Goal: Contribute content

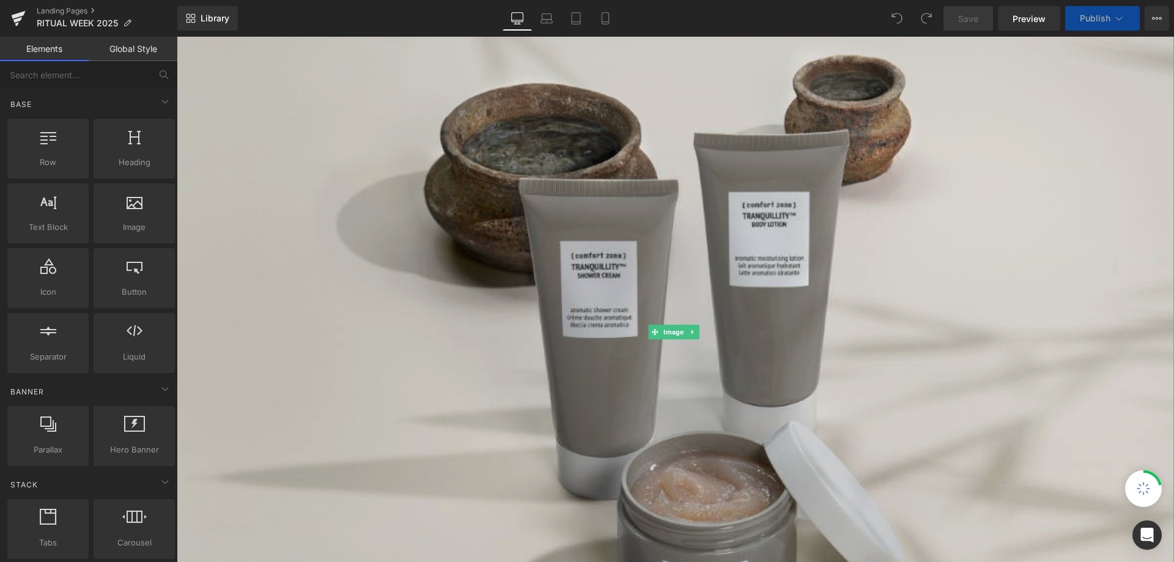
scroll to position [184, 0]
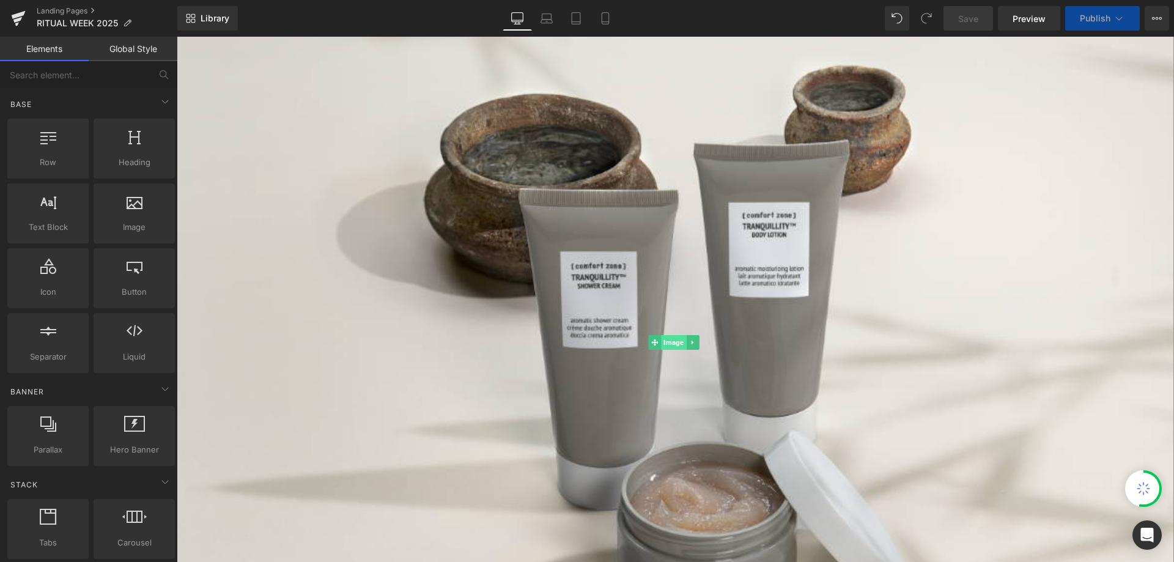
click at [675, 341] on span "Image" at bounding box center [673, 342] width 25 height 15
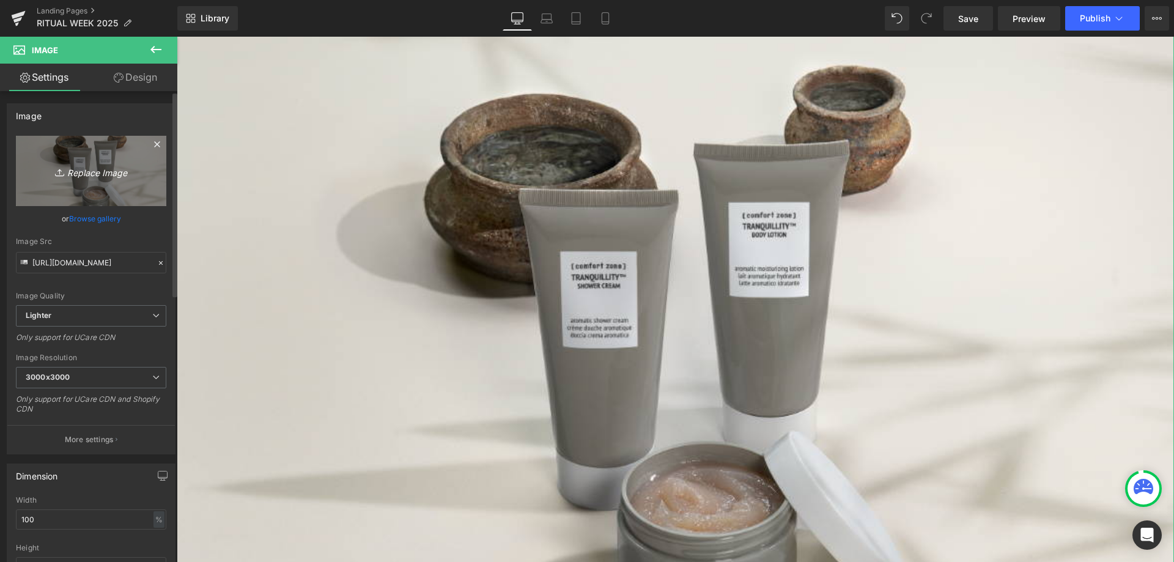
click at [100, 176] on icon "Replace Image" at bounding box center [91, 170] width 98 height 15
type input "C:\fakepath\05_RITUAL-WEEK_BANNER_2000X1000.jpg"
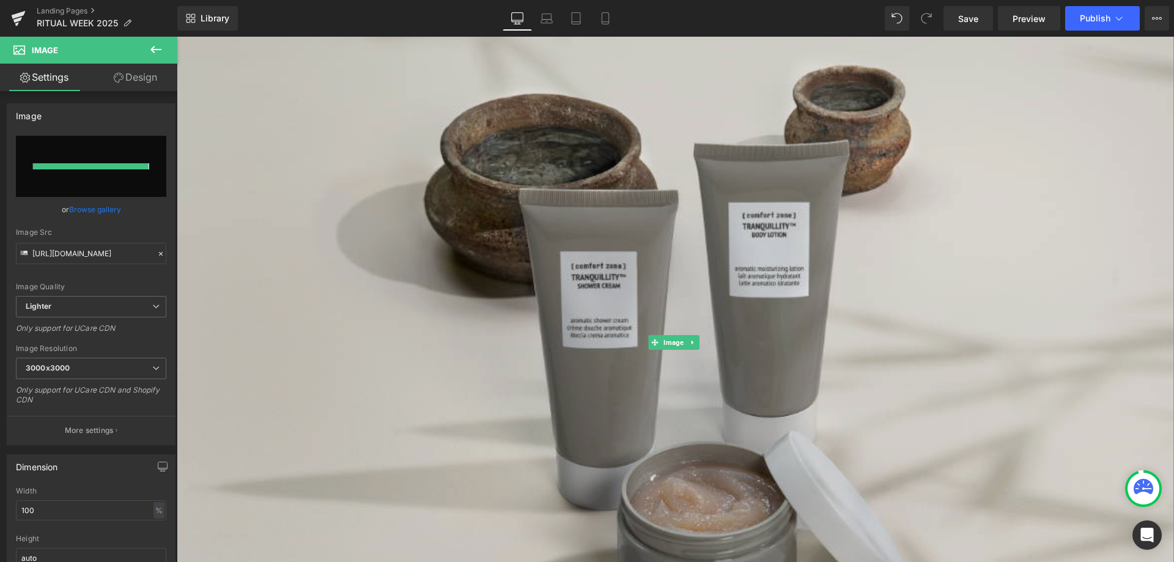
type input "[URL][DOMAIN_NAME]"
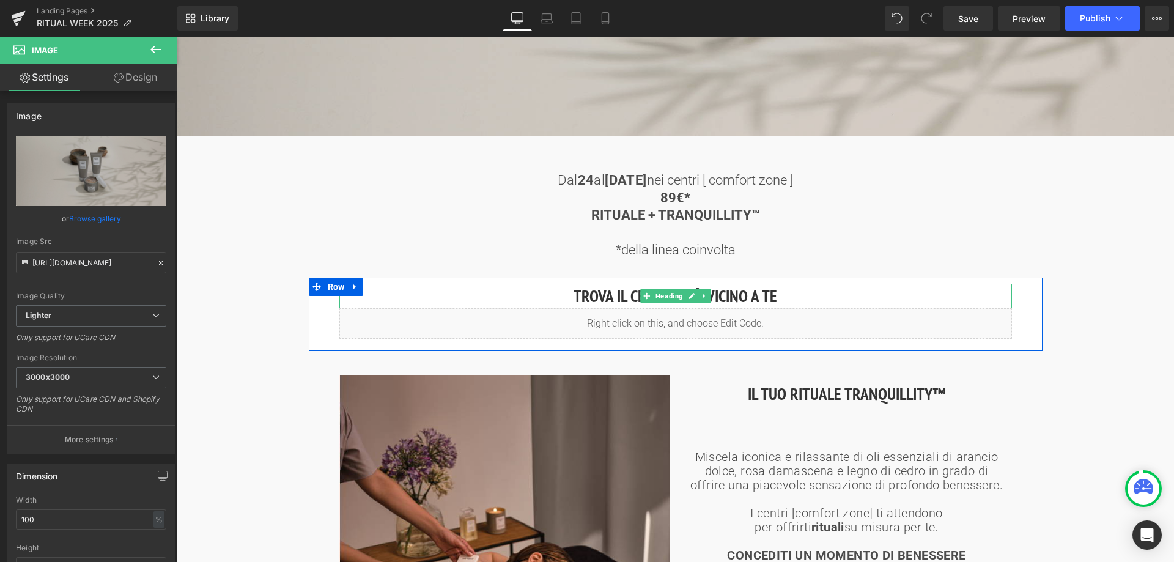
scroll to position [551, 0]
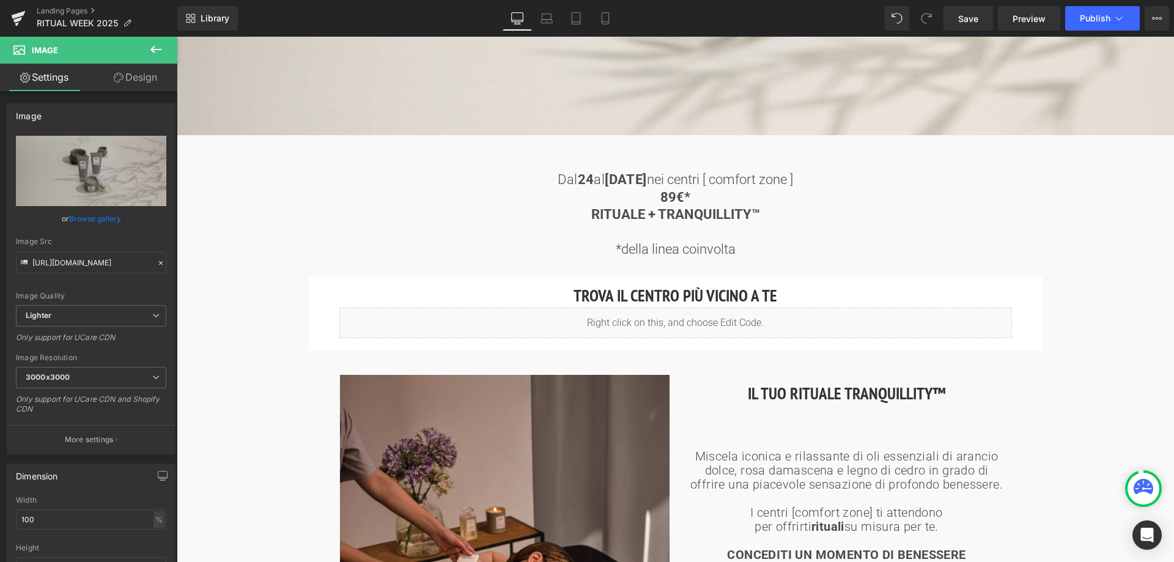
click at [623, 182] on b "[DATE]" at bounding box center [626, 179] width 42 height 15
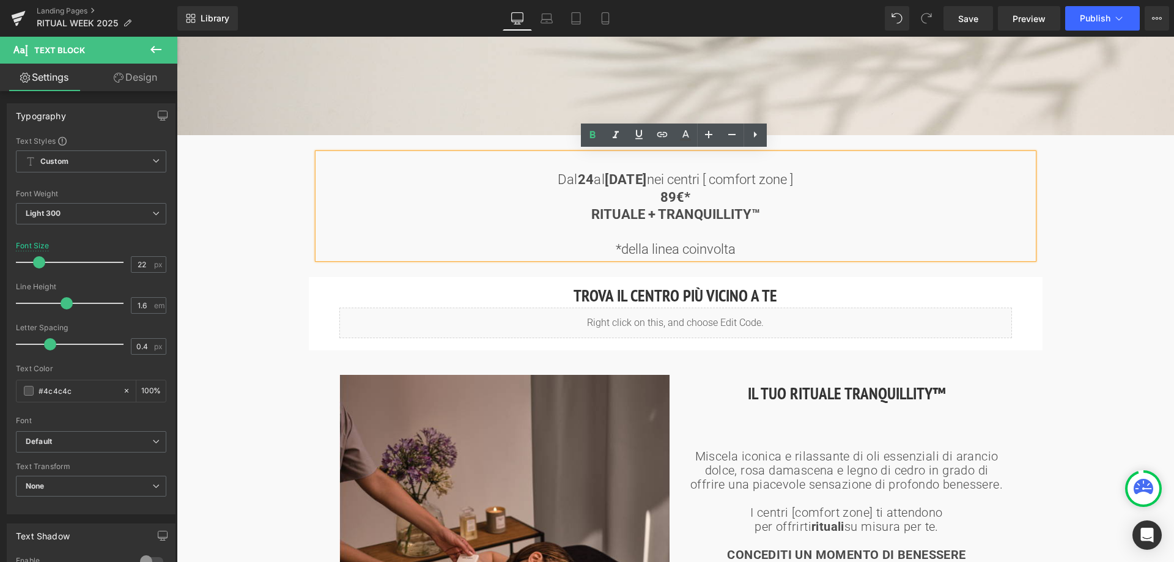
click at [832, 179] on p "Dal [DATE] al [DATE] nei centri [ comfort zone ]" at bounding box center [676, 180] width 716 height 18
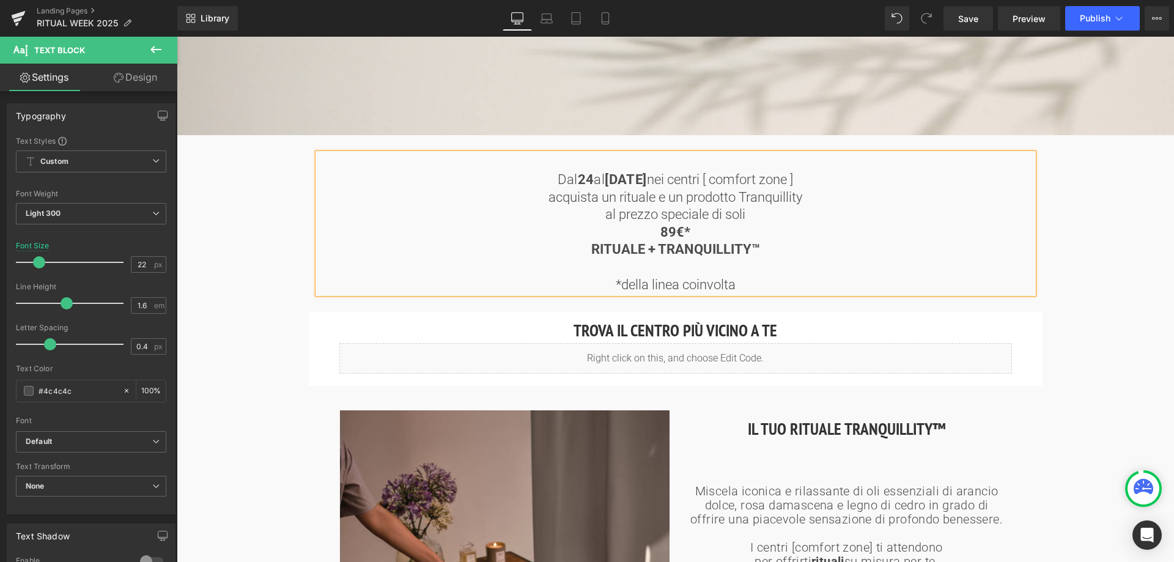
click at [661, 231] on strong "89€" at bounding box center [673, 231] width 24 height 15
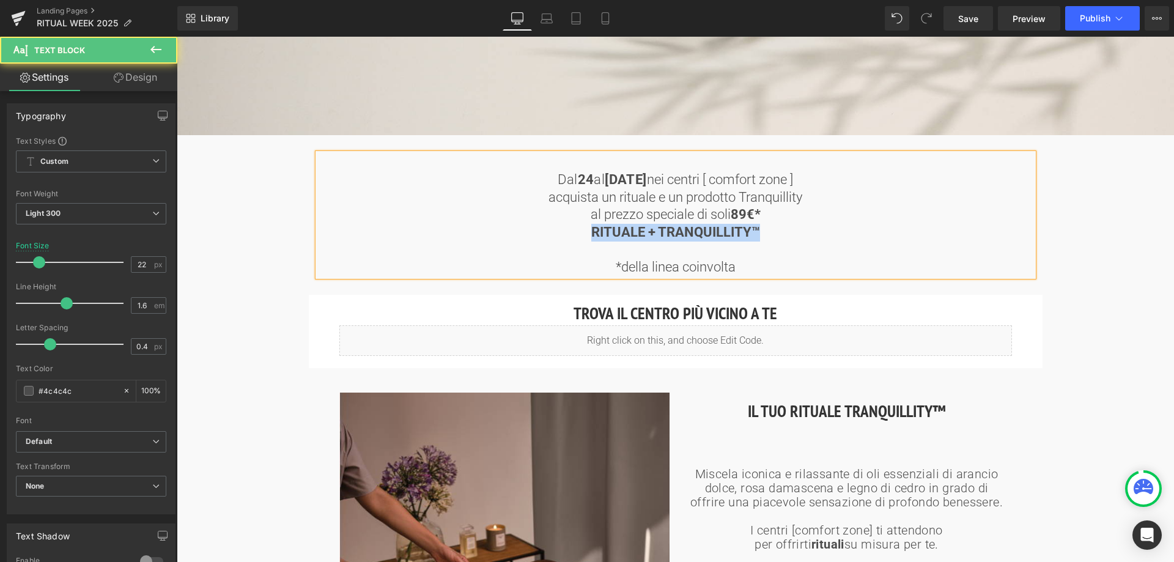
drag, startPoint x: 760, startPoint y: 228, endPoint x: 584, endPoint y: 221, distance: 176.3
click at [584, 224] on p "RITUALE + TRANQUILLITY™" at bounding box center [676, 233] width 716 height 18
drag, startPoint x: 612, startPoint y: 264, endPoint x: 744, endPoint y: 260, distance: 132.8
click at [744, 260] on p "*della linea coinvolta" at bounding box center [676, 268] width 716 height 18
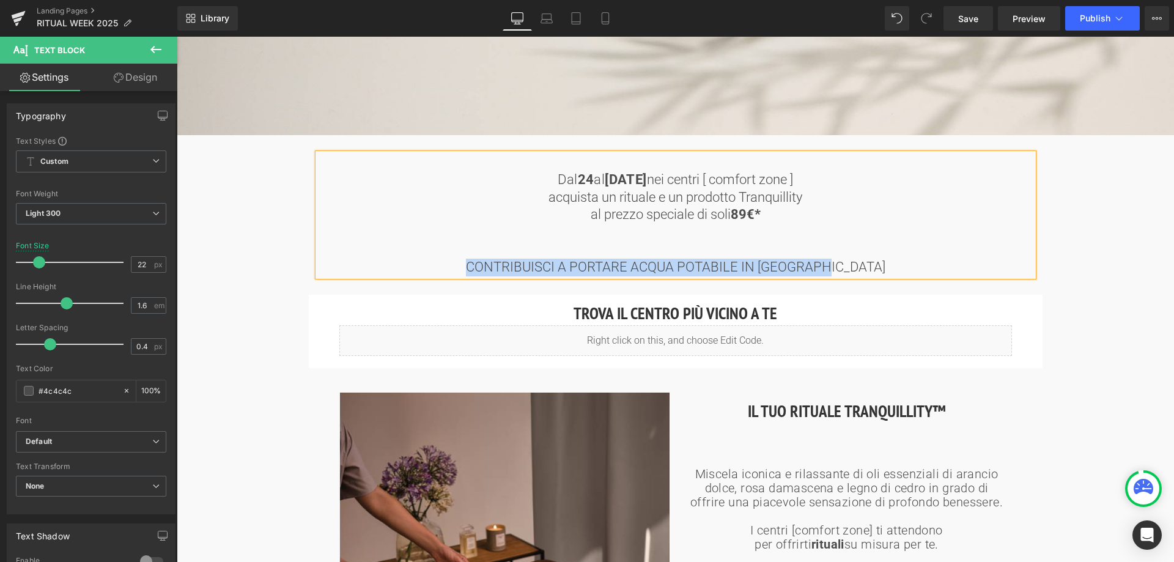
drag, startPoint x: 494, startPoint y: 265, endPoint x: 853, endPoint y: 269, distance: 358.5
click at [853, 269] on span "CONTRIBUISCI A PORTARE ACQUA POTABILE IN [GEOGRAPHIC_DATA]" at bounding box center [676, 266] width 420 height 15
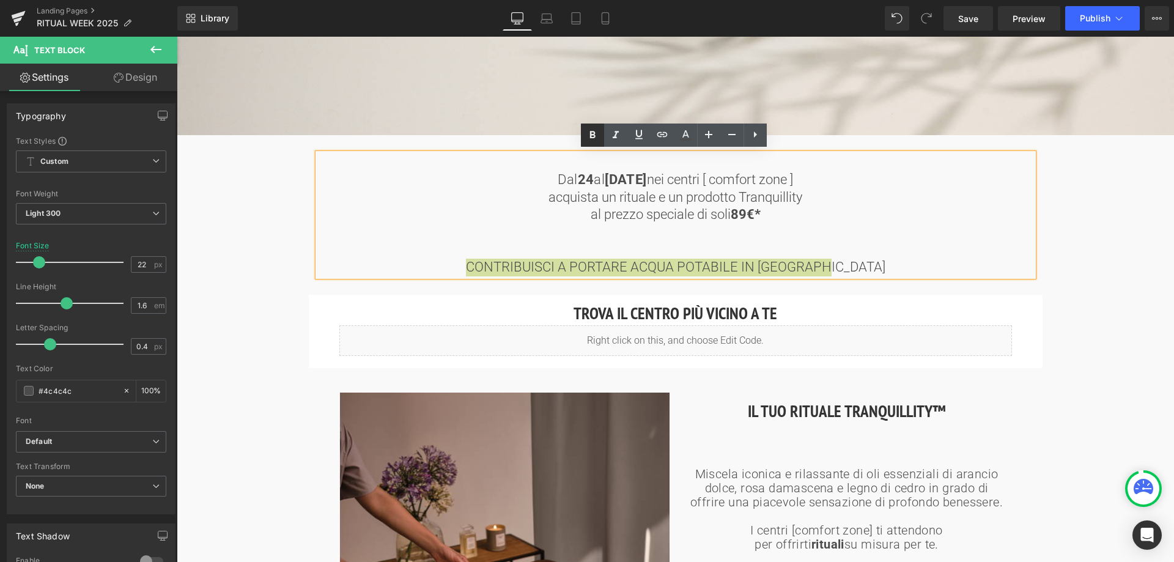
click at [598, 137] on icon at bounding box center [592, 135] width 15 height 15
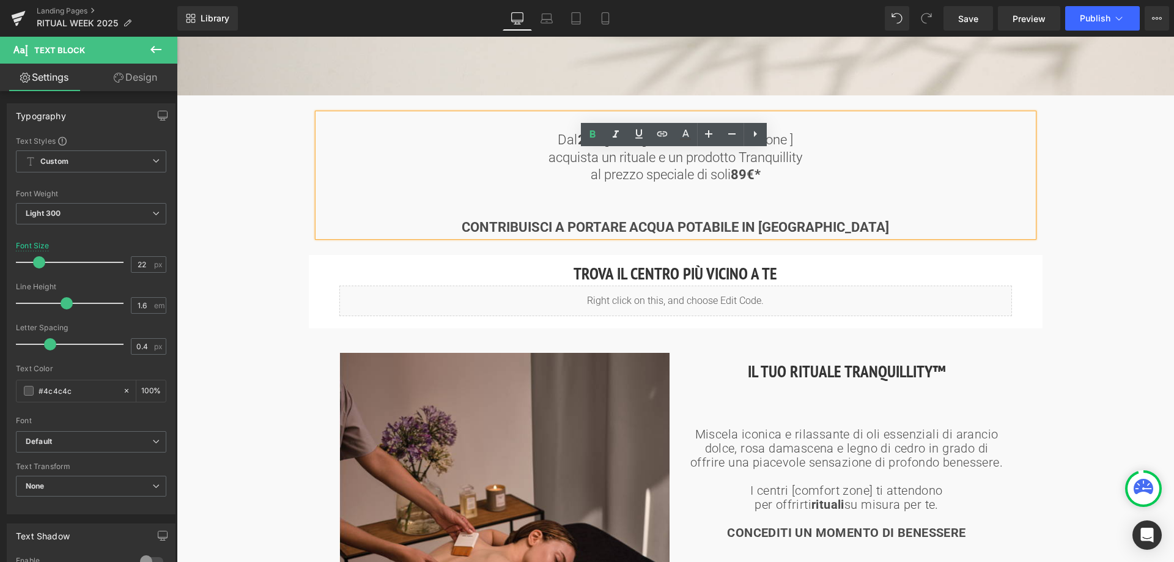
scroll to position [612, 0]
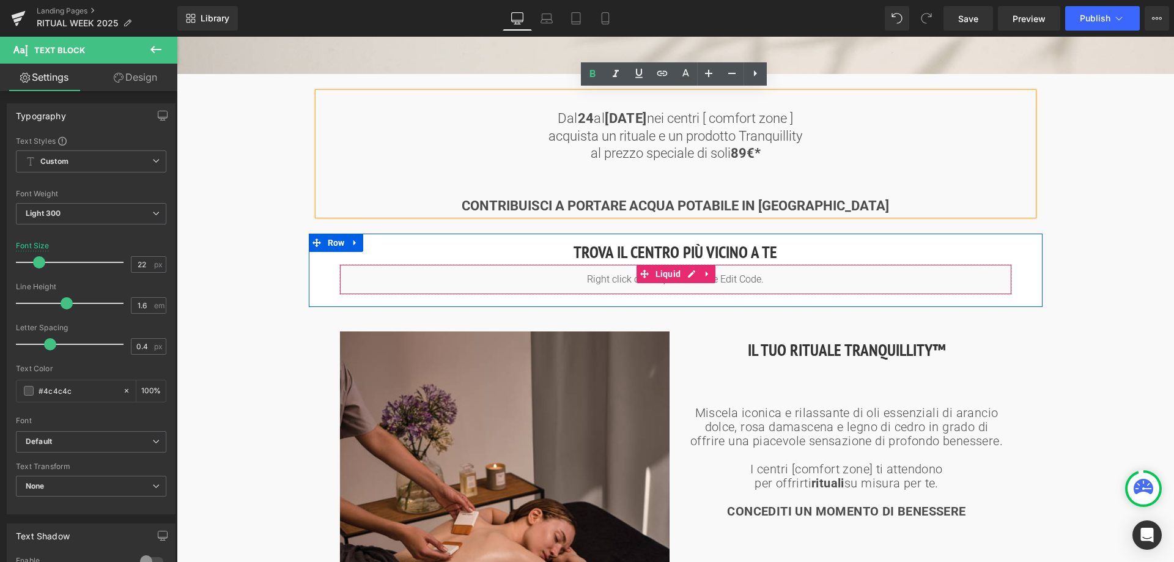
click at [697, 276] on div "Liquid" at bounding box center [675, 279] width 673 height 31
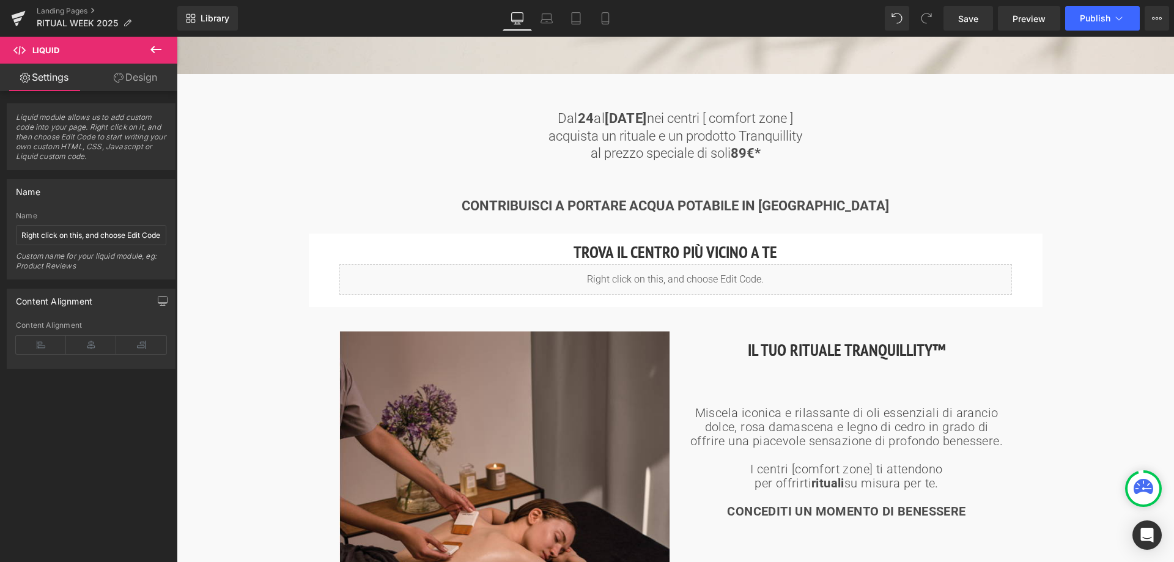
click at [807, 341] on h2 "IL TUO RITUALE TRANQUILLITY™" at bounding box center [847, 350] width 330 height 25
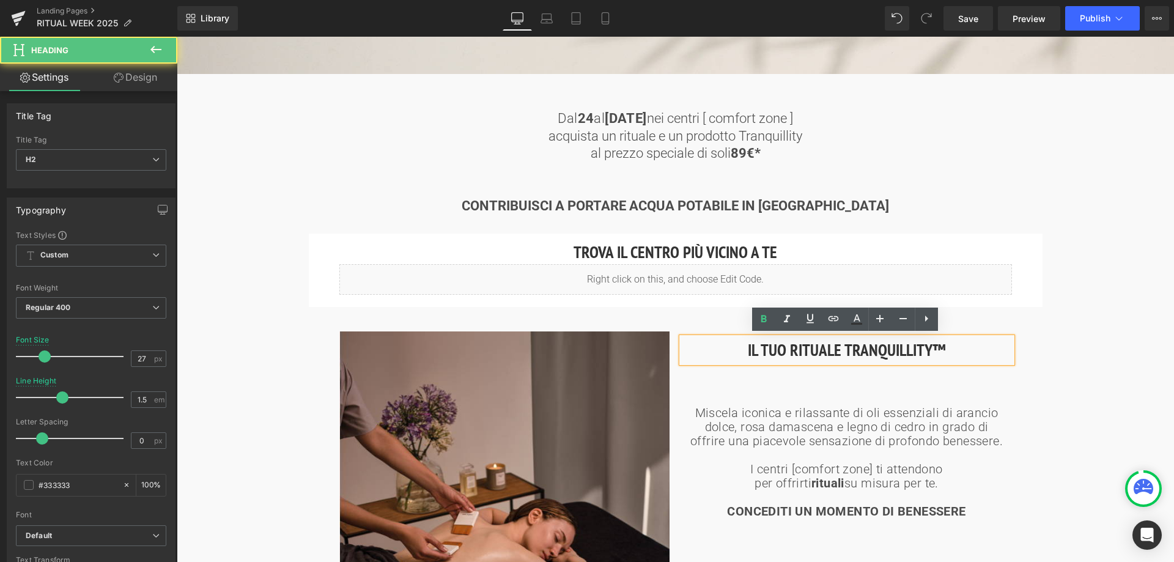
click at [789, 349] on h2 "IL TUO RITUALE TRANQUILLITY™" at bounding box center [847, 350] width 330 height 25
drag, startPoint x: 744, startPoint y: 348, endPoint x: 974, endPoint y: 349, distance: 229.4
click at [974, 349] on h2 "IL TUO RITUALE TRANQUILLITY™" at bounding box center [847, 350] width 330 height 25
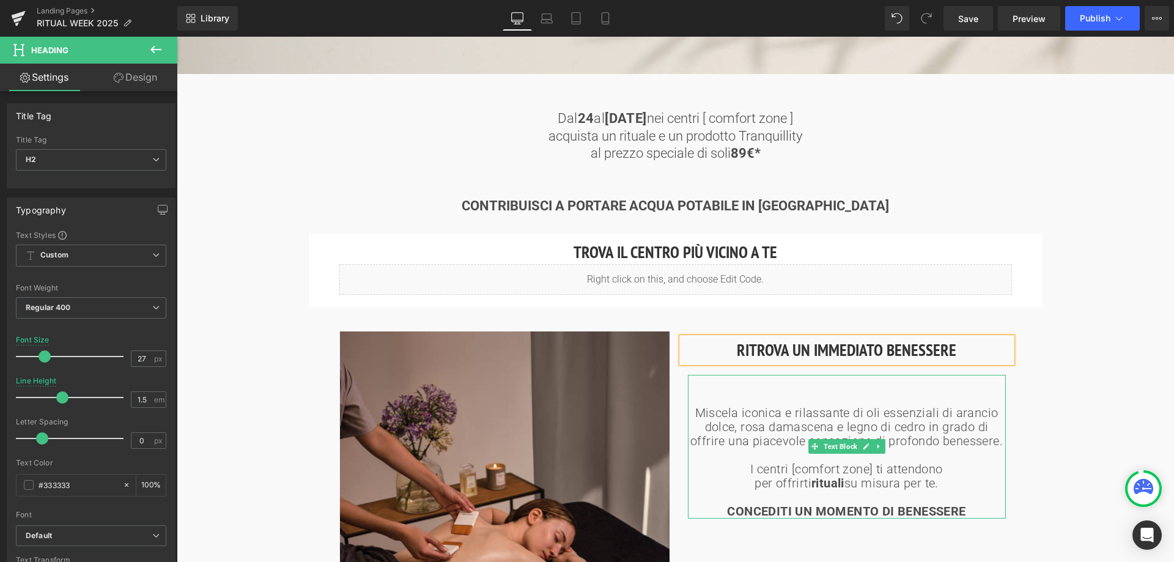
click at [845, 431] on span "Miscela iconica e rilassante di oli essenziali di arancio dolce, rosa damascena…" at bounding box center [847, 427] width 313 height 43
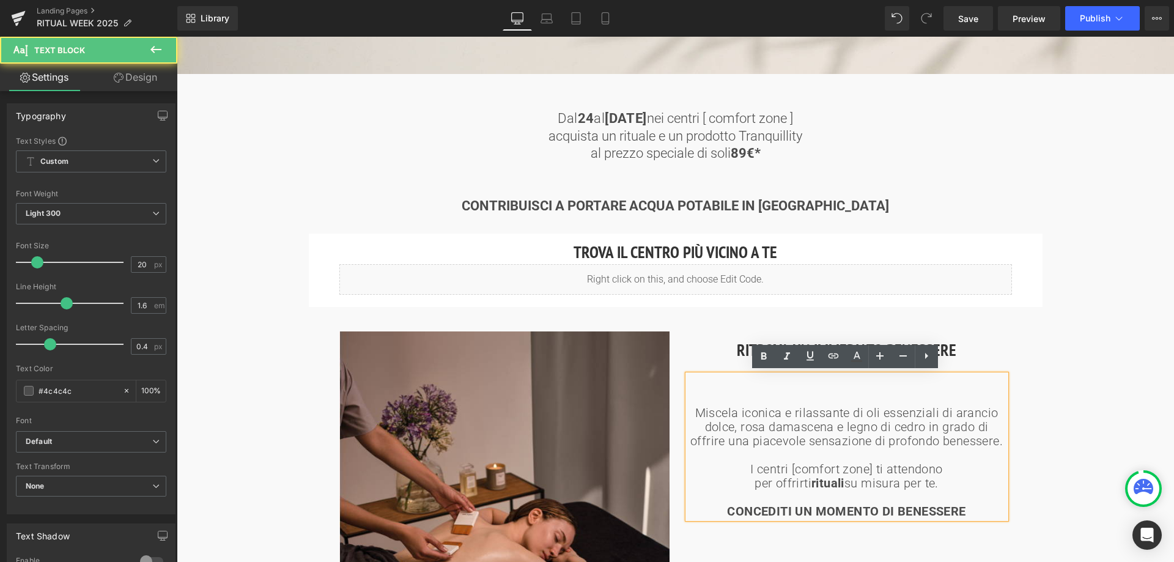
click at [845, 426] on span "Miscela iconica e rilassante di oli essenziali di arancio dolce, rosa damascena…" at bounding box center [847, 427] width 313 height 43
drag, startPoint x: 946, startPoint y: 481, endPoint x: 691, endPoint y: 405, distance: 266.9
click at [691, 405] on div "Miscela iconica e rilassante di oli essenziali di arancio dolce, rosa damascena…" at bounding box center [847, 447] width 318 height 144
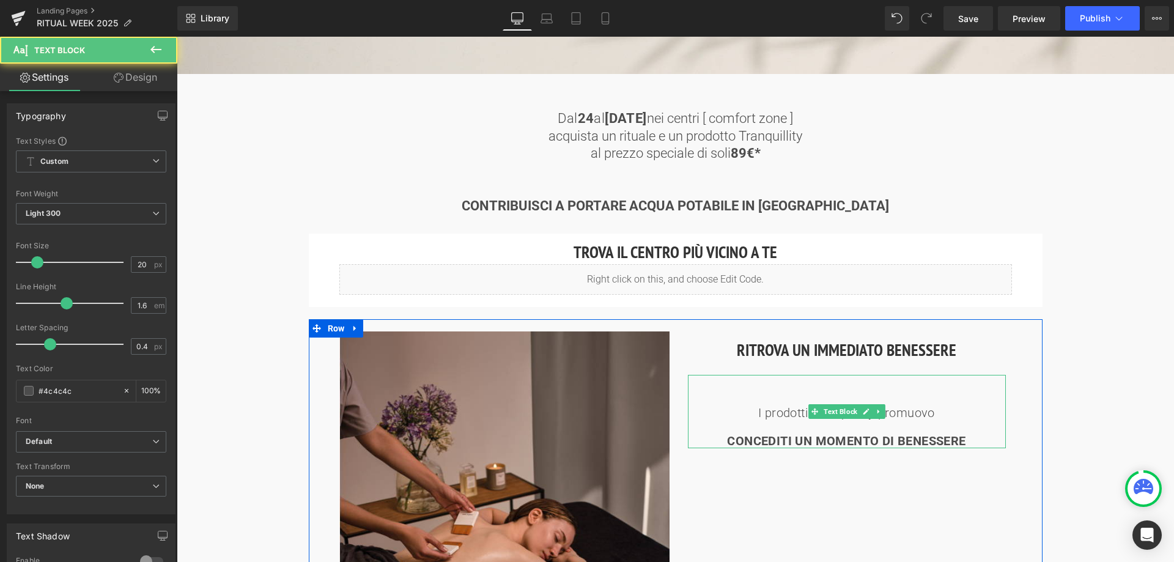
drag, startPoint x: 949, startPoint y: 421, endPoint x: 943, endPoint y: 417, distance: 8.0
click at [949, 421] on p at bounding box center [847, 427] width 318 height 14
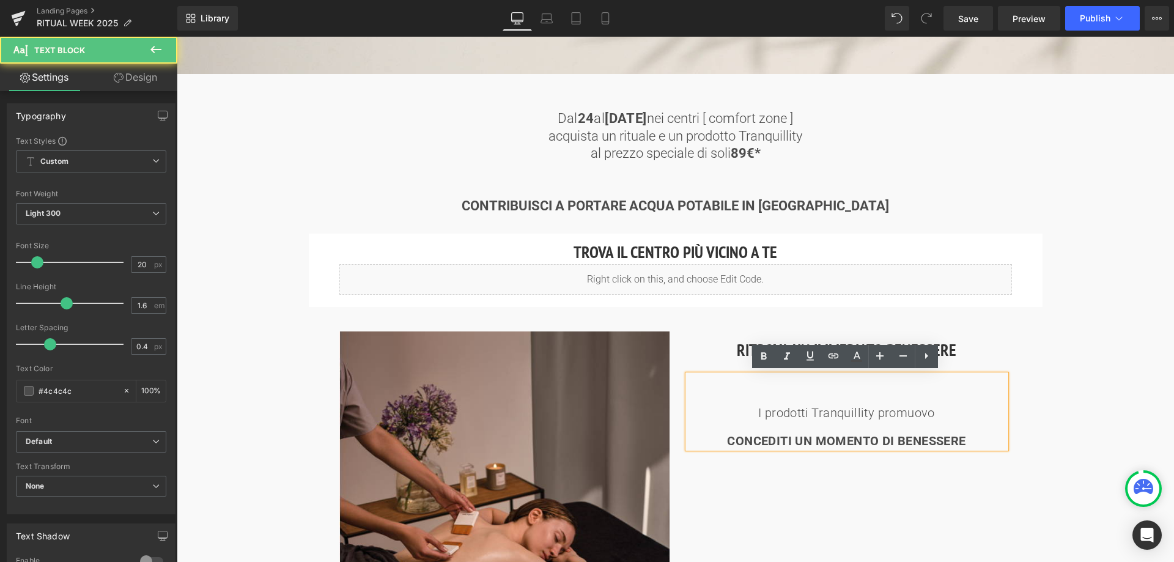
click at [938, 408] on p "I prodotti Tranquillity promuovo" at bounding box center [847, 413] width 318 height 14
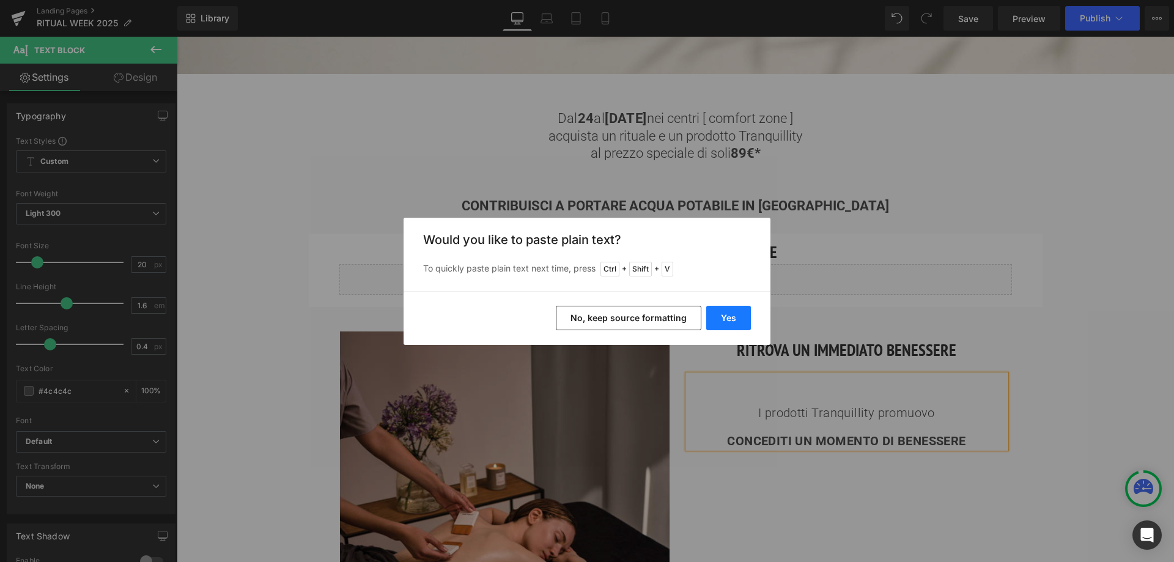
click at [734, 316] on button "Yes" at bounding box center [728, 318] width 45 height 24
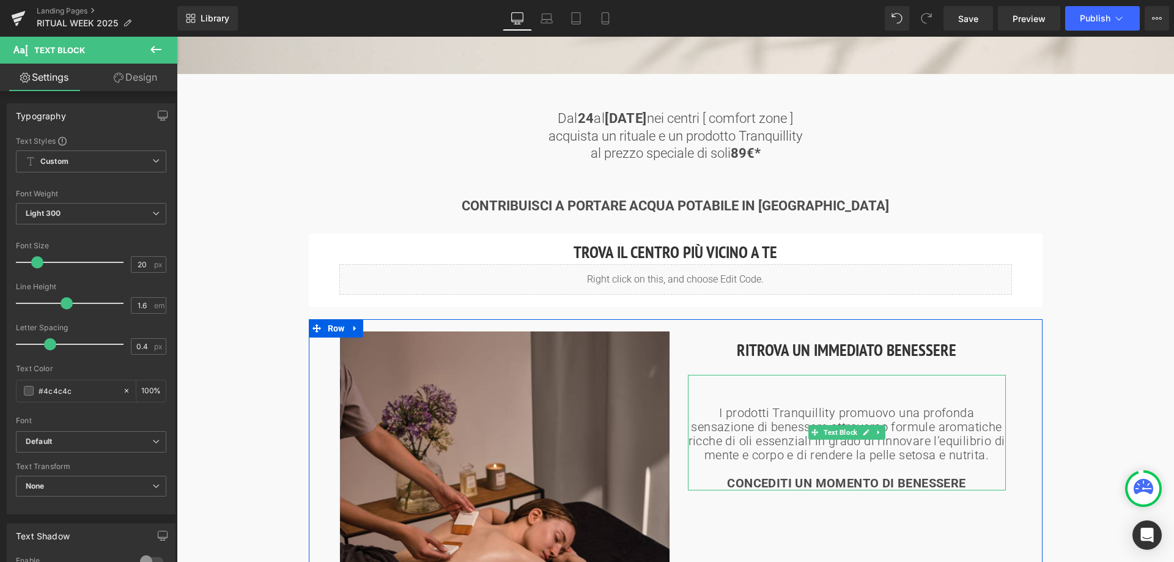
drag, startPoint x: 796, startPoint y: 410, endPoint x: 788, endPoint y: 410, distance: 8.6
click at [796, 410] on p "I prodotti Tranquillity promuovo una profonda sensazione di benessere attravers…" at bounding box center [847, 434] width 318 height 56
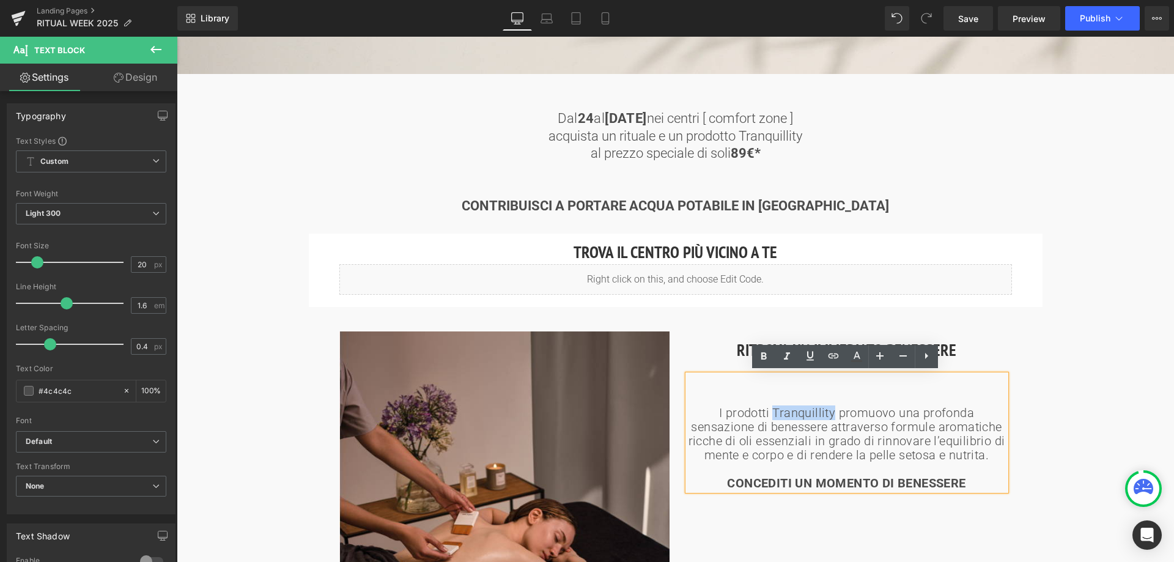
drag, startPoint x: 773, startPoint y: 408, endPoint x: 834, endPoint y: 407, distance: 61.8
click at [834, 407] on p "I prodotti Tranquillity promuovo una profonda sensazione di benessere attravers…" at bounding box center [847, 434] width 318 height 56
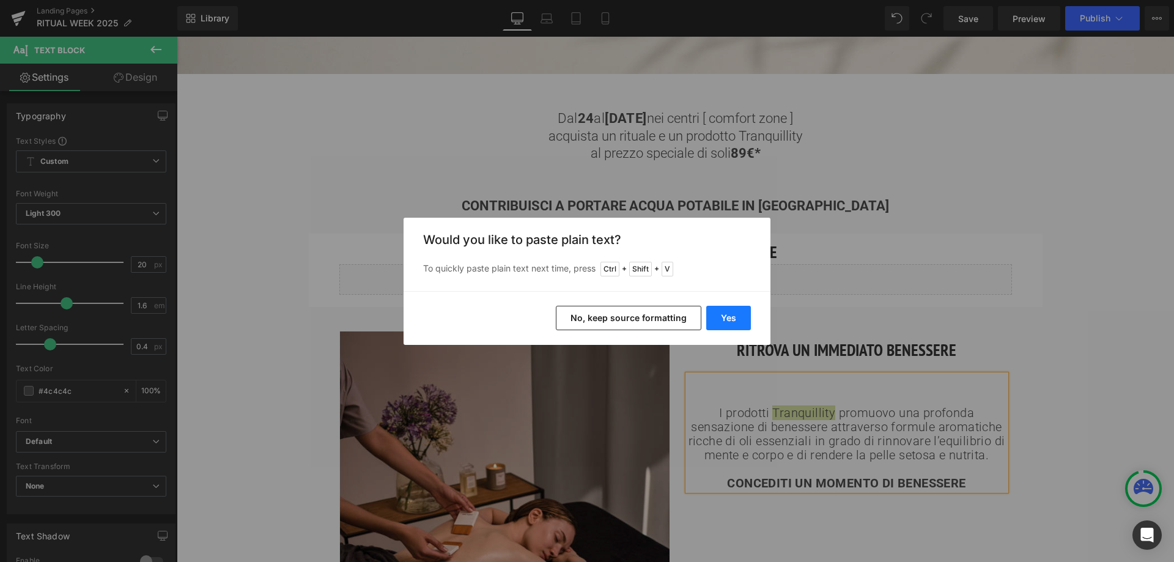
click at [723, 314] on button "Yes" at bounding box center [728, 318] width 45 height 24
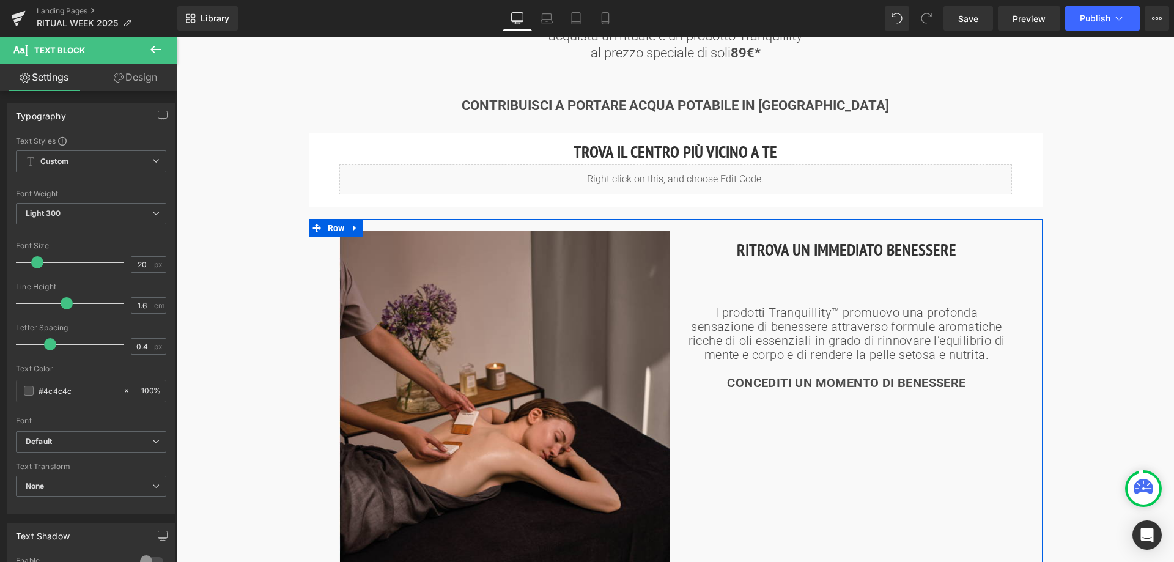
scroll to position [734, 0]
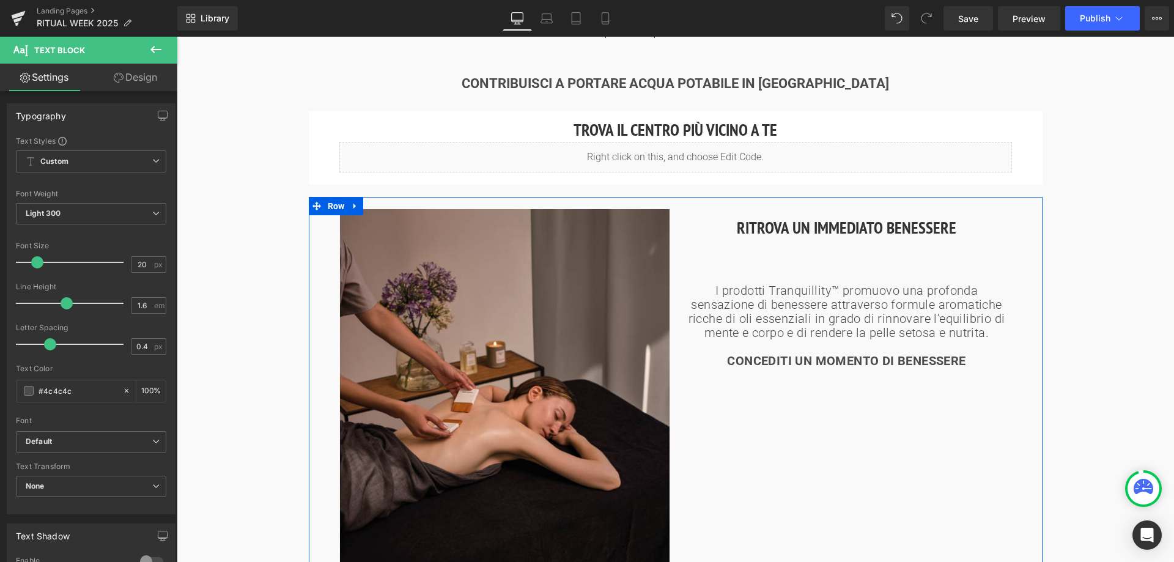
click at [744, 360] on strong "CONCEDITI UN MOMENTO DI BENESSERE" at bounding box center [846, 361] width 239 height 15
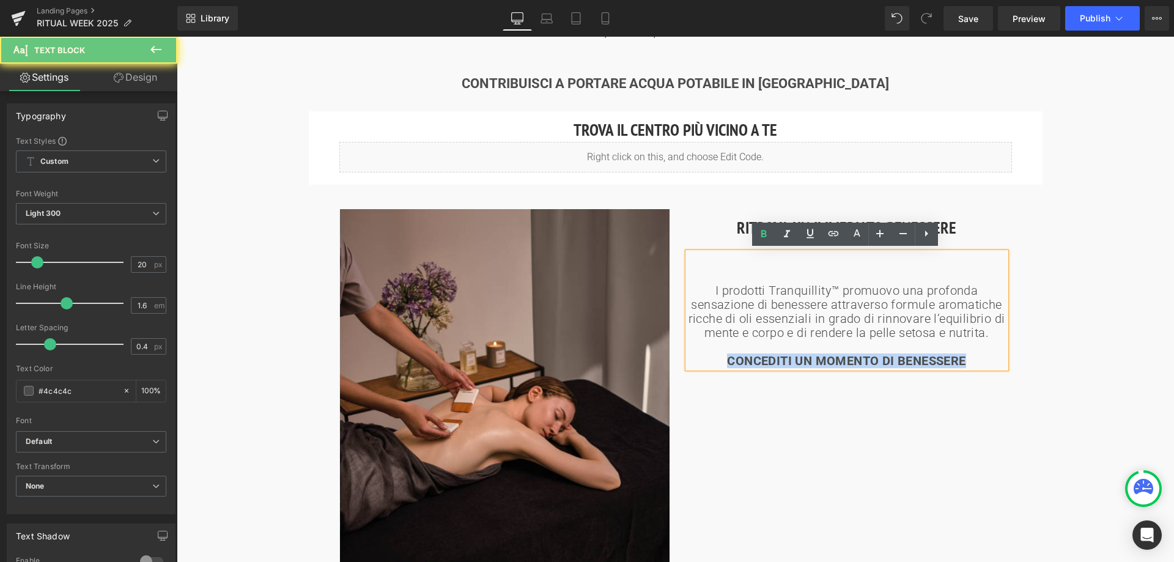
drag, startPoint x: 727, startPoint y: 359, endPoint x: 996, endPoint y: 357, distance: 269.1
click at [996, 357] on p "CONCEDITI UN MOMENTO DI BENESSERE" at bounding box center [847, 361] width 318 height 14
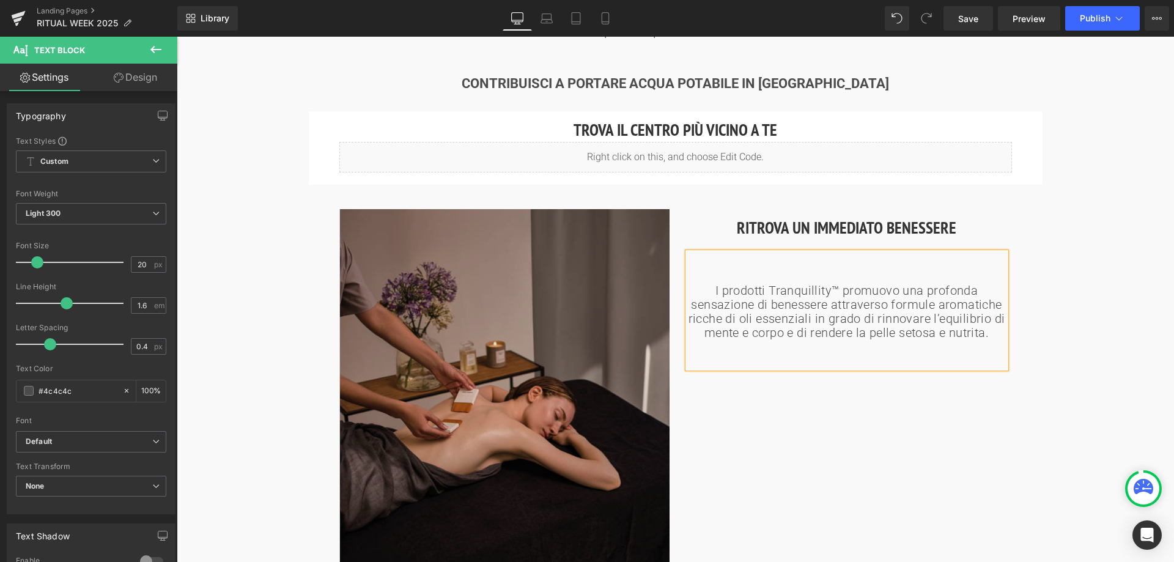
click at [595, 359] on img at bounding box center [504, 386] width 330 height 354
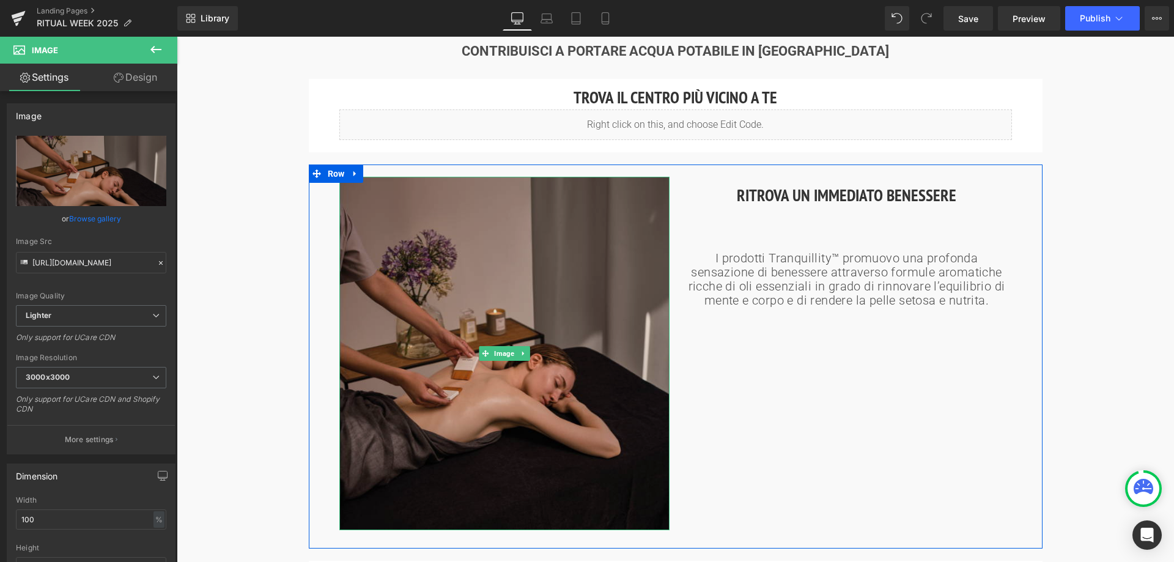
scroll to position [795, 0]
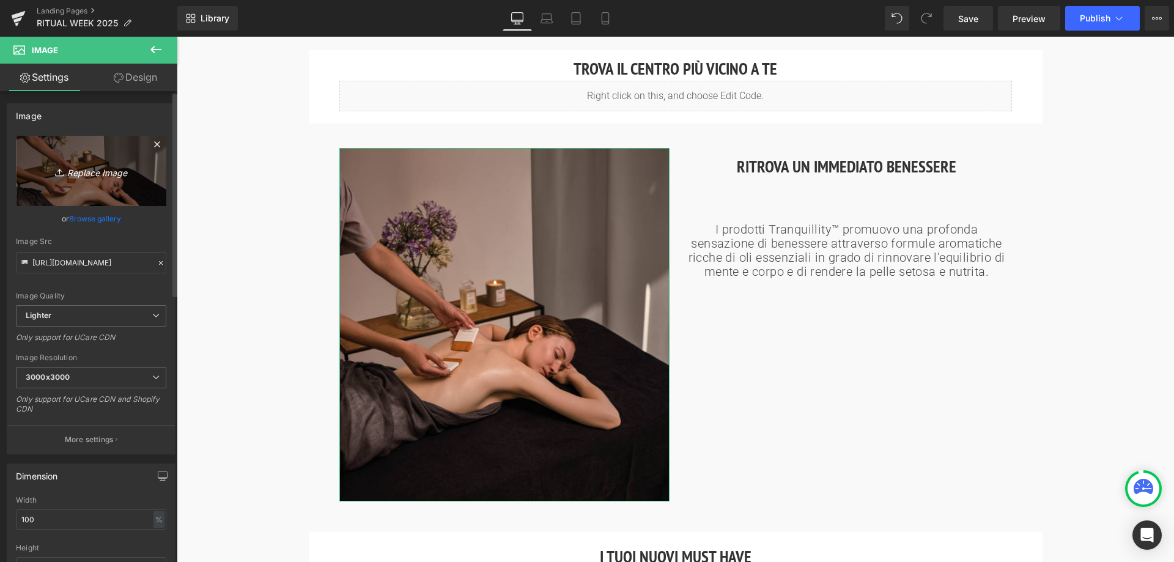
click at [92, 176] on icon "Replace Image" at bounding box center [91, 170] width 98 height 15
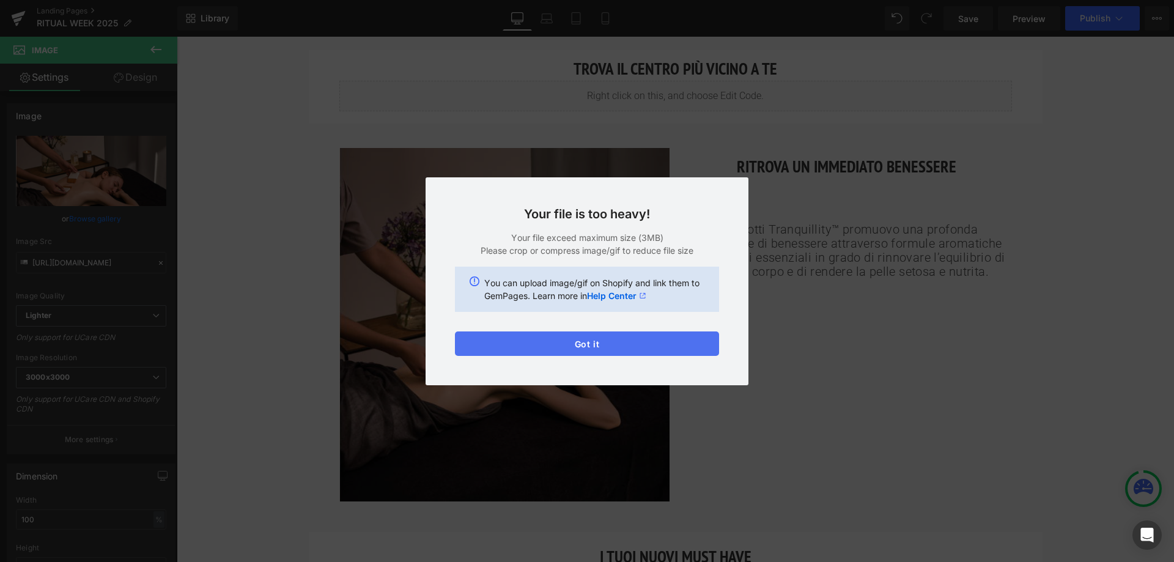
click at [597, 339] on button "Got it" at bounding box center [587, 344] width 264 height 24
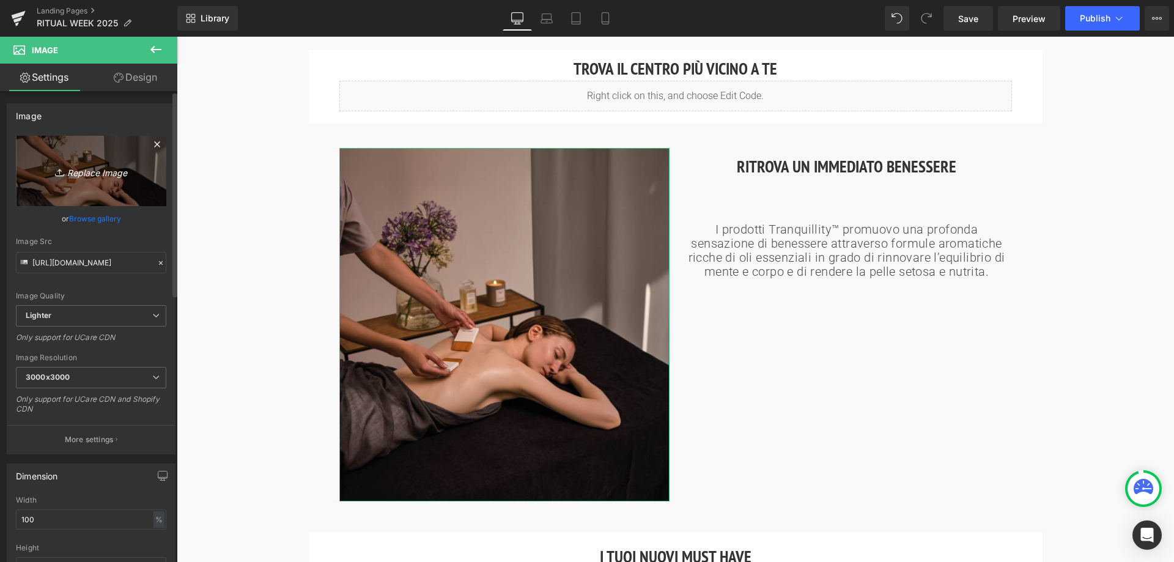
click at [97, 178] on icon "Replace Image" at bounding box center [91, 170] width 98 height 15
type input "C:\fakepath\IMMAGINE SCRUB.PNG"
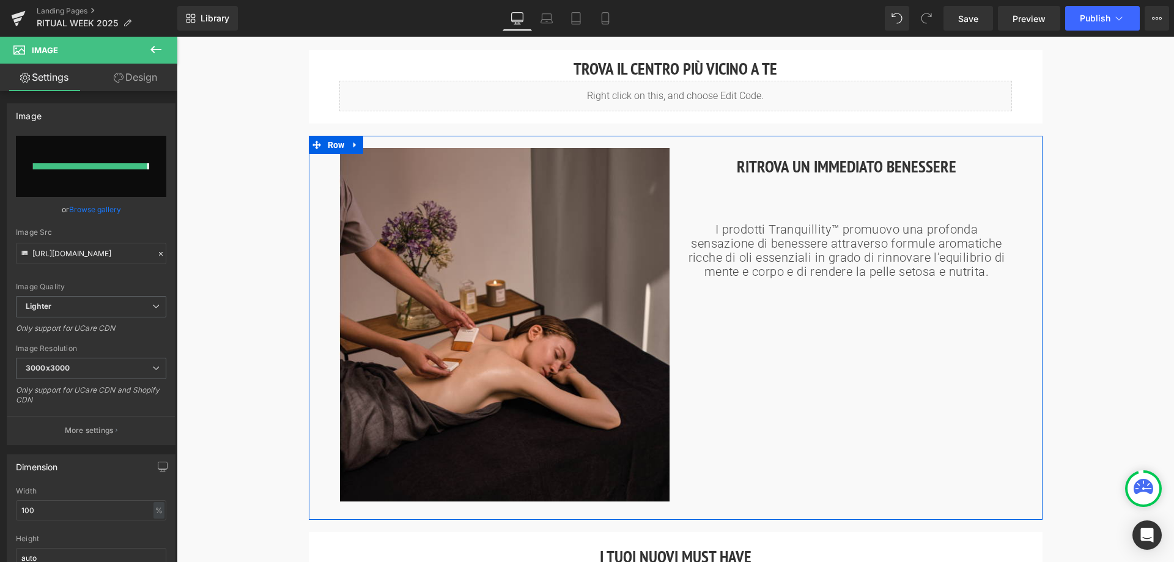
type input "[URL][DOMAIN_NAME]"
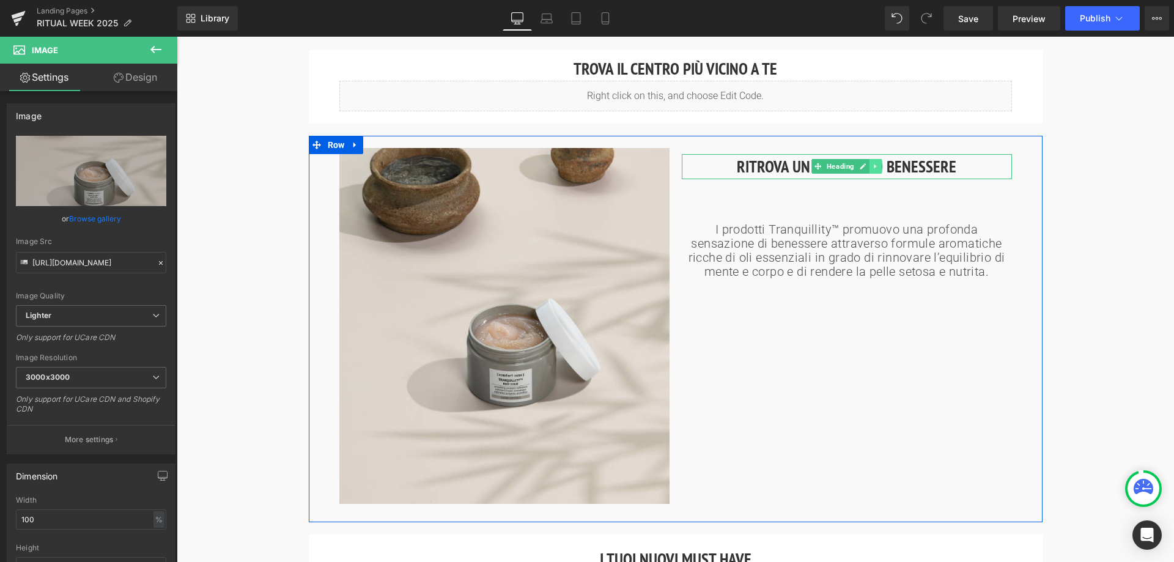
click at [877, 171] on link at bounding box center [875, 166] width 13 height 15
click at [783, 164] on h2 "RITROVA UN IMMEDIATO BENESSERE" at bounding box center [847, 166] width 330 height 25
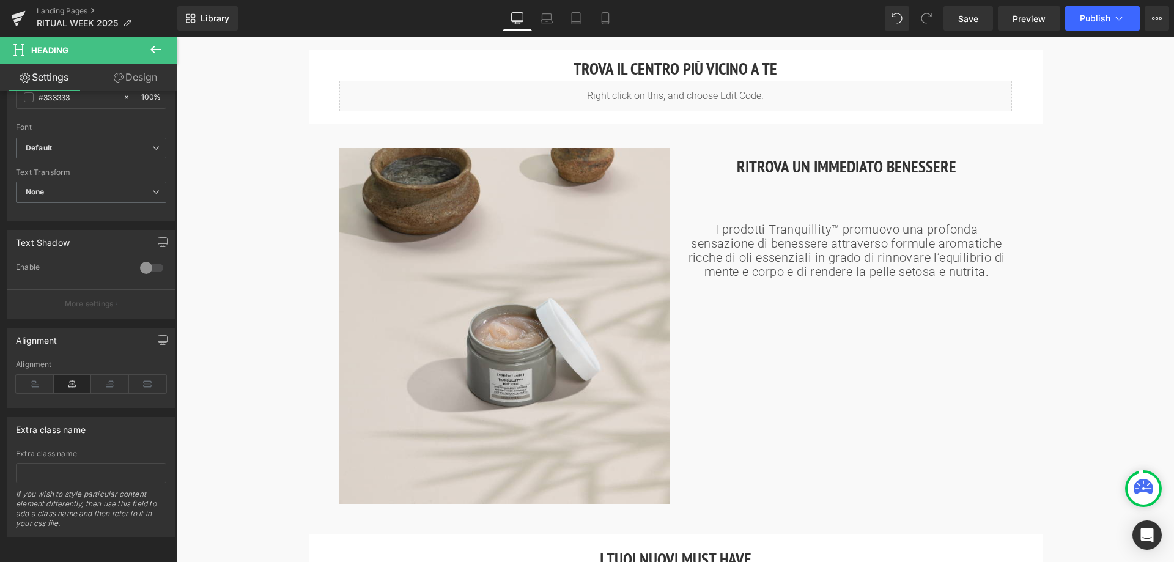
scroll to position [397, 0]
click at [536, 307] on img at bounding box center [504, 326] width 330 height 356
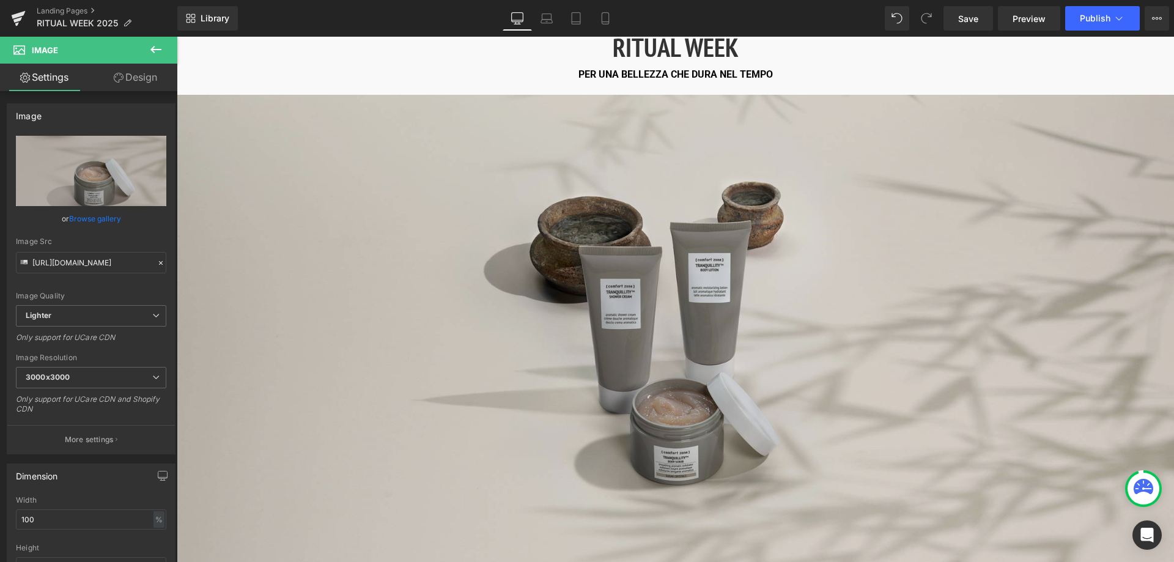
scroll to position [0, 0]
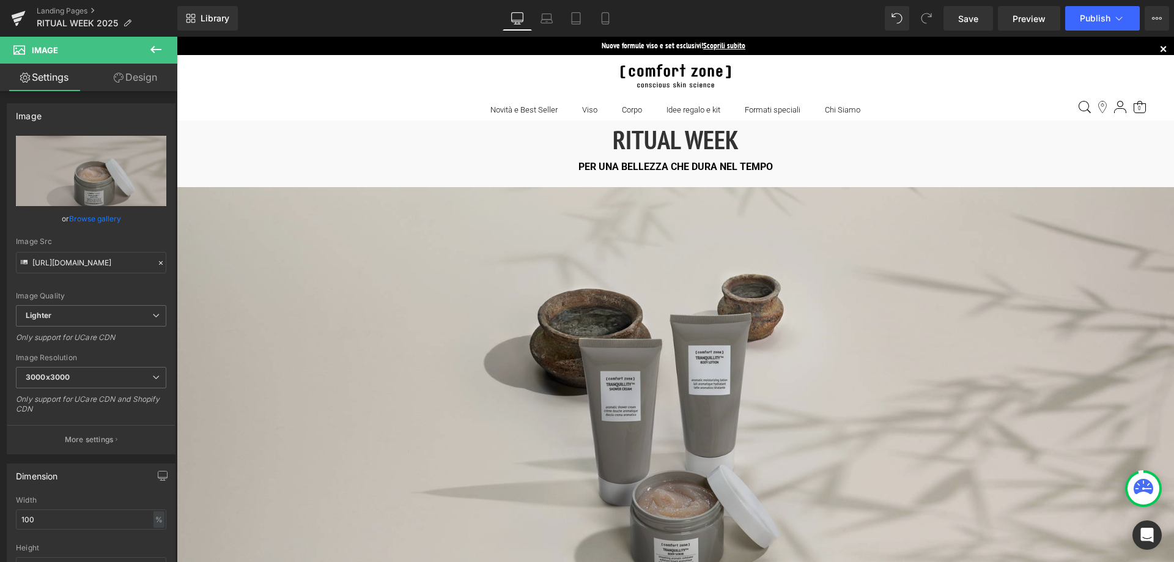
click at [645, 290] on img at bounding box center [676, 436] width 998 height 499
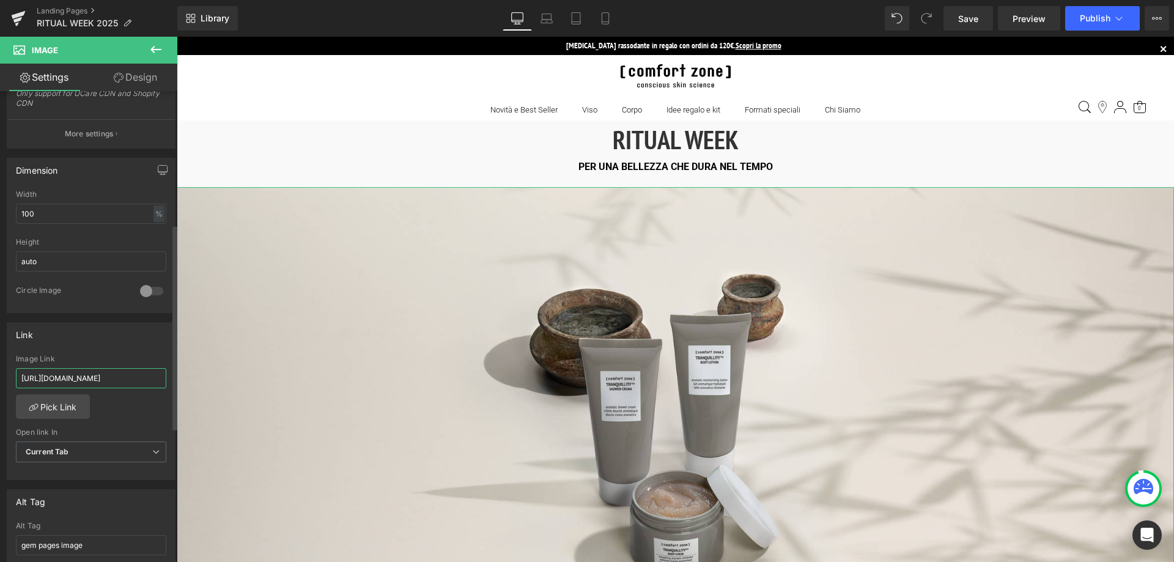
scroll to position [0, 2773]
drag, startPoint x: 107, startPoint y: 377, endPoint x: 175, endPoint y: 377, distance: 67.9
click at [175, 377] on div "Image [URL][DOMAIN_NAME] Replace Image Upload image or Browse gallery Image Src…" at bounding box center [88, 329] width 177 height 476
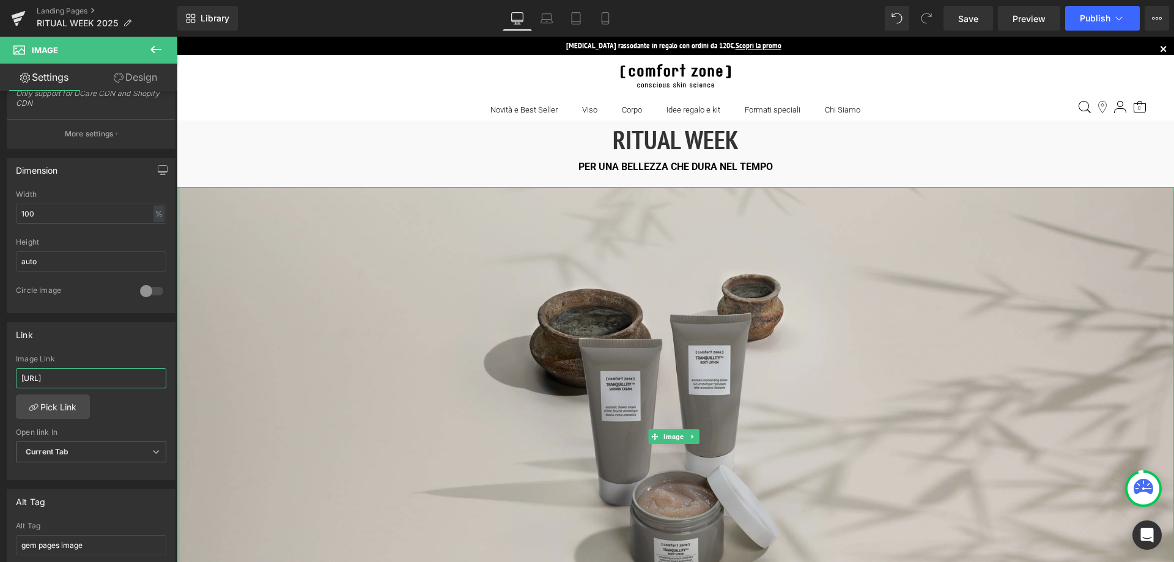
scroll to position [0, 0]
type input "h"
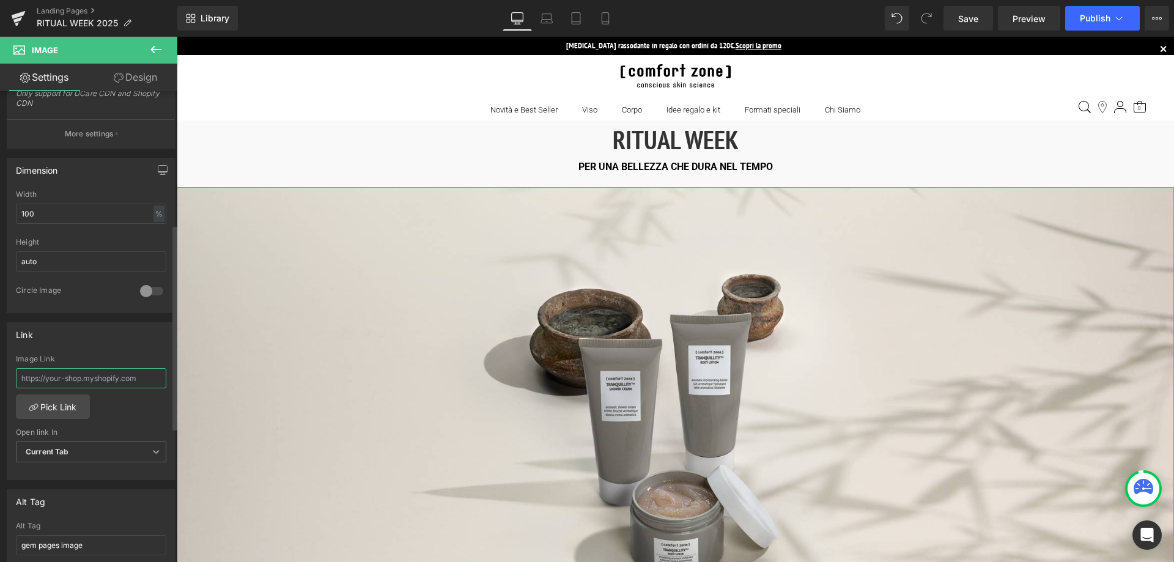
click at [84, 378] on input "text" at bounding box center [91, 378] width 150 height 20
paste input "[URL][DOMAIN_NAME]"
type input "[URL][DOMAIN_NAME]"
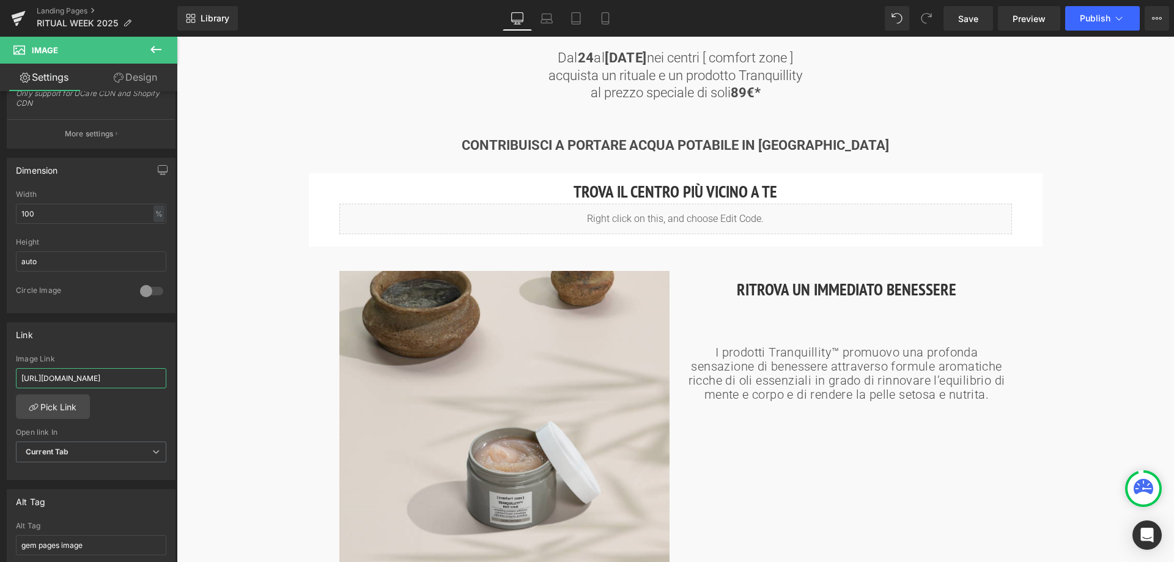
scroll to position [673, 0]
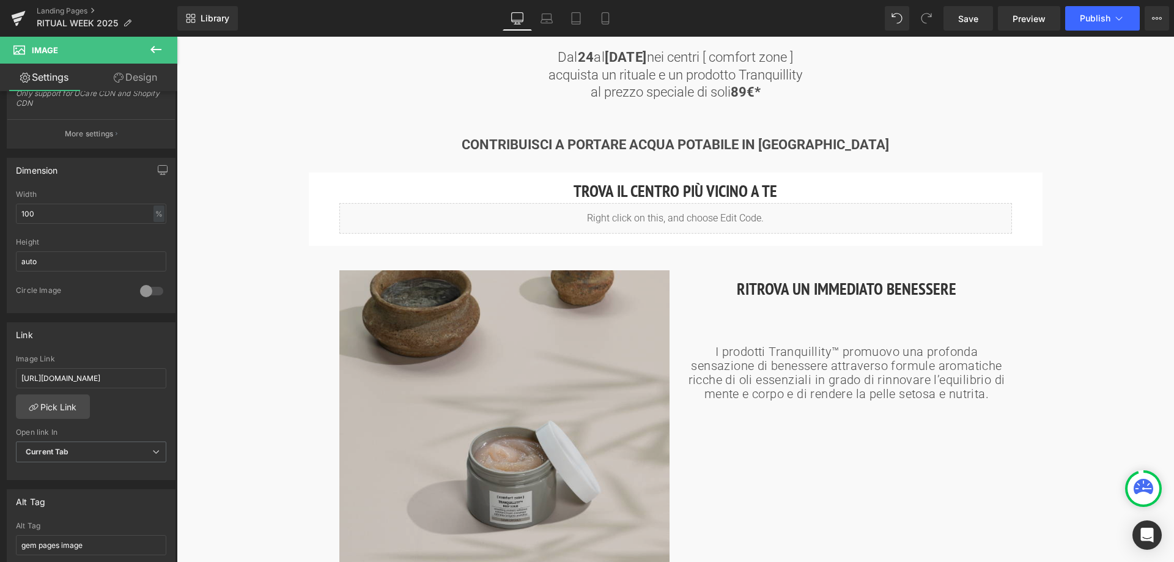
click at [525, 411] on img at bounding box center [504, 448] width 330 height 356
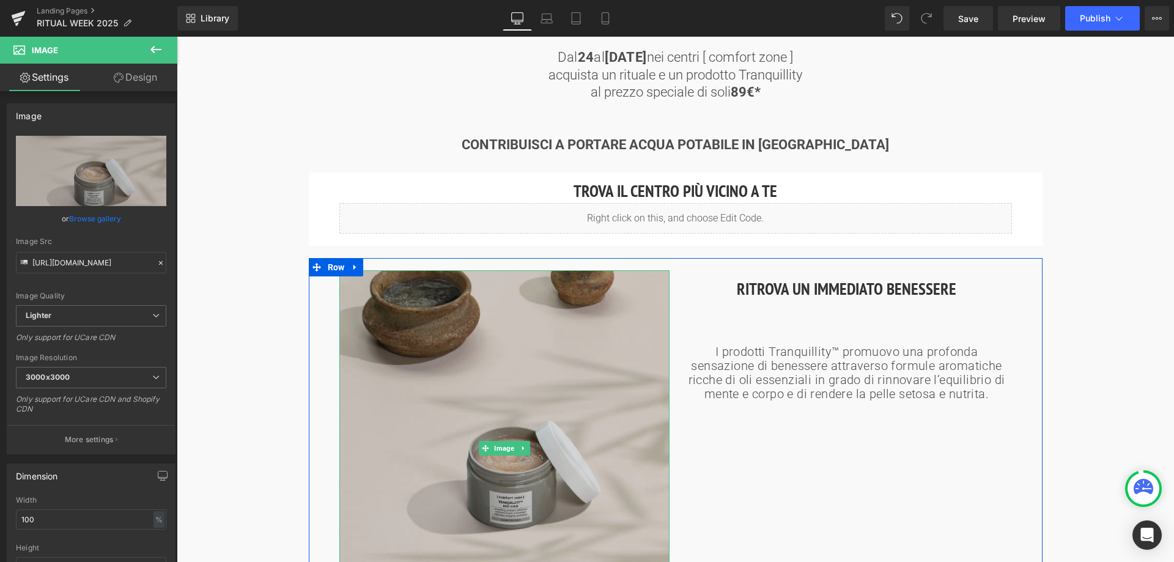
click at [501, 374] on img at bounding box center [504, 448] width 330 height 356
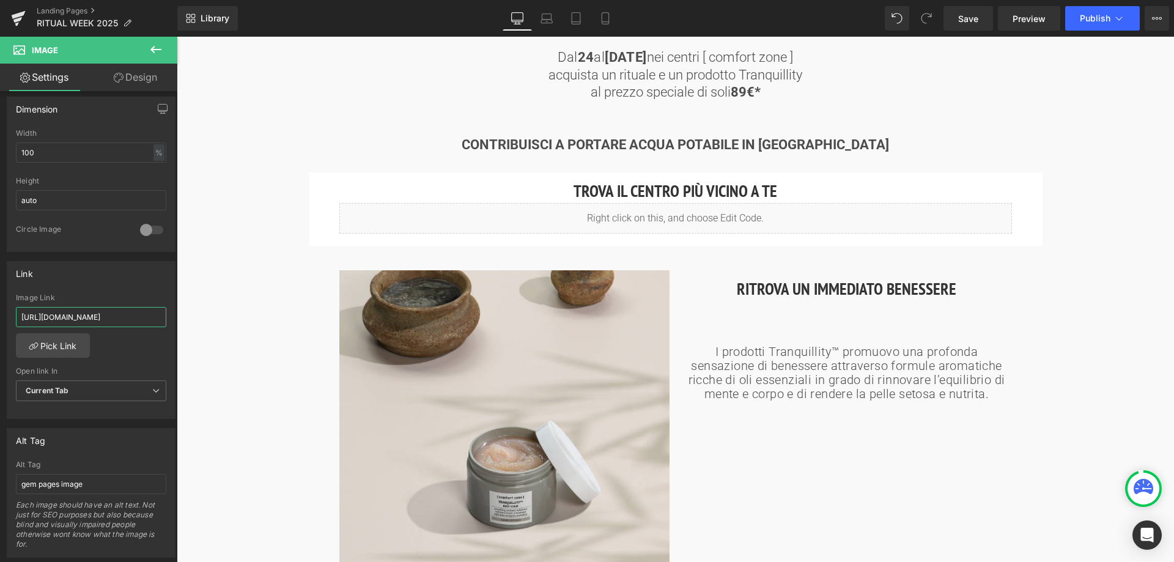
scroll to position [0, 2777]
drag, startPoint x: 200, startPoint y: 351, endPoint x: 211, endPoint y: 313, distance: 40.1
type input "[URL][DOMAIN_NAME]"
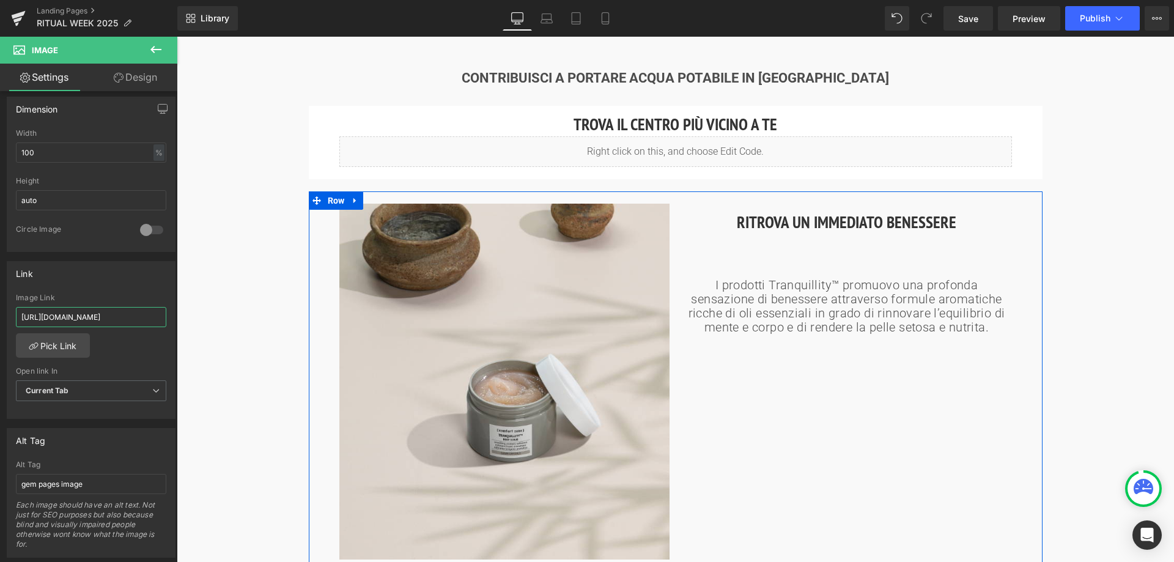
scroll to position [734, 0]
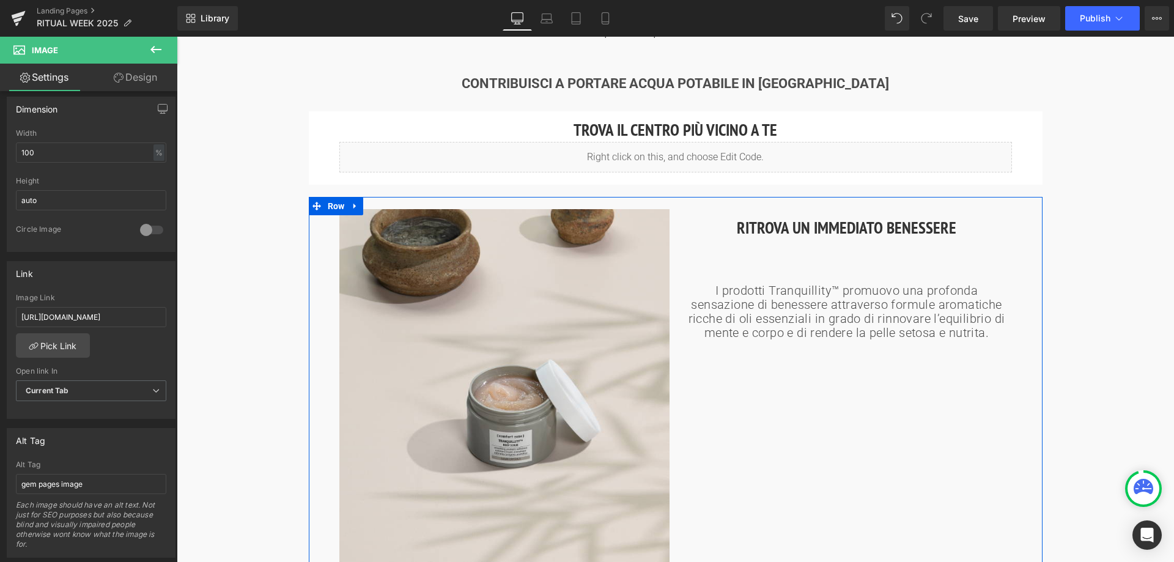
click at [770, 310] on p "I prodotti Tranquillity™ promuovo una profonda sensazione di benessere attraver…" at bounding box center [847, 312] width 318 height 56
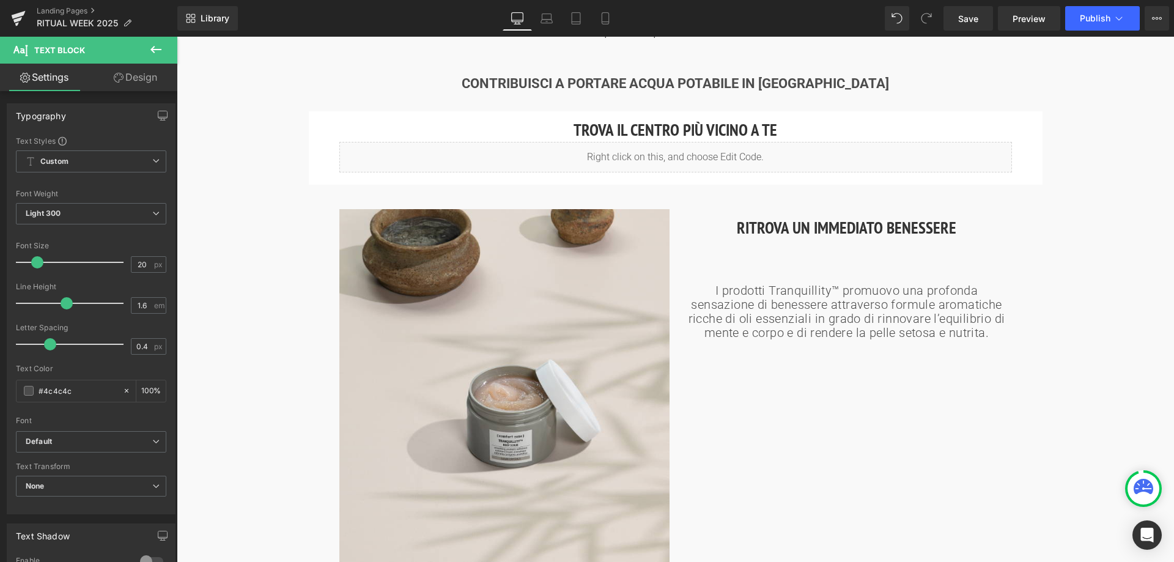
click at [125, 81] on link "Design" at bounding box center [135, 78] width 89 height 28
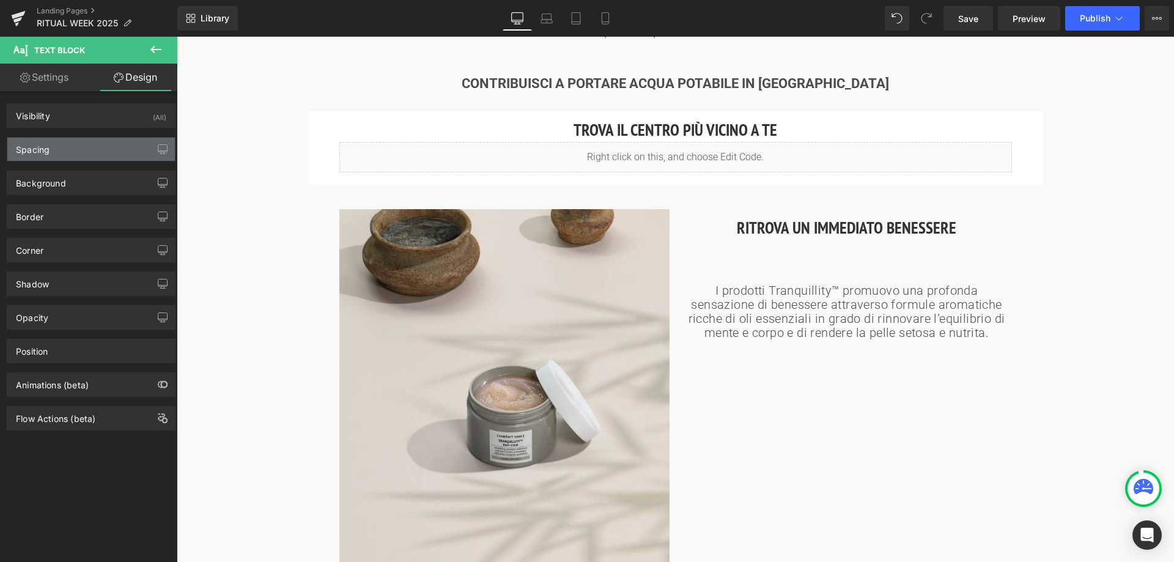
click at [85, 138] on div "Spacing" at bounding box center [91, 149] width 168 height 23
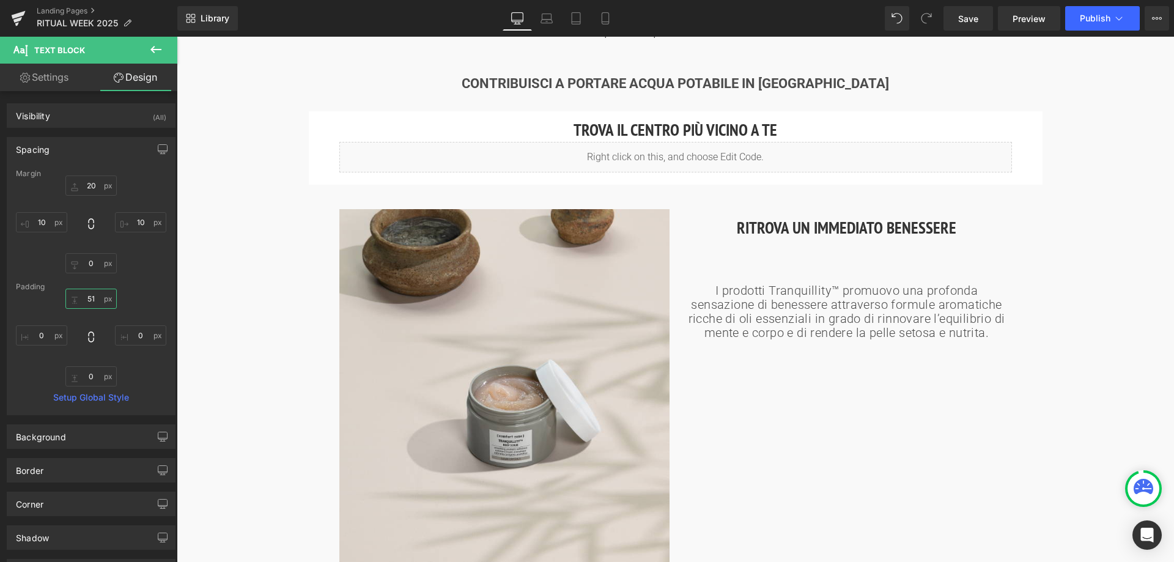
click at [94, 300] on input "51" at bounding box center [90, 299] width 51 height 20
type input "6"
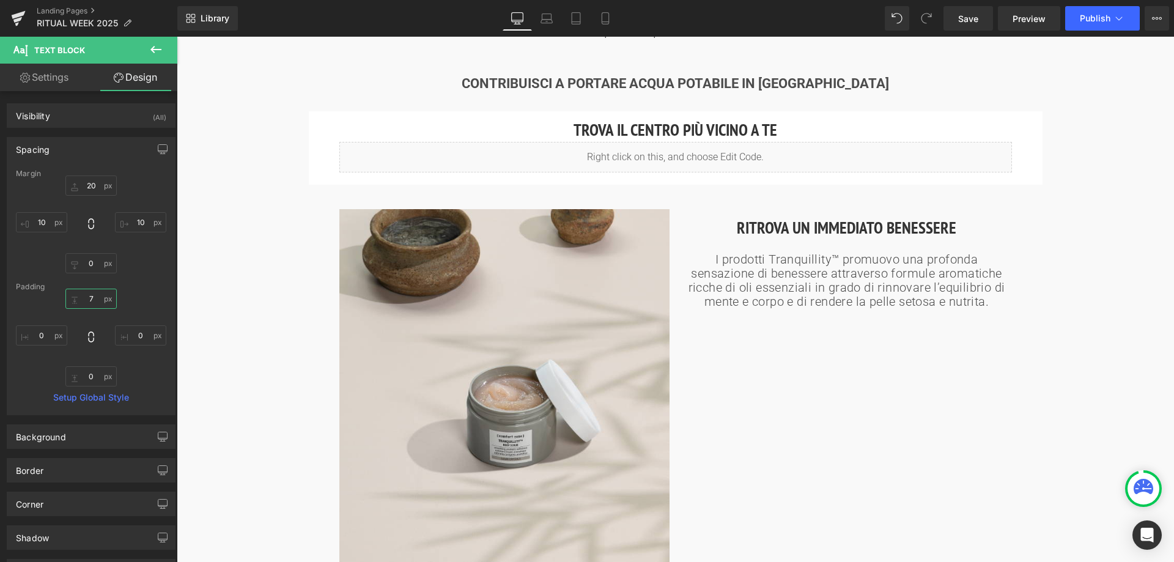
type input "70"
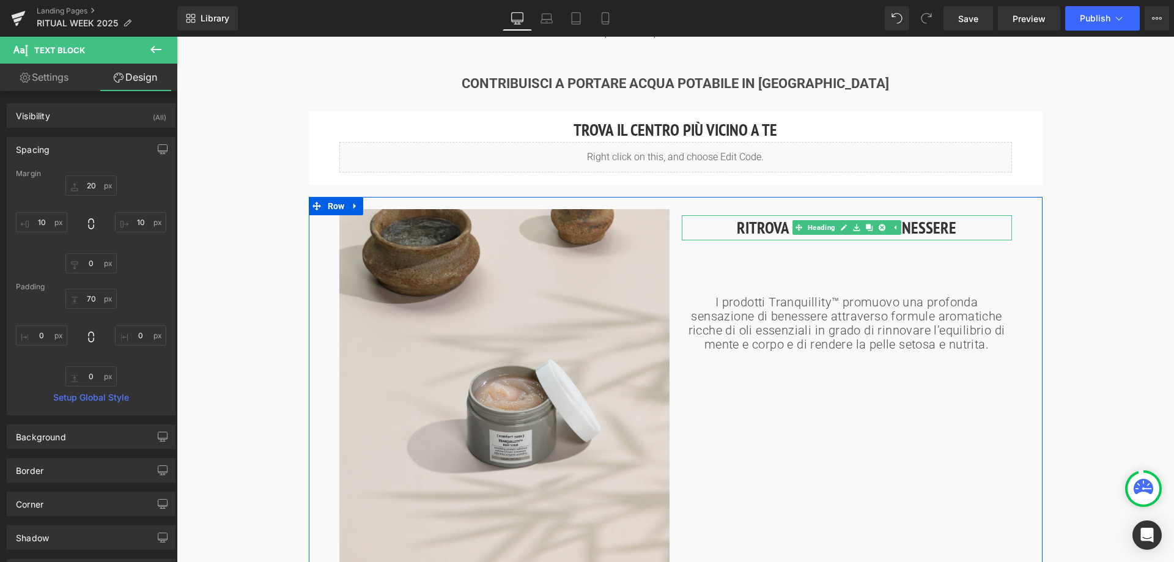
click at [760, 231] on h2 "RITROVA UN IMMEDIATO BENESSERE" at bounding box center [847, 227] width 330 height 25
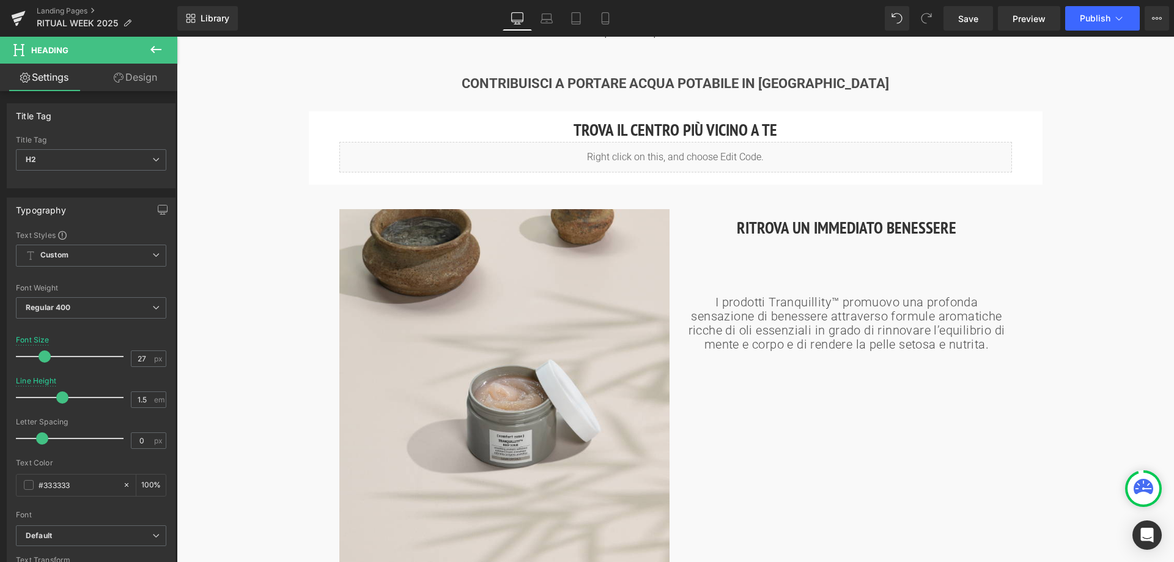
click at [127, 78] on link "Design" at bounding box center [135, 78] width 89 height 28
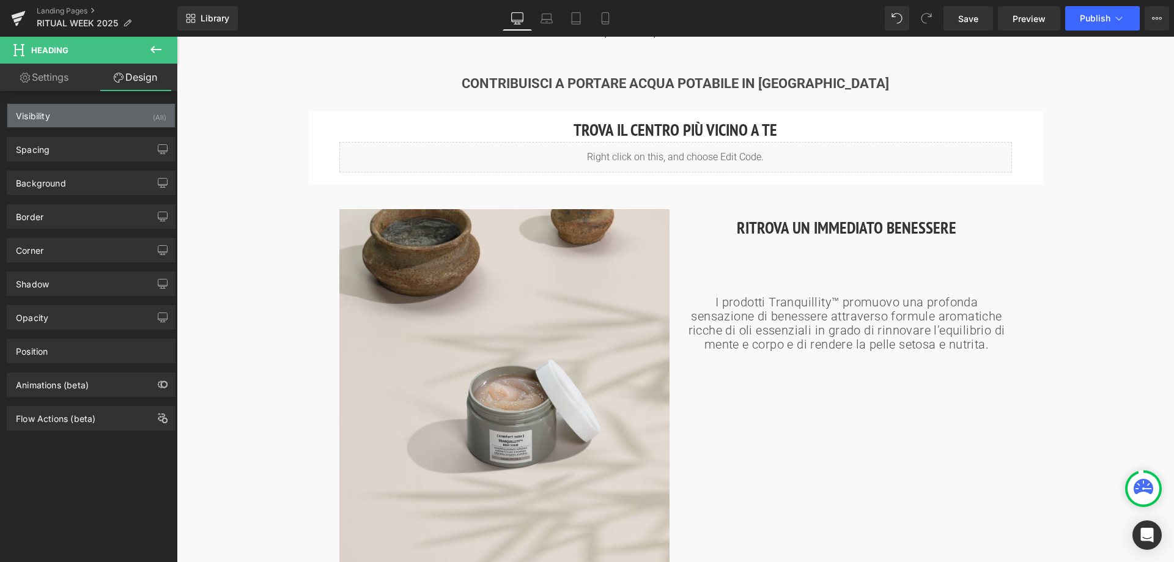
click at [94, 108] on div "Visibility (All)" at bounding box center [91, 115] width 168 height 23
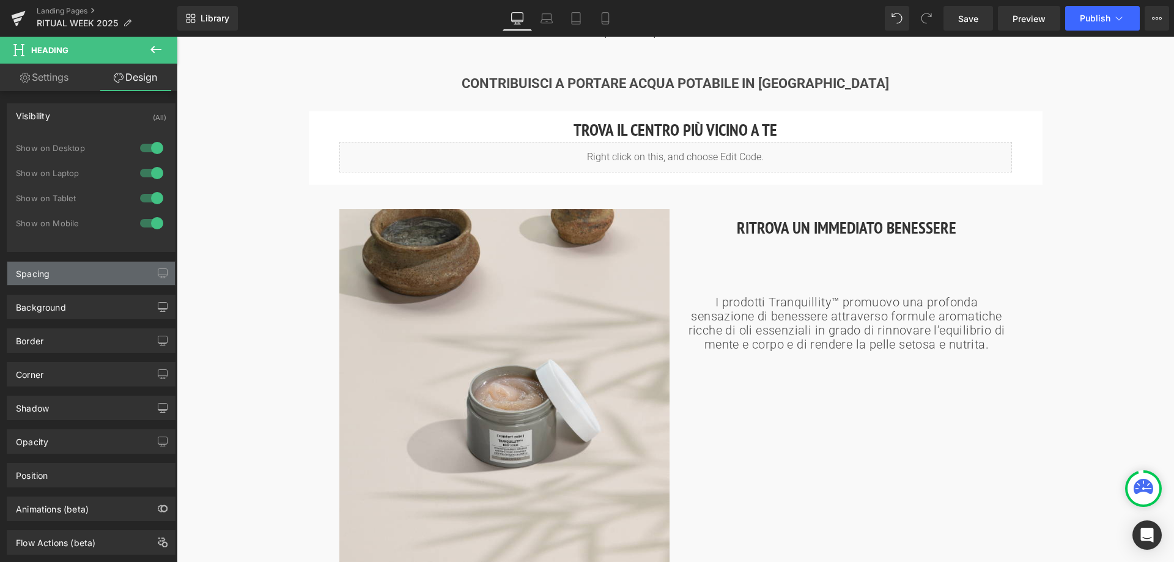
click at [72, 274] on div "Spacing" at bounding box center [91, 273] width 168 height 23
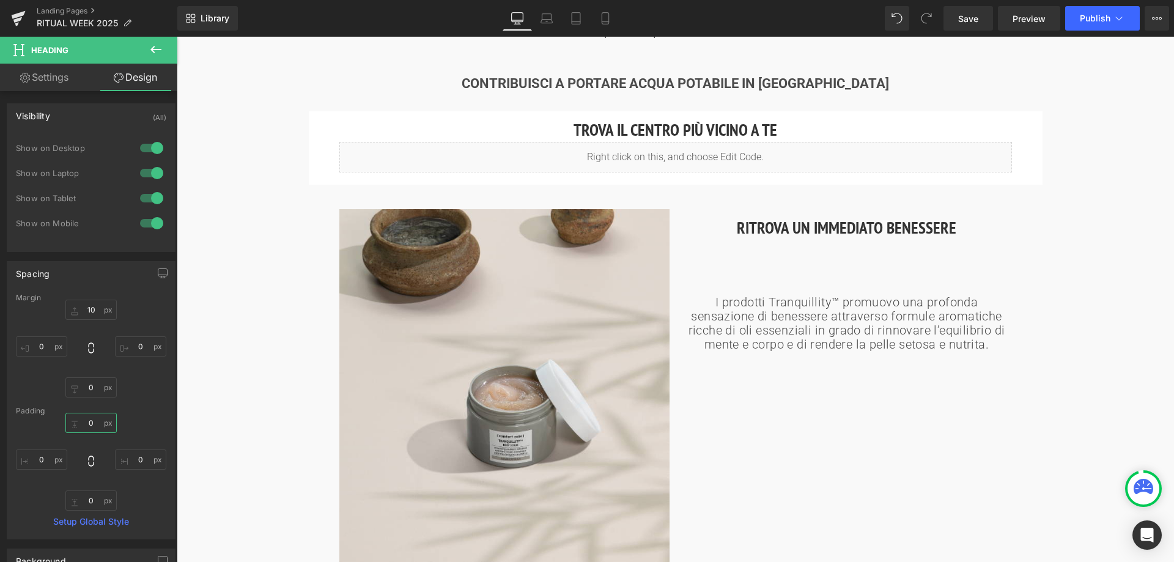
click at [92, 416] on input "0" at bounding box center [90, 423] width 51 height 20
type input "60"
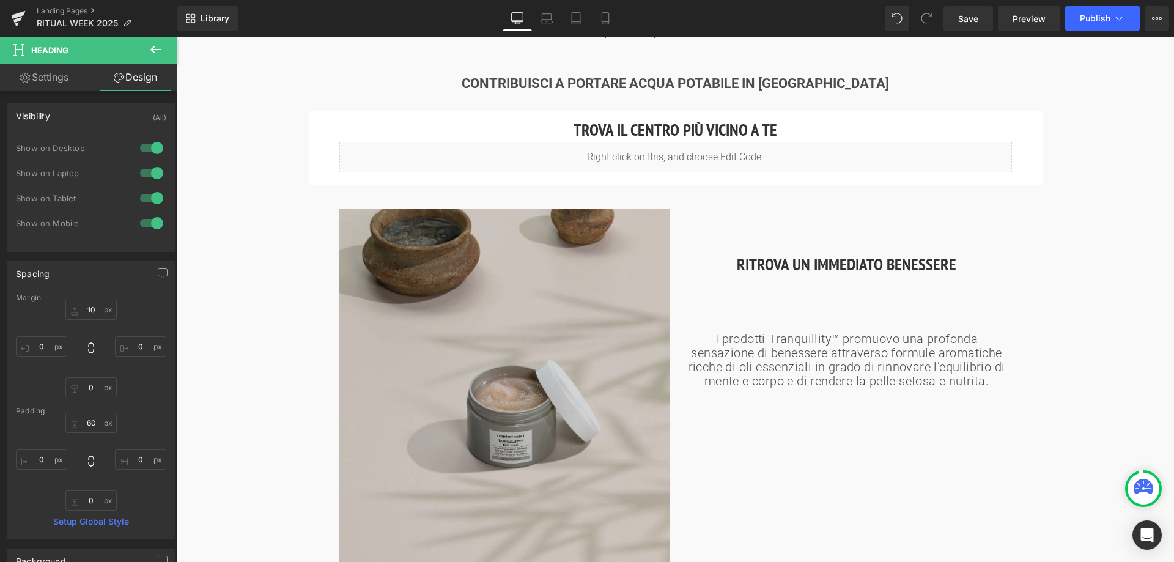
click at [615, 242] on img at bounding box center [504, 387] width 330 height 356
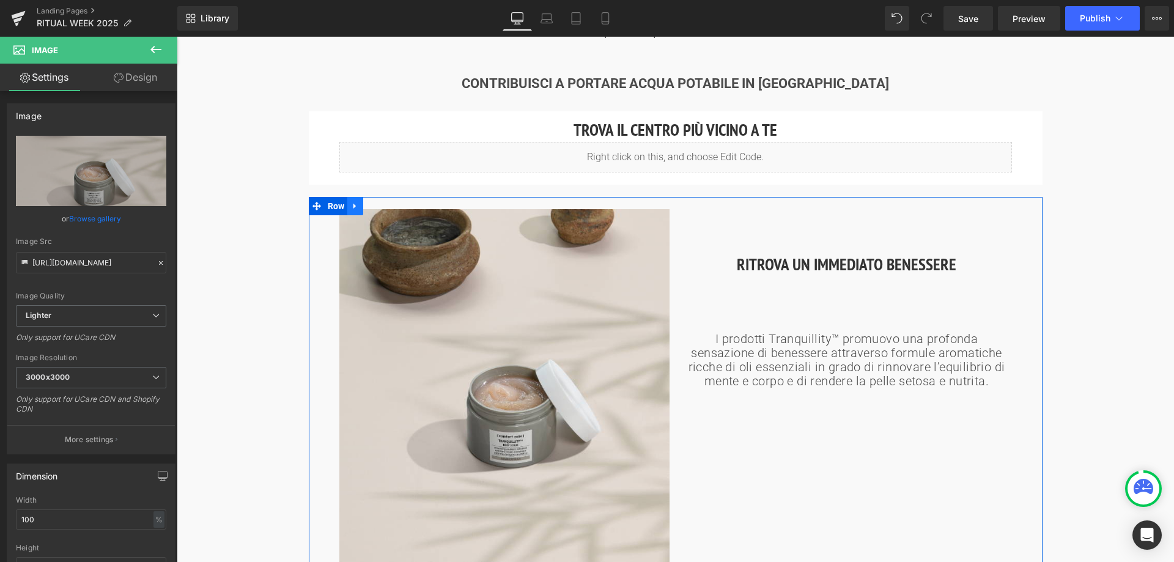
click at [354, 204] on icon at bounding box center [355, 207] width 2 height 6
click at [368, 206] on icon at bounding box center [371, 206] width 9 height 9
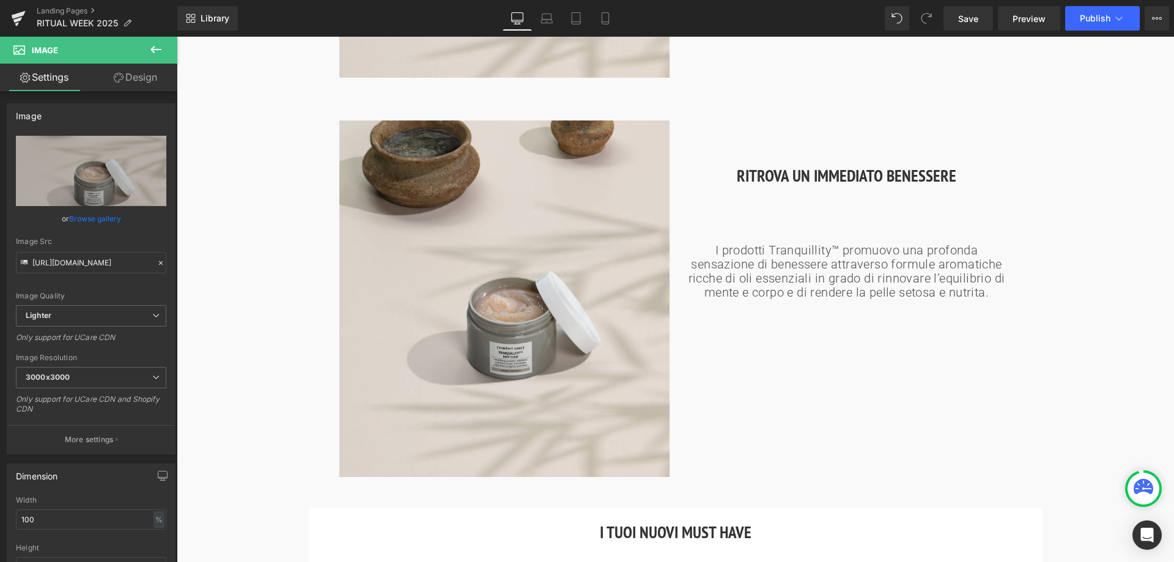
scroll to position [1242, 0]
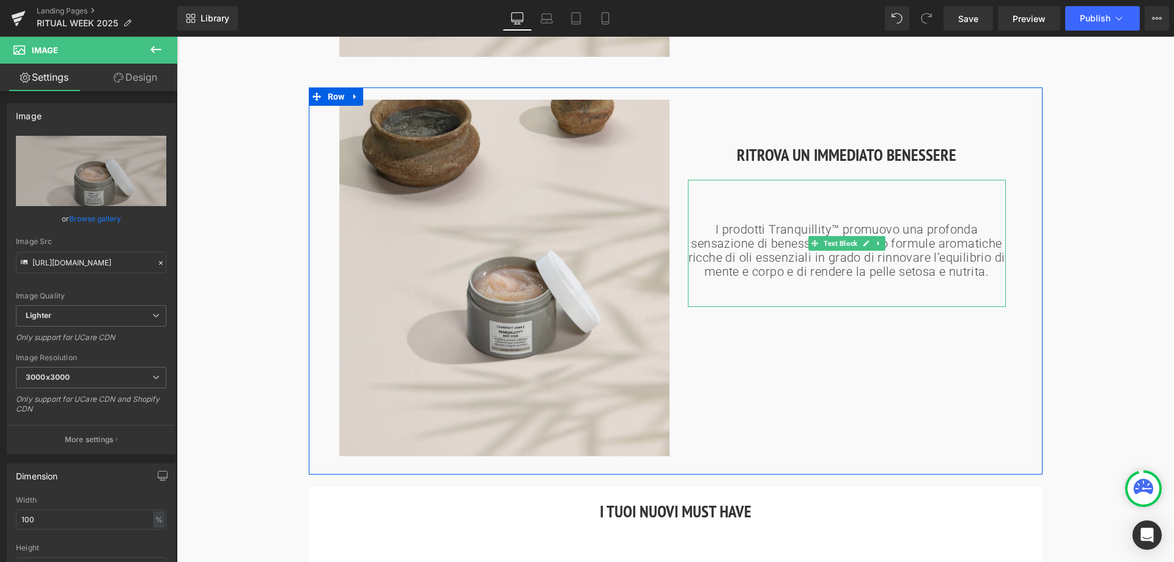
drag, startPoint x: 780, startPoint y: 240, endPoint x: 741, endPoint y: 220, distance: 43.8
click at [780, 240] on p "I prodotti Tranquillity™ promuovo una profonda sensazione di benessere attraver…" at bounding box center [847, 251] width 318 height 56
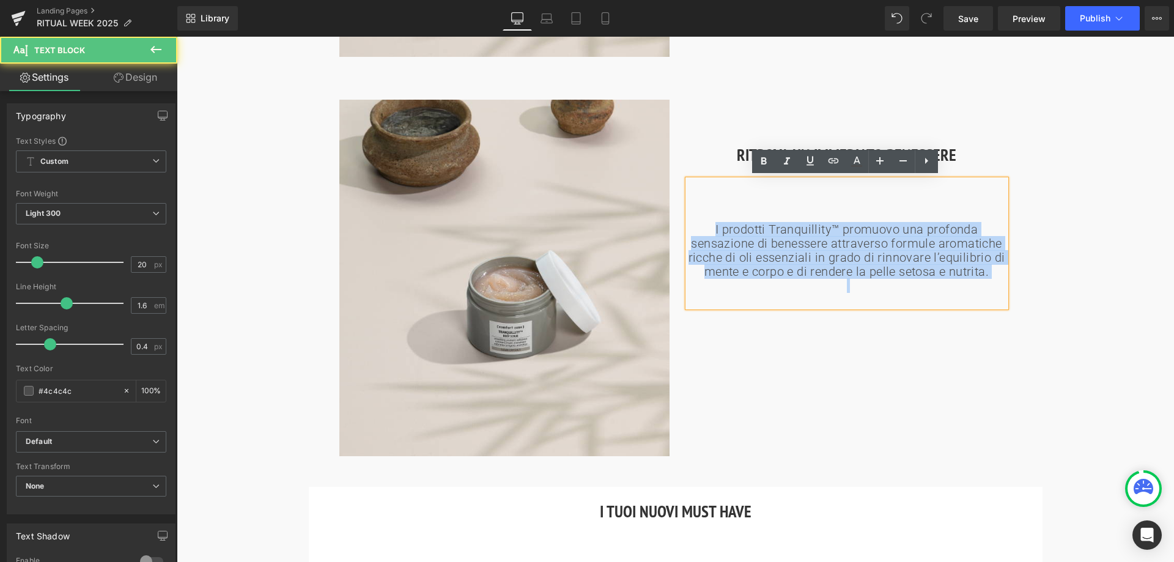
drag, startPoint x: 713, startPoint y: 224, endPoint x: 995, endPoint y: 278, distance: 287.1
click at [995, 278] on div "I prodotti Tranquillity™ promuovo una profonda sensazione di benessere attraver…" at bounding box center [847, 243] width 318 height 127
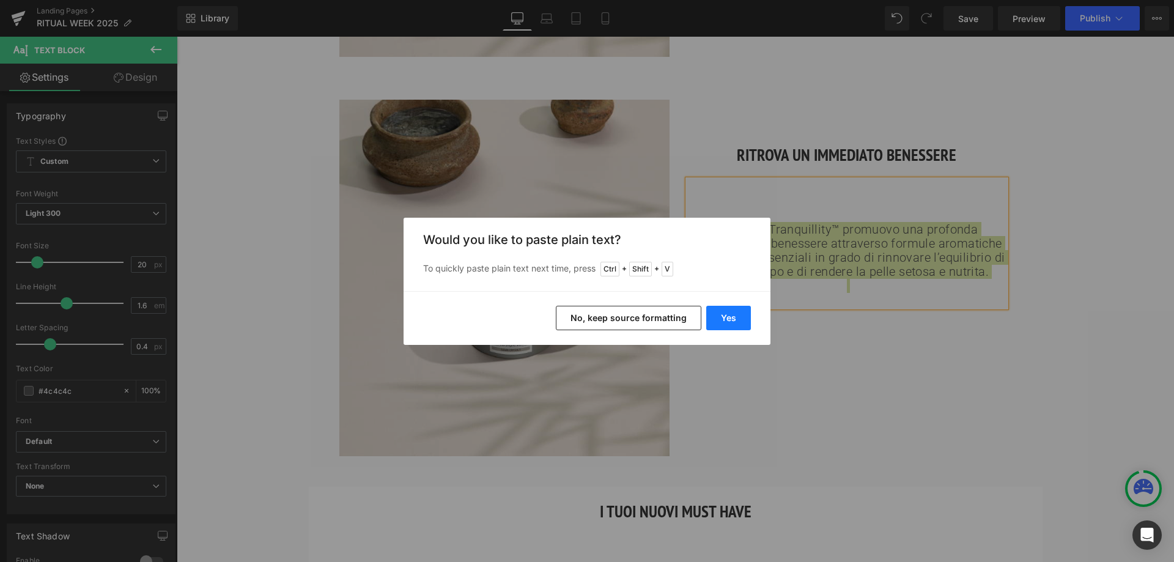
click at [719, 311] on button "Yes" at bounding box center [728, 318] width 45 height 24
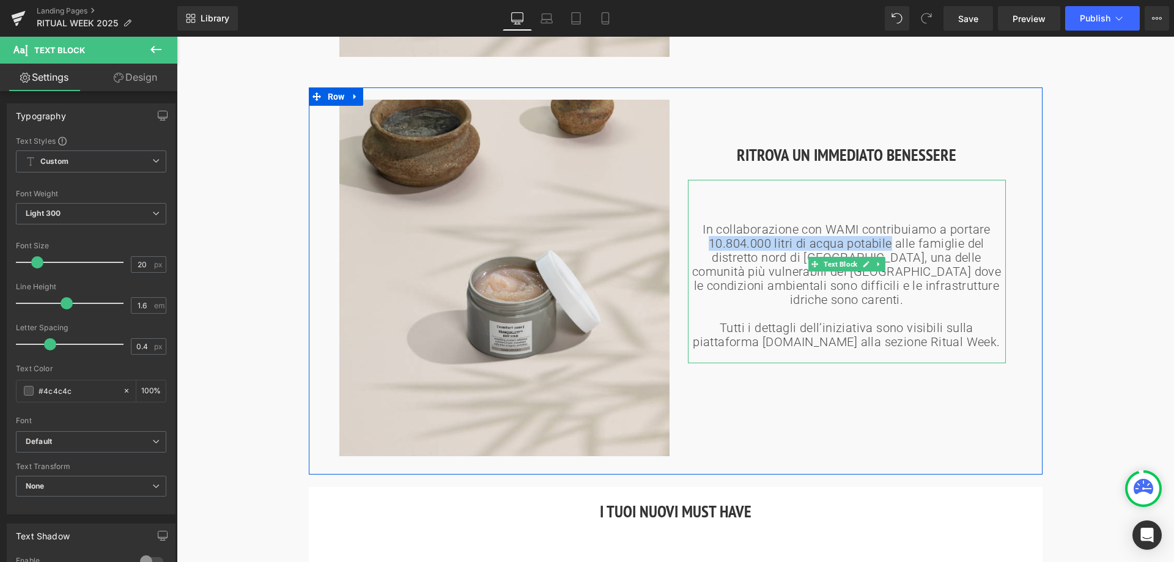
drag, startPoint x: 708, startPoint y: 240, endPoint x: 889, endPoint y: 245, distance: 181.1
click at [889, 245] on p "In collaborazione con WAMI contribuiamo a portare 10.804.000 litri di acqua pot…" at bounding box center [847, 265] width 318 height 84
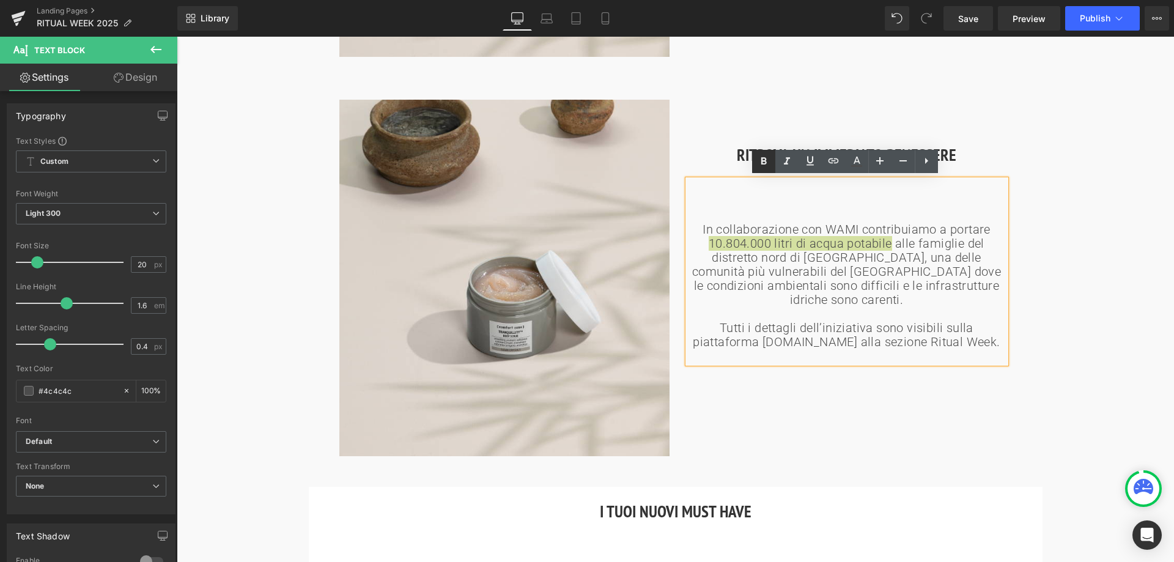
click at [765, 161] on icon at bounding box center [764, 160] width 6 height 7
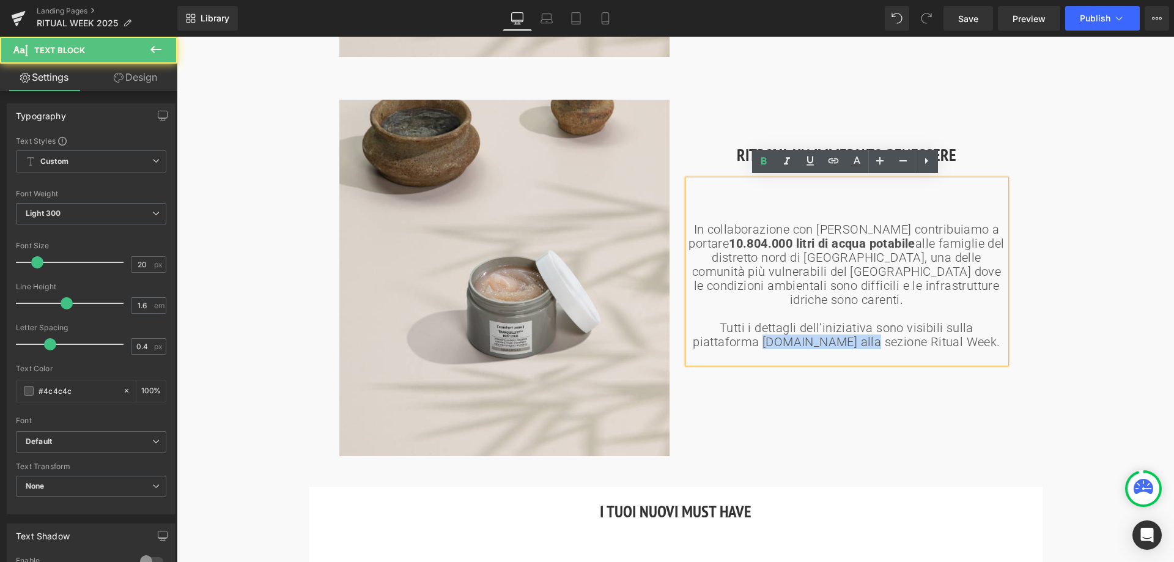
drag, startPoint x: 714, startPoint y: 325, endPoint x: 832, endPoint y: 327, distance: 118.1
click at [832, 327] on p "Tutti i dettagli dell’iniziativa sono visibili sulla piattaforma [DOMAIN_NAME] …" at bounding box center [847, 335] width 318 height 28
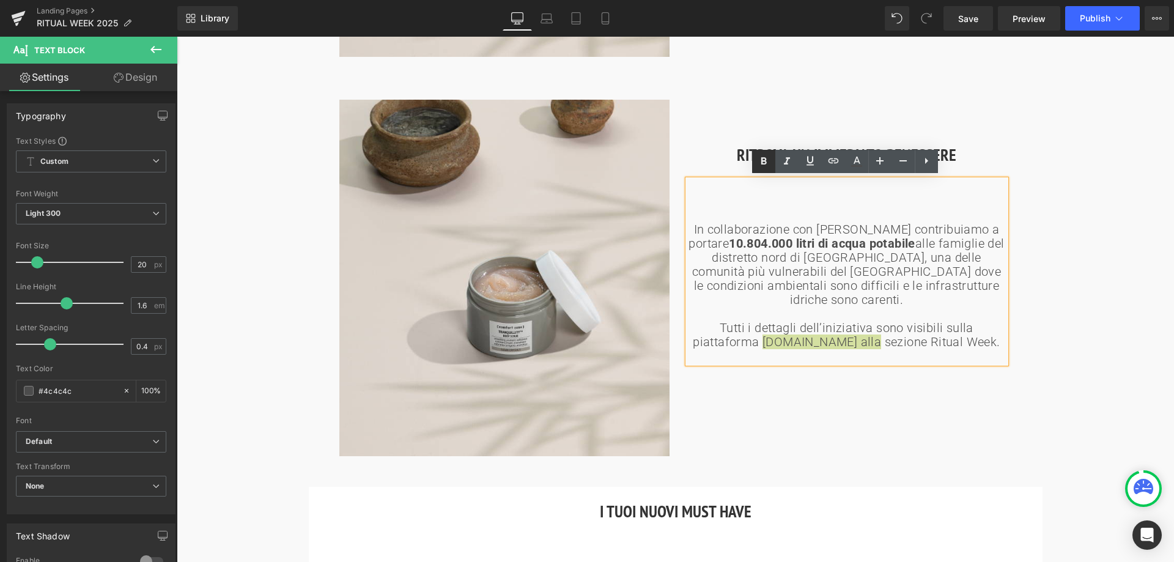
click at [757, 164] on icon at bounding box center [764, 161] width 15 height 15
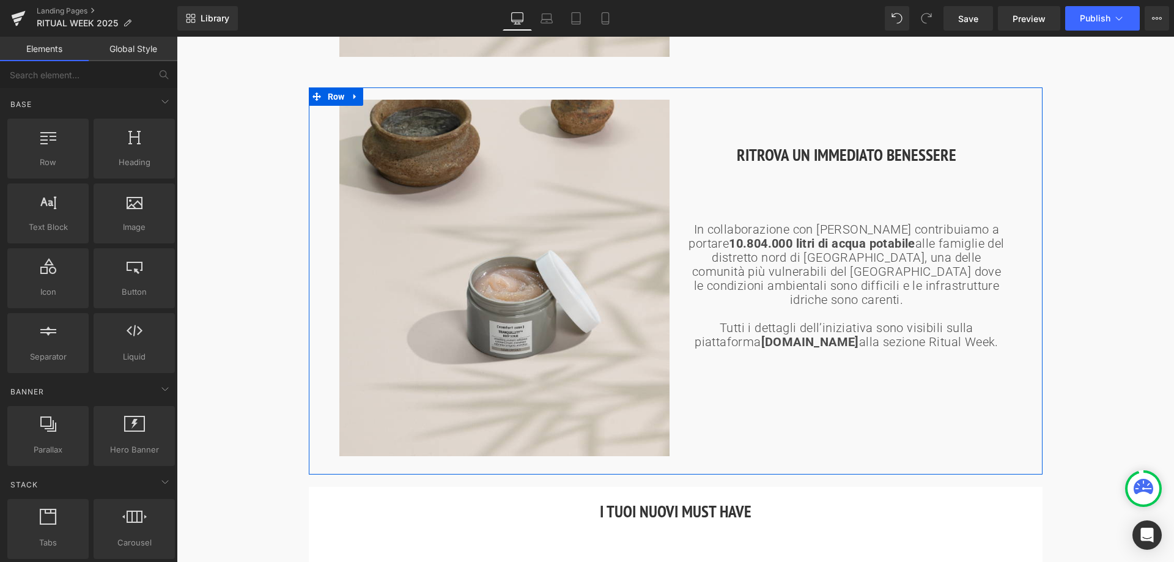
click at [793, 156] on h2 "RITROVA UN IMMEDIATO BENESSERE" at bounding box center [847, 155] width 330 height 25
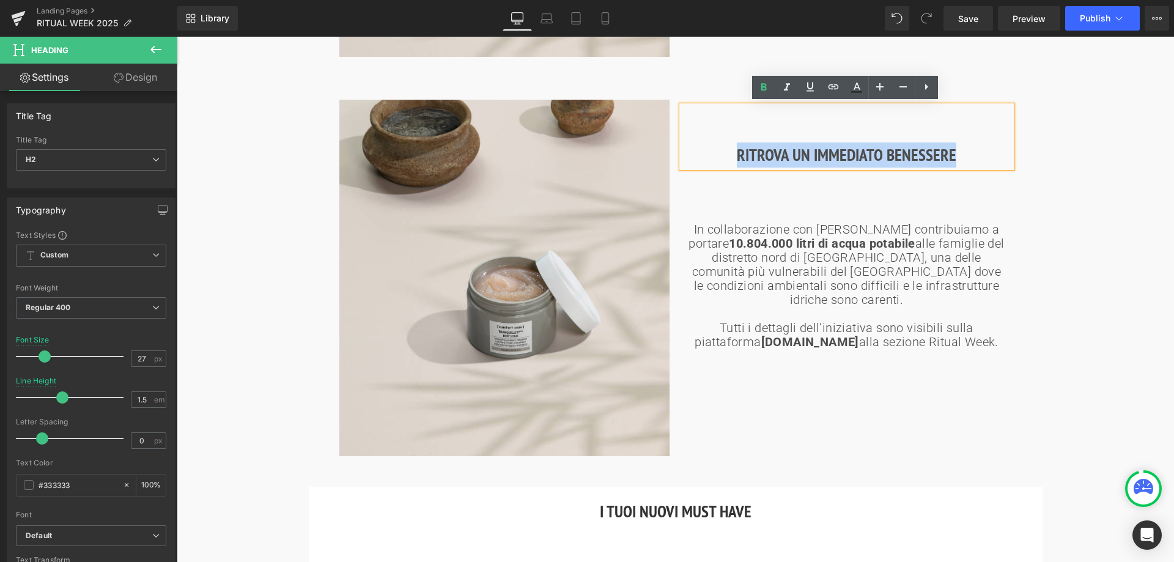
drag, startPoint x: 737, startPoint y: 154, endPoint x: 981, endPoint y: 152, distance: 243.5
click at [981, 152] on h2 "RITROVA UN IMMEDIATO BENESSERE" at bounding box center [847, 155] width 330 height 25
paste div
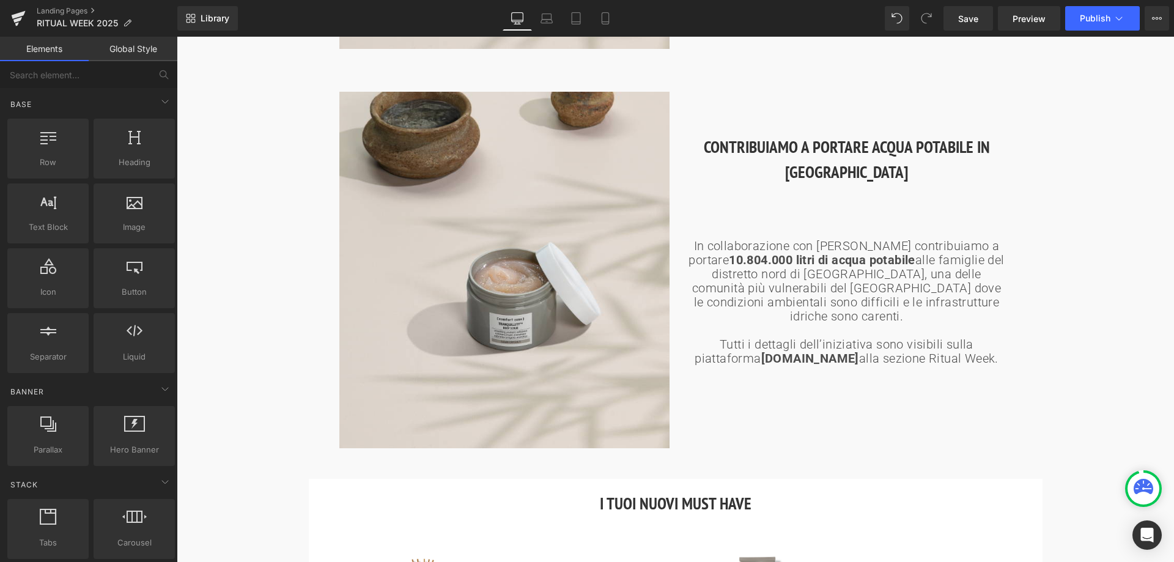
scroll to position [1365, 0]
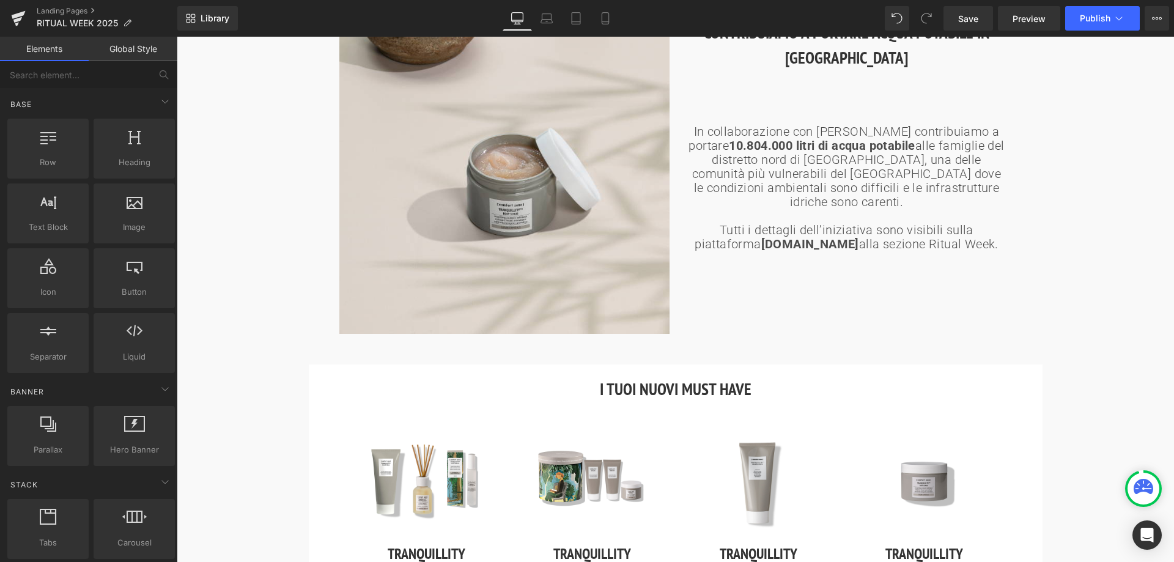
click at [615, 390] on strong "I TUOI NUOVI MUST HAVE" at bounding box center [676, 389] width 152 height 21
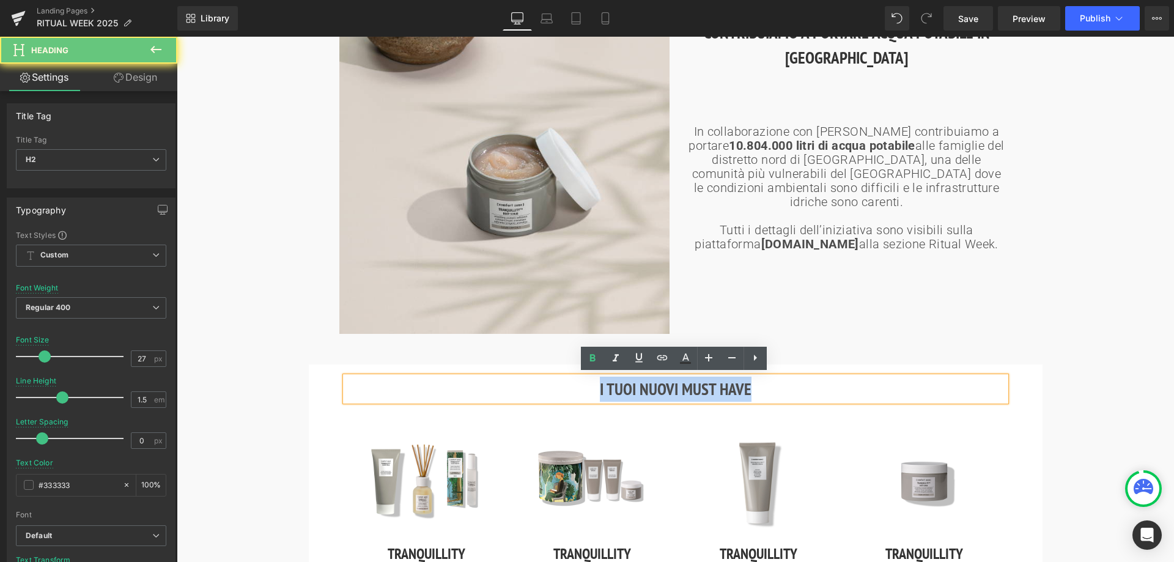
drag, startPoint x: 598, startPoint y: 388, endPoint x: 756, endPoint y: 388, distance: 158.4
click at [756, 388] on h2 "I TUOI NUOVI MUST HAVE" at bounding box center [676, 389] width 661 height 25
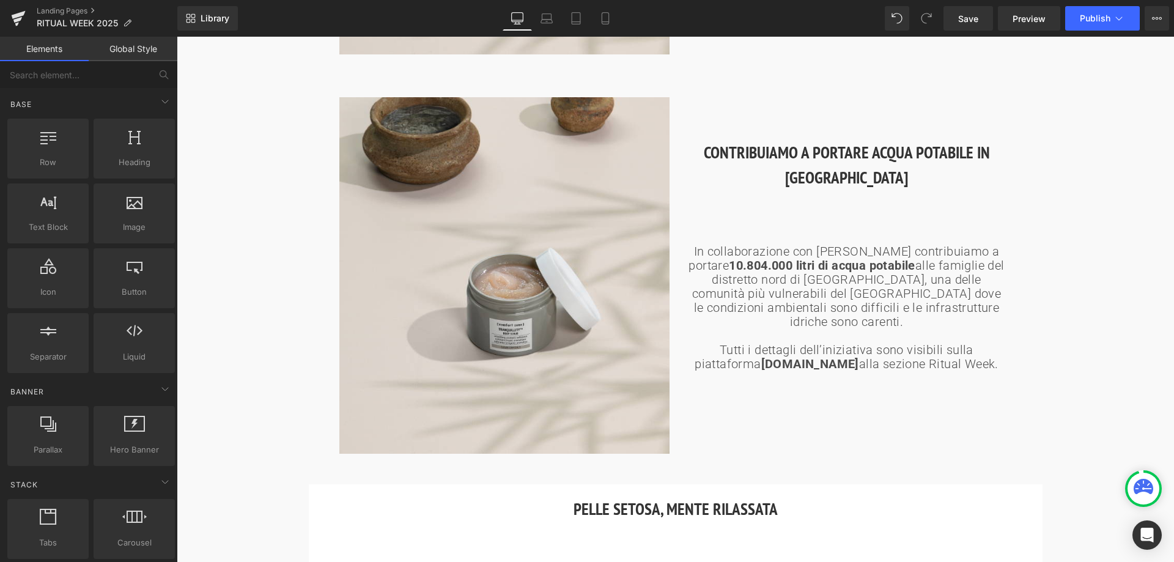
scroll to position [1242, 0]
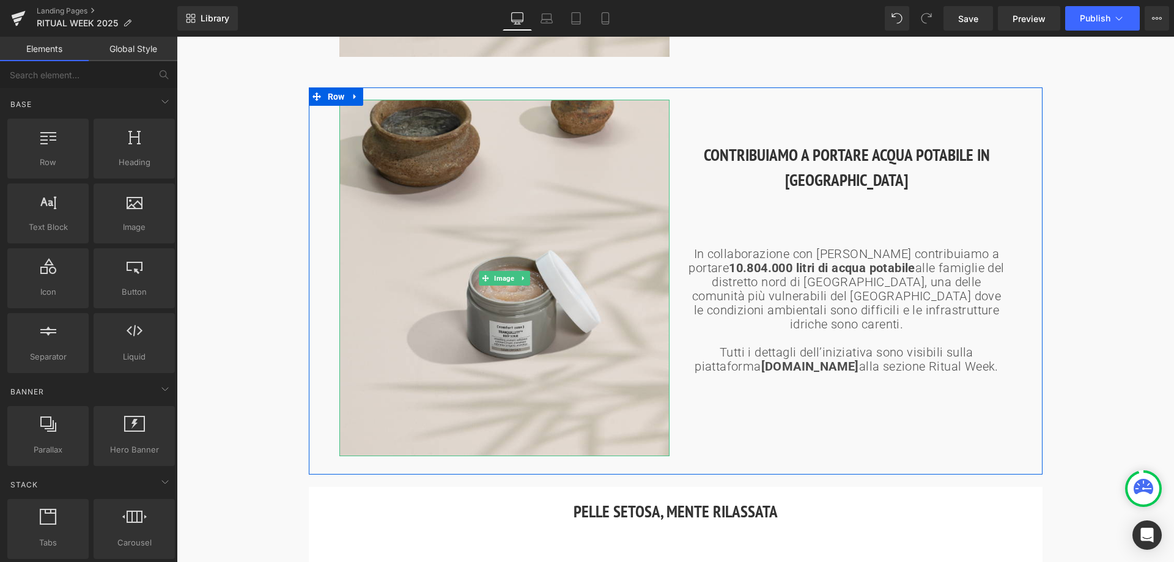
drag, startPoint x: 509, startPoint y: 277, endPoint x: 225, endPoint y: 207, distance: 292.4
click at [509, 277] on span "Image" at bounding box center [504, 278] width 25 height 15
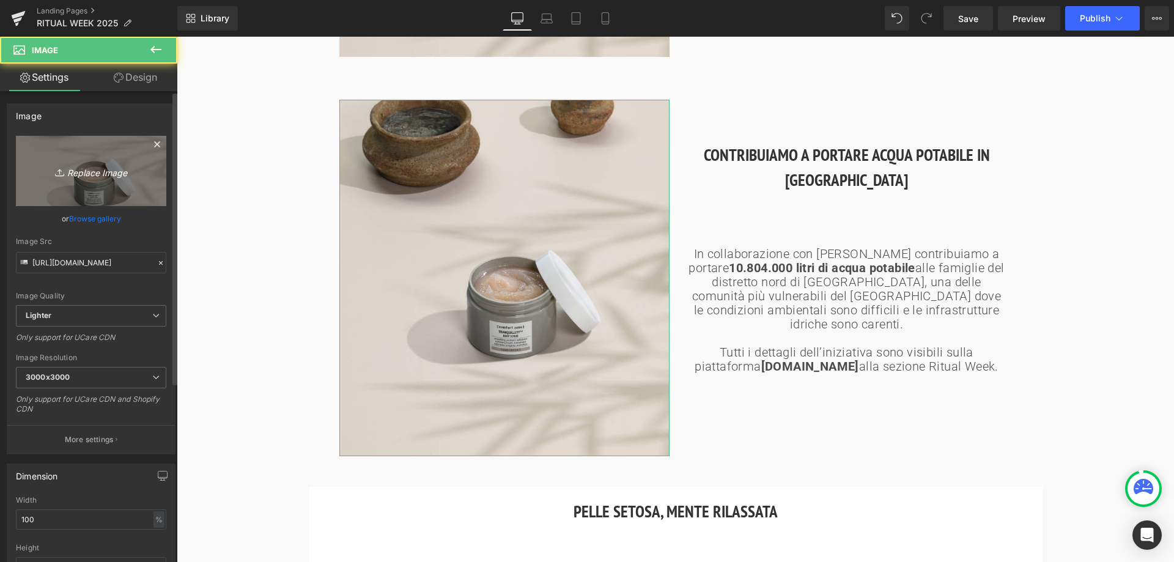
click at [102, 180] on link "Replace Image" at bounding box center [91, 171] width 150 height 70
type input "C:\fakepath\IMMAGINE VALORIALE.PNG"
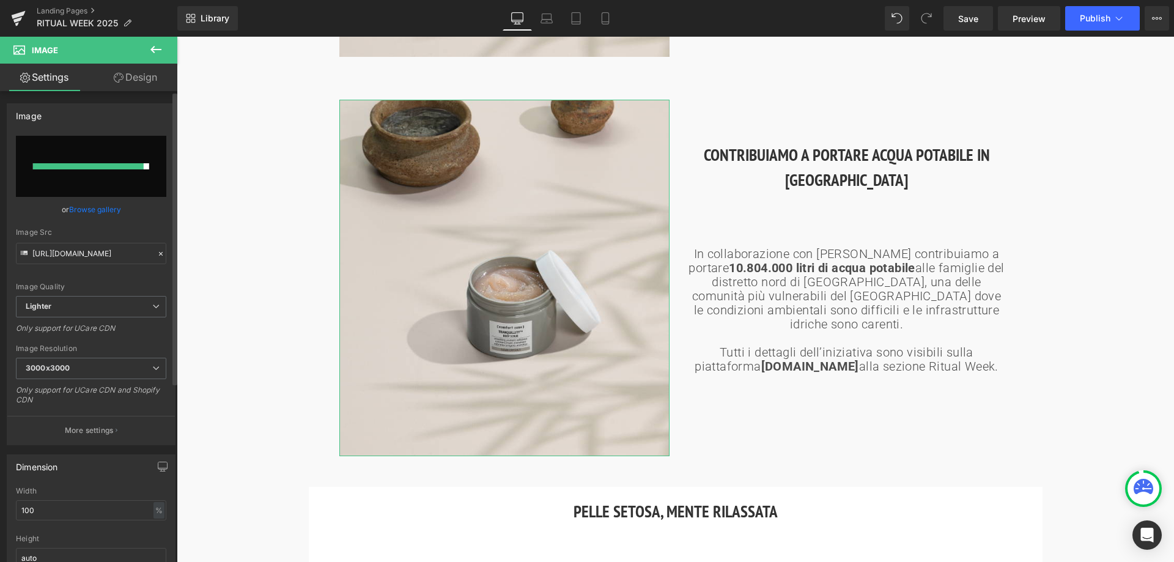
click at [119, 162] on input "file" at bounding box center [91, 166] width 150 height 61
type input "C:\fakepath\IMMAGINE VALORIALE.PNG"
click at [974, 20] on span "Save" at bounding box center [969, 18] width 20 height 13
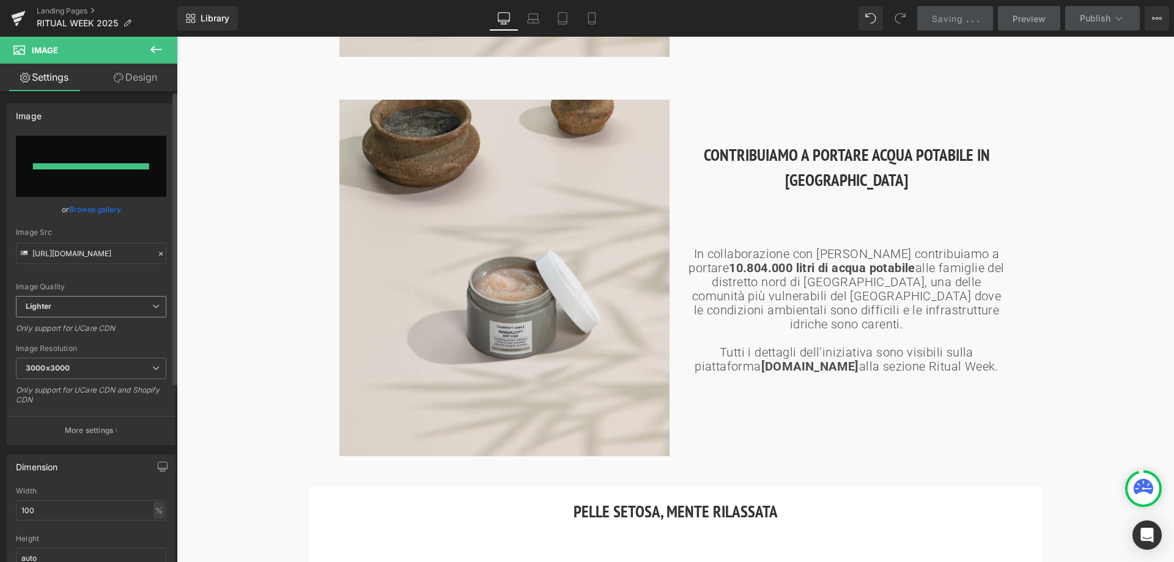
type input "[URL][DOMAIN_NAME]"
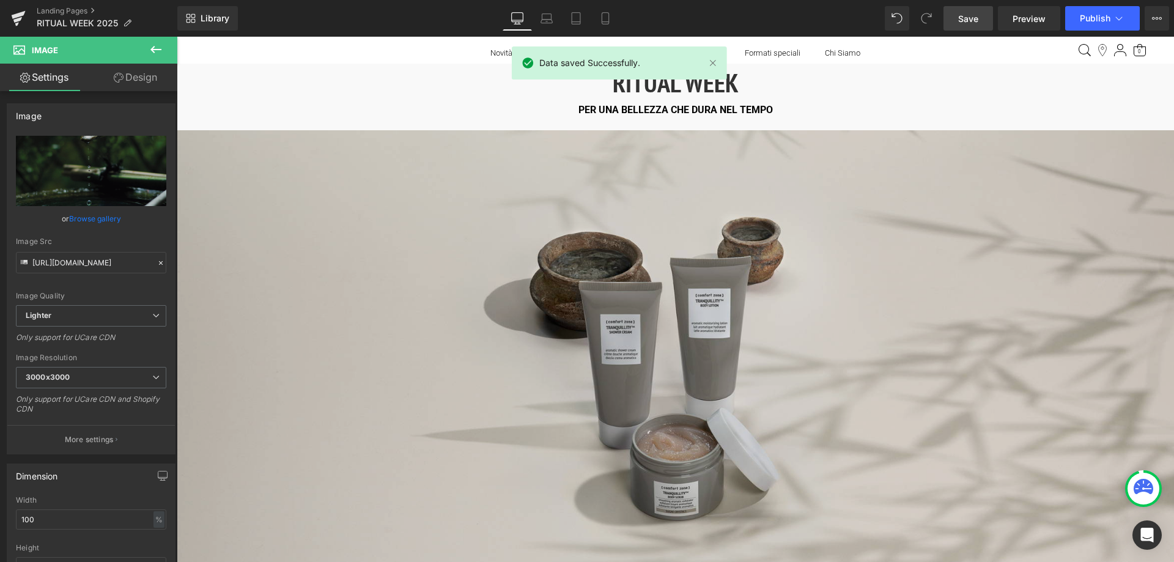
scroll to position [0, 0]
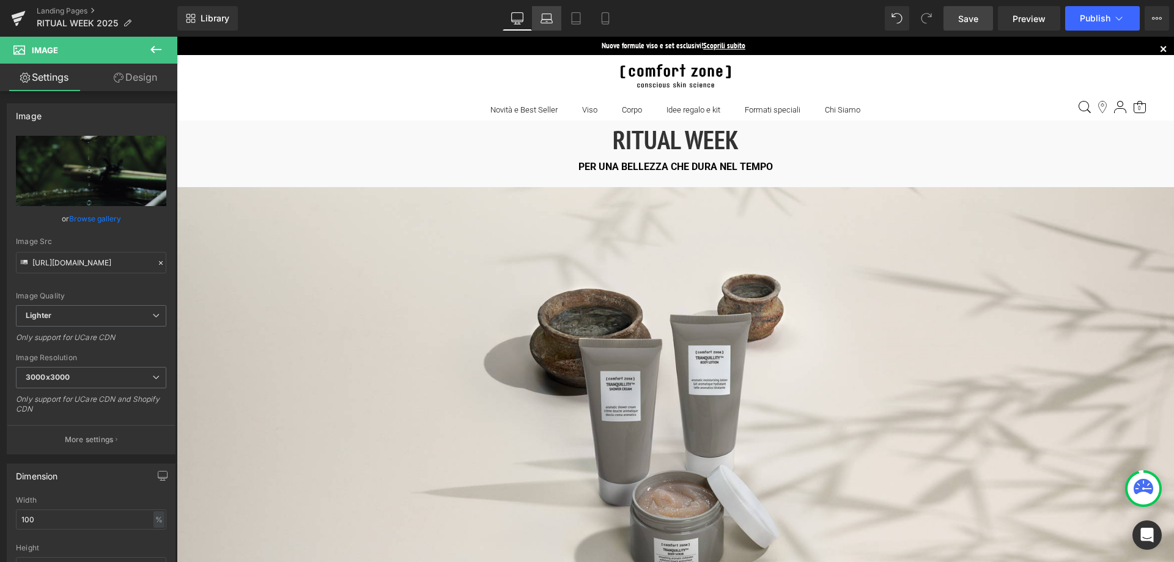
click at [546, 23] on icon at bounding box center [547, 22] width 12 height 4
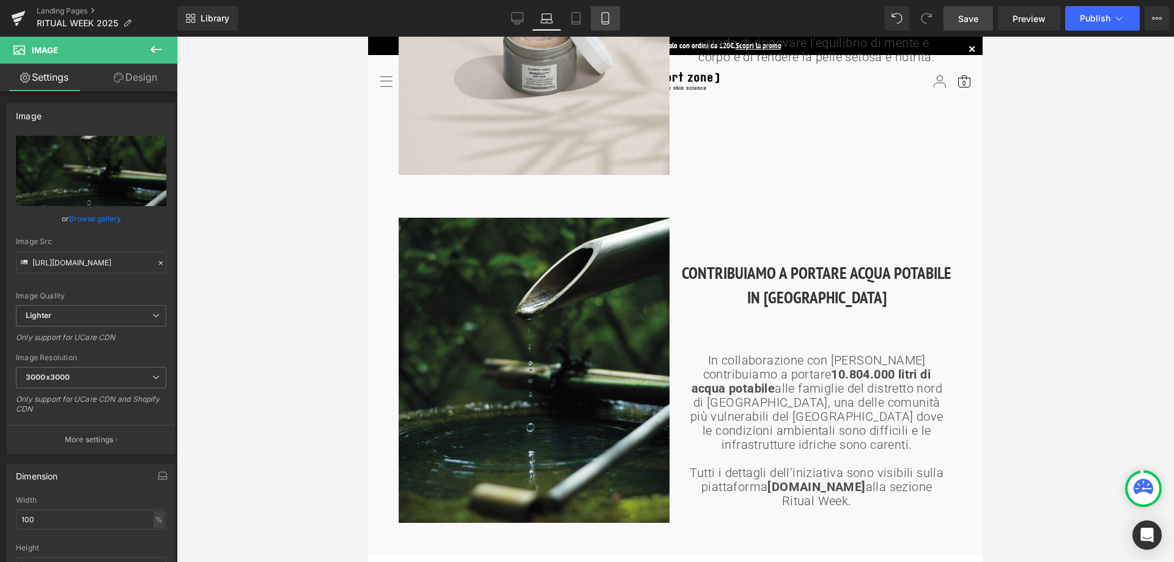
click at [611, 15] on icon at bounding box center [605, 18] width 12 height 12
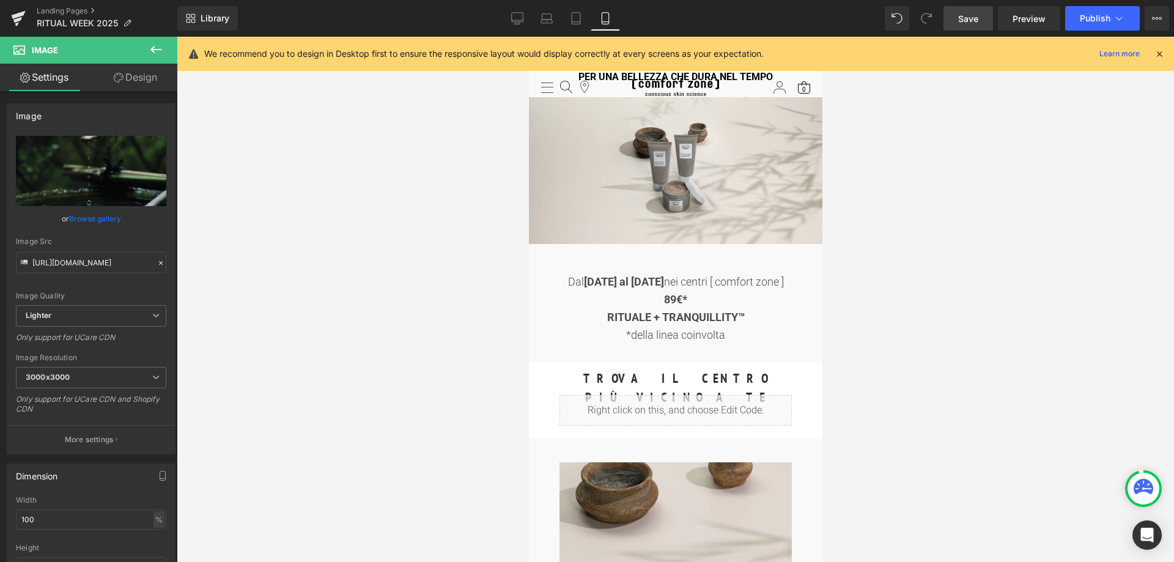
scroll to position [0, 0]
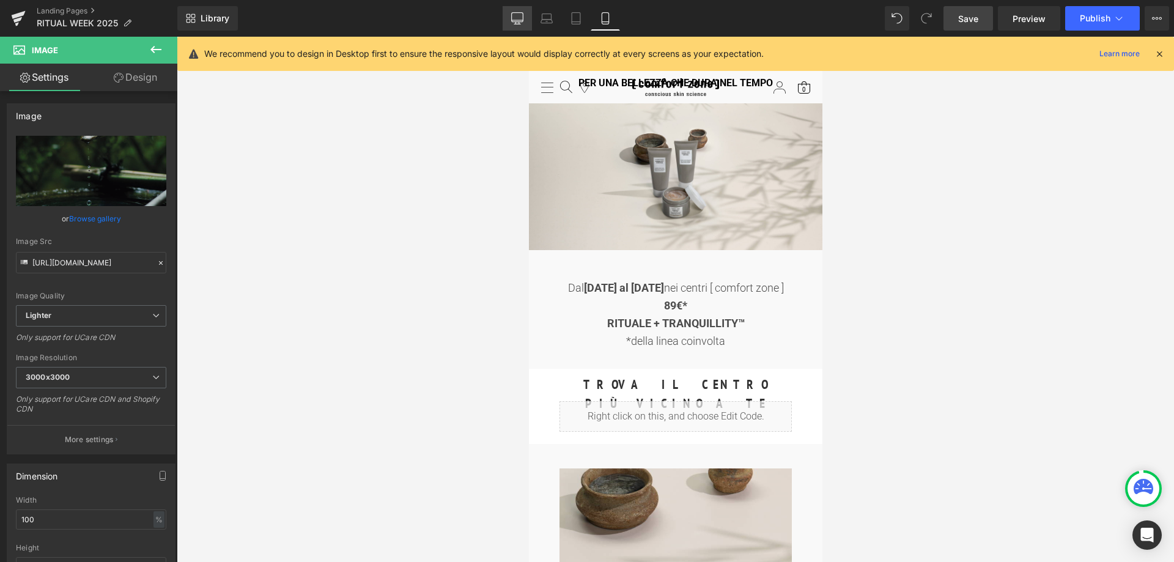
click at [511, 13] on icon at bounding box center [517, 18] width 12 height 12
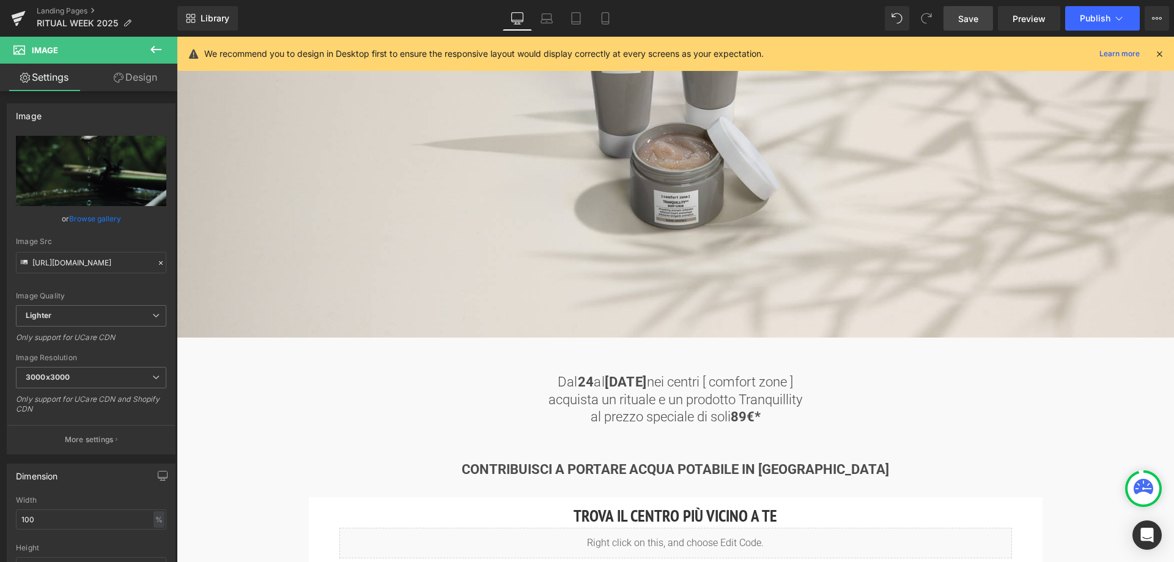
scroll to position [346, 0]
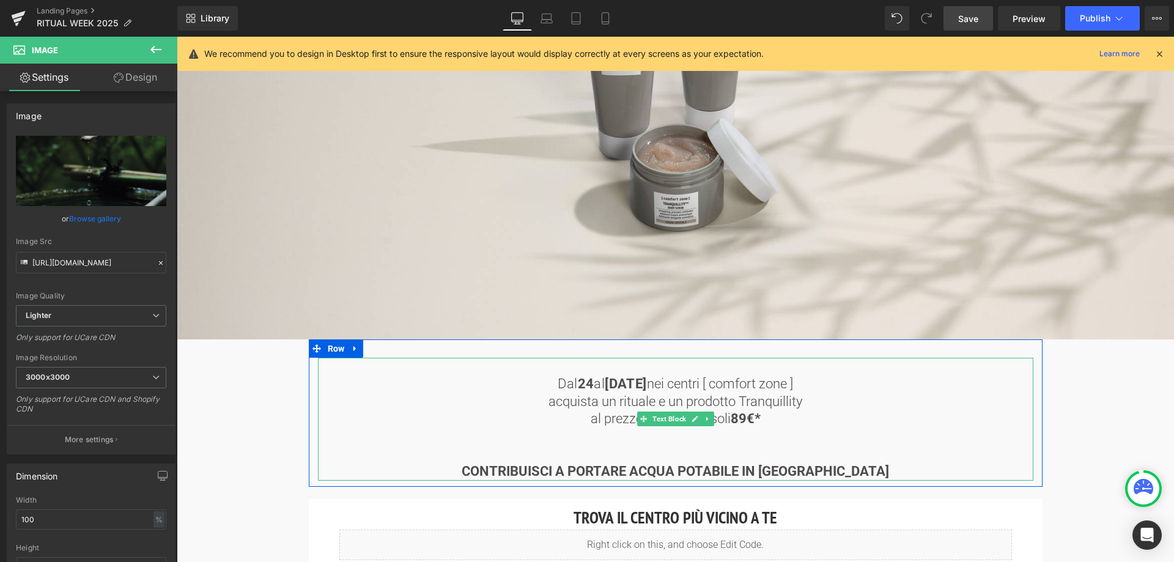
click at [605, 379] on b "[DATE]" at bounding box center [626, 383] width 42 height 15
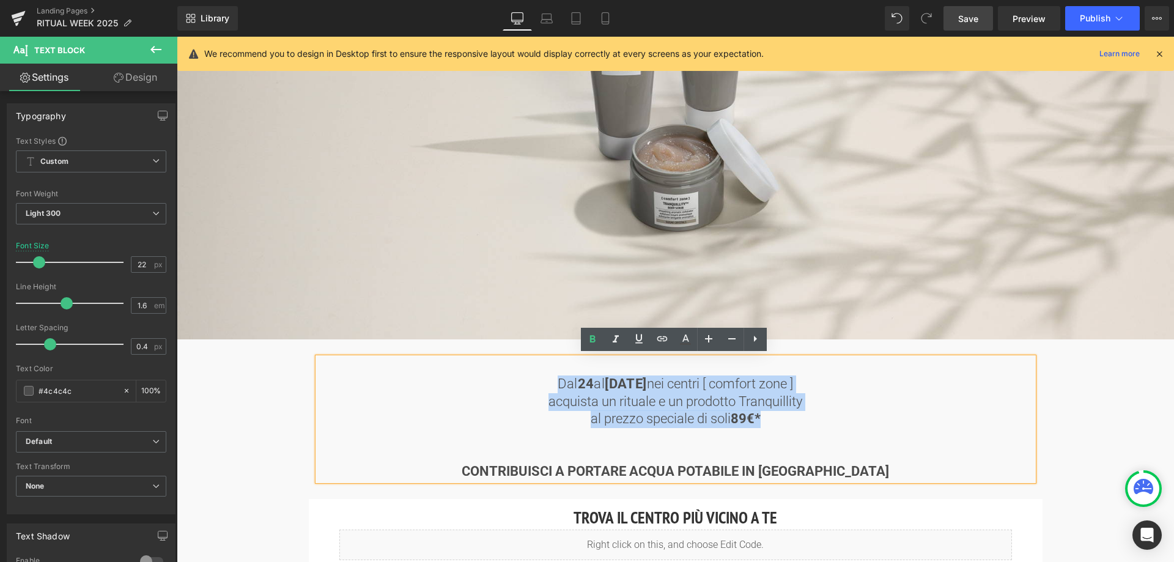
drag, startPoint x: 525, startPoint y: 380, endPoint x: 787, endPoint y: 414, distance: 264.0
click at [787, 414] on div "Dal [DATE] al [DATE] nei centri [ comfort zone ] acquista un rituale e un prodo…" at bounding box center [676, 419] width 716 height 122
copy div "Dal [DATE] al [DATE] nei centri [ comfort zone ] acquista un rituale e un prodo…"
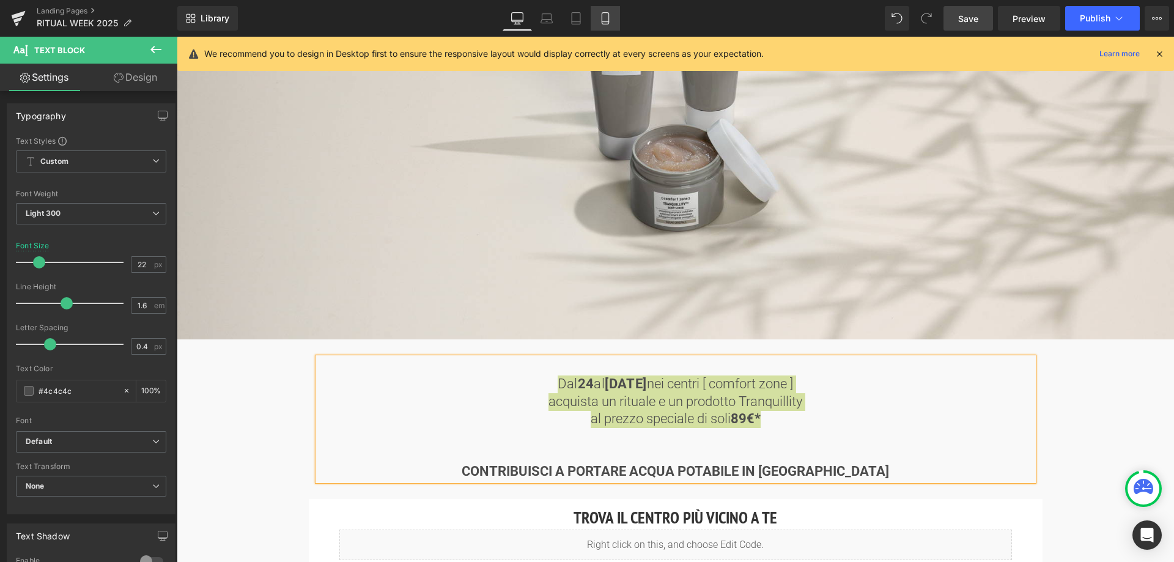
click at [606, 14] on icon at bounding box center [605, 18] width 12 height 12
type input "18"
type input "100"
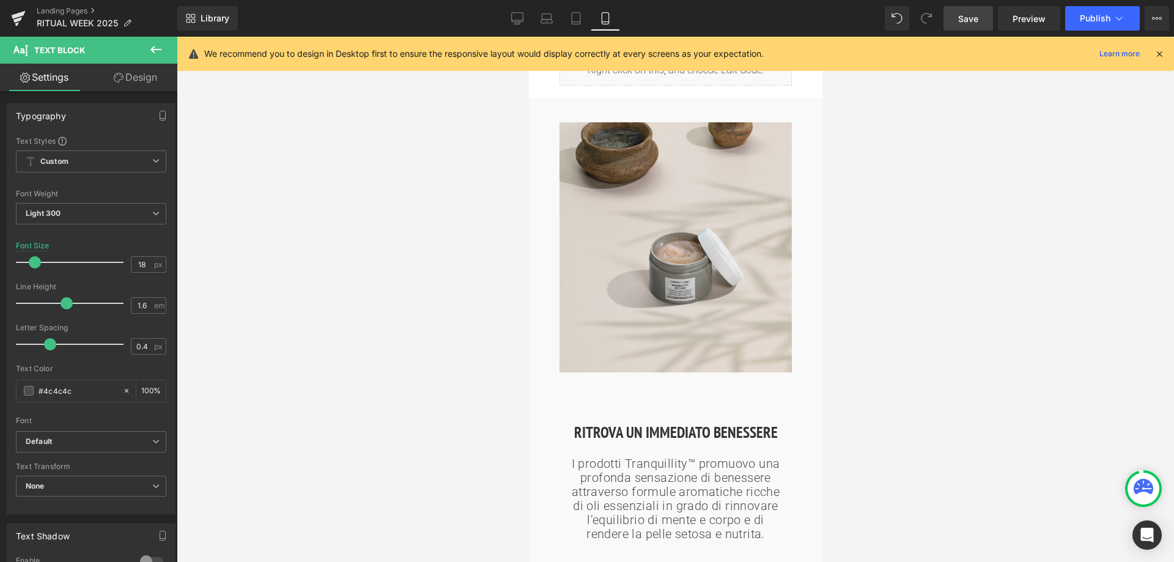
scroll to position [0, 0]
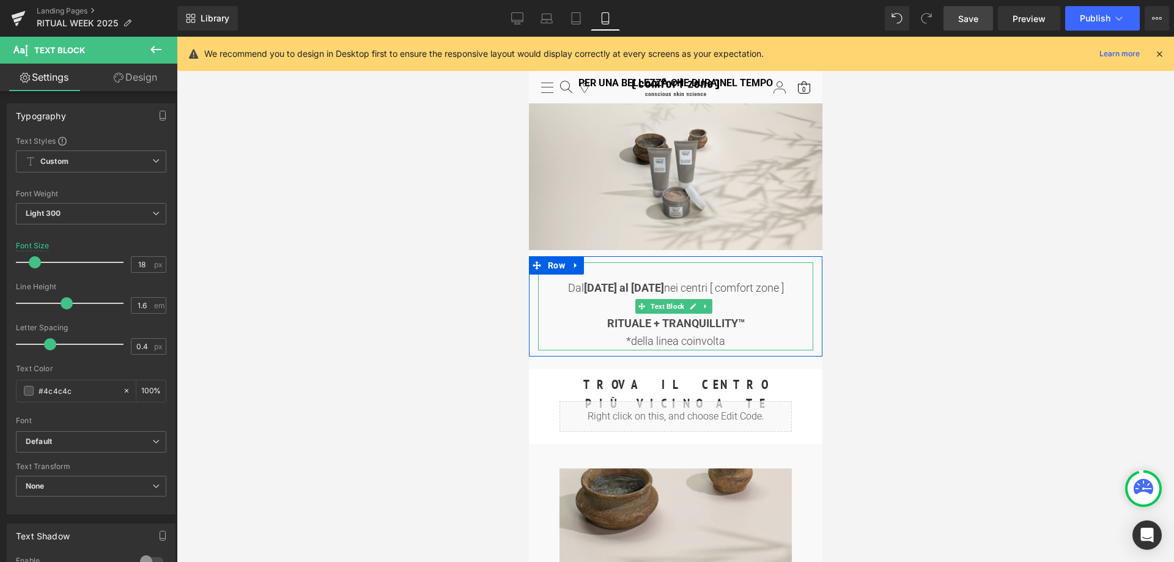
click at [629, 284] on strong "[DATE] al [DATE]" at bounding box center [624, 287] width 80 height 13
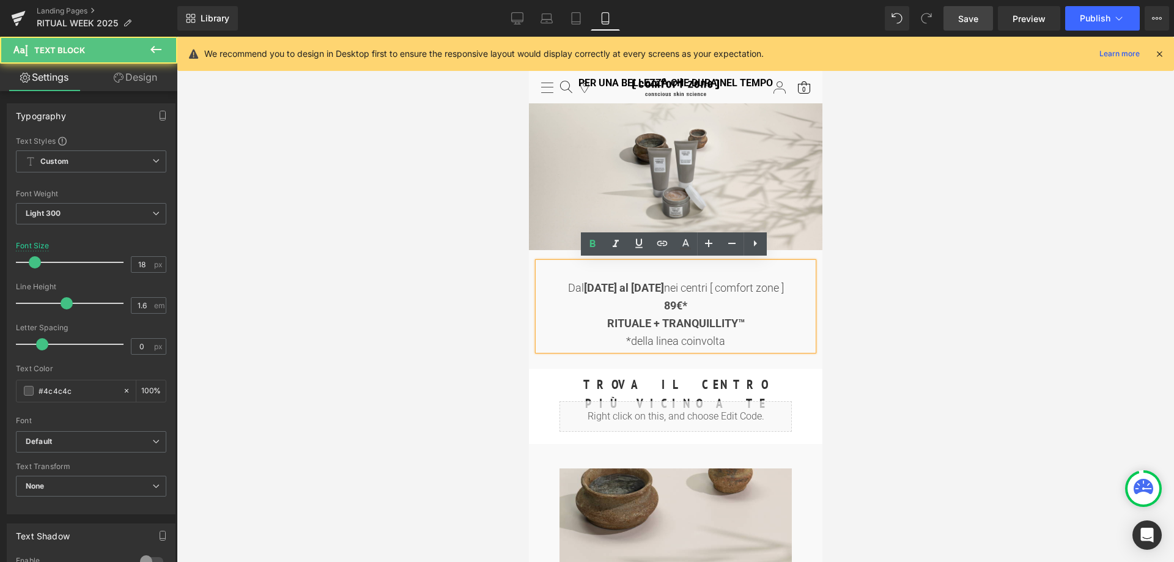
click at [571, 286] on div "Dal [DATE] al [DATE] nei centri [ comfort zone ] 89€* RITUALE + TRANQUILLITY™ *…" at bounding box center [675, 306] width 275 height 88
click at [557, 284] on div "Dal [DATE] al [DATE] nei centri [ comfort zone ] 89€* RITUALE + TRANQUILLITY™ *…" at bounding box center [675, 306] width 275 height 88
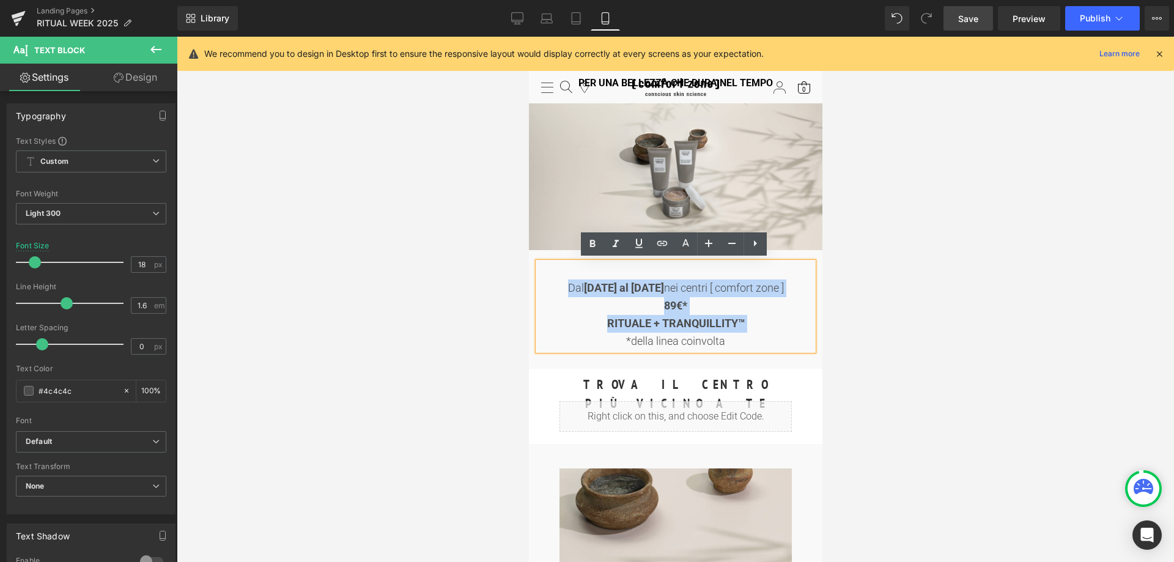
drag, startPoint x: 557, startPoint y: 284, endPoint x: 747, endPoint y: 321, distance: 194.5
click at [747, 321] on div "Dal [DATE] al [DATE] nei centri [ comfort zone ] 89€* RITUALE + TRANQUILLITY™ *…" at bounding box center [675, 306] width 275 height 88
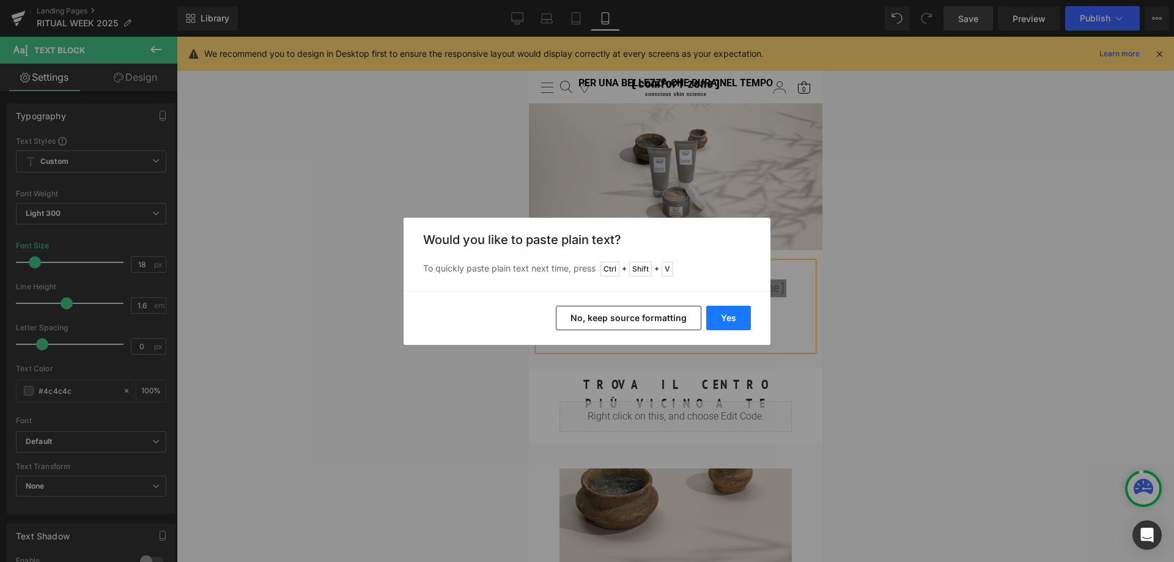
click at [726, 319] on button "Yes" at bounding box center [728, 318] width 45 height 24
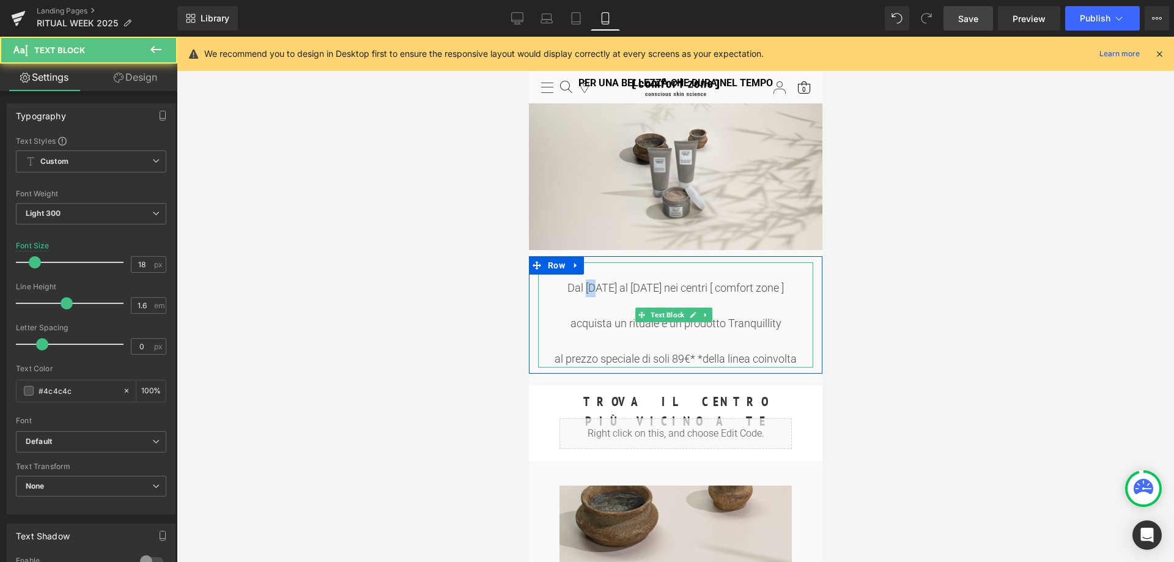
drag, startPoint x: 574, startPoint y: 286, endPoint x: 584, endPoint y: 286, distance: 9.8
click at [584, 286] on div "Dal [DATE] al [DATE] nei centri [ comfort zone ]" at bounding box center [675, 289] width 275 height 18
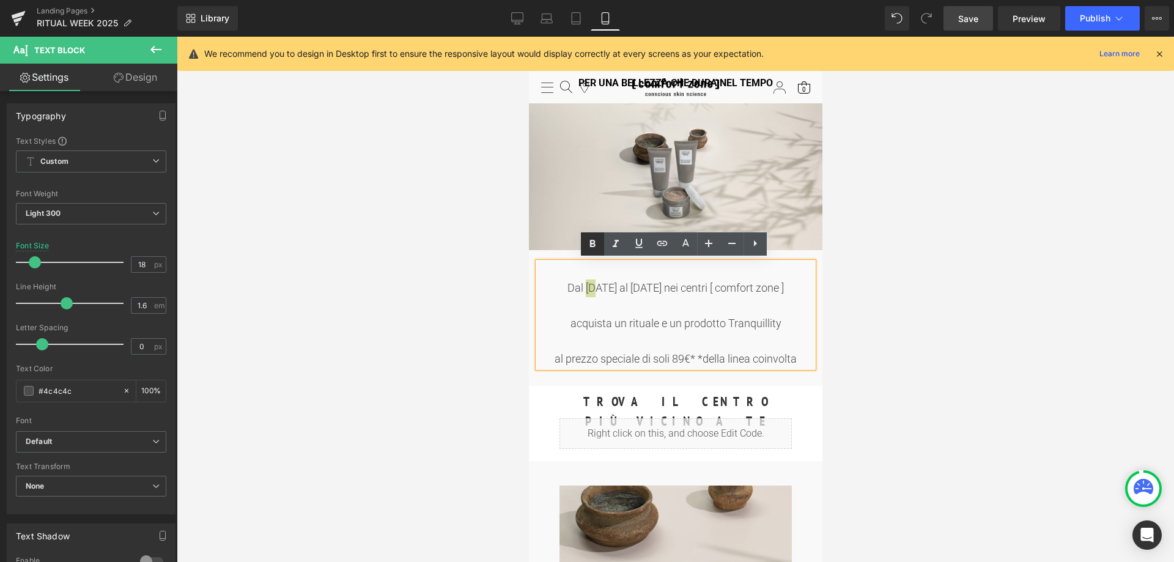
click at [593, 243] on icon at bounding box center [593, 243] width 6 height 7
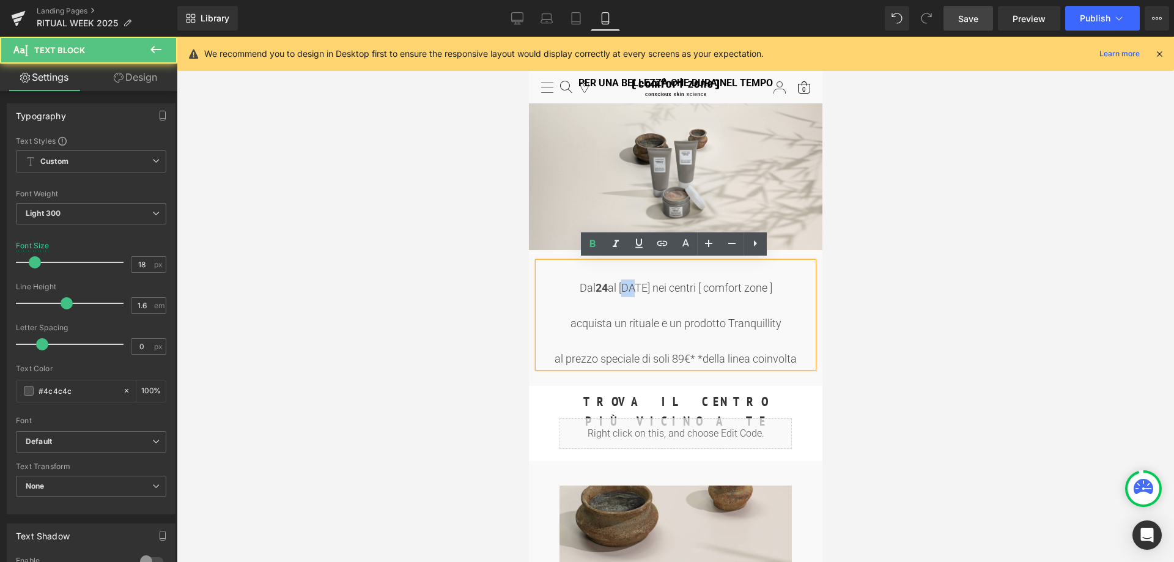
drag, startPoint x: 601, startPoint y: 283, endPoint x: 609, endPoint y: 284, distance: 7.4
click at [609, 284] on div "Dal [DATE] al [DATE] nei centri [ comfort zone ]" at bounding box center [675, 289] width 275 height 18
click at [594, 247] on icon at bounding box center [592, 244] width 15 height 15
drag, startPoint x: 569, startPoint y: 319, endPoint x: 781, endPoint y: 319, distance: 211.6
click at [781, 319] on div "acquista un rituale e un prodotto Tranquillity" at bounding box center [675, 324] width 275 height 18
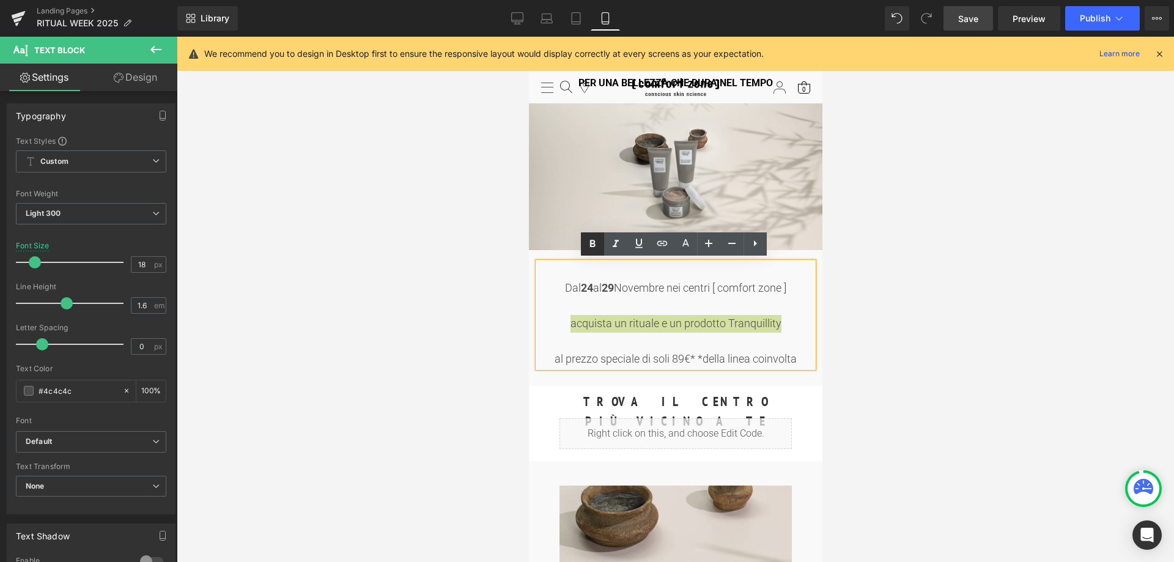
click at [587, 245] on icon at bounding box center [592, 244] width 15 height 15
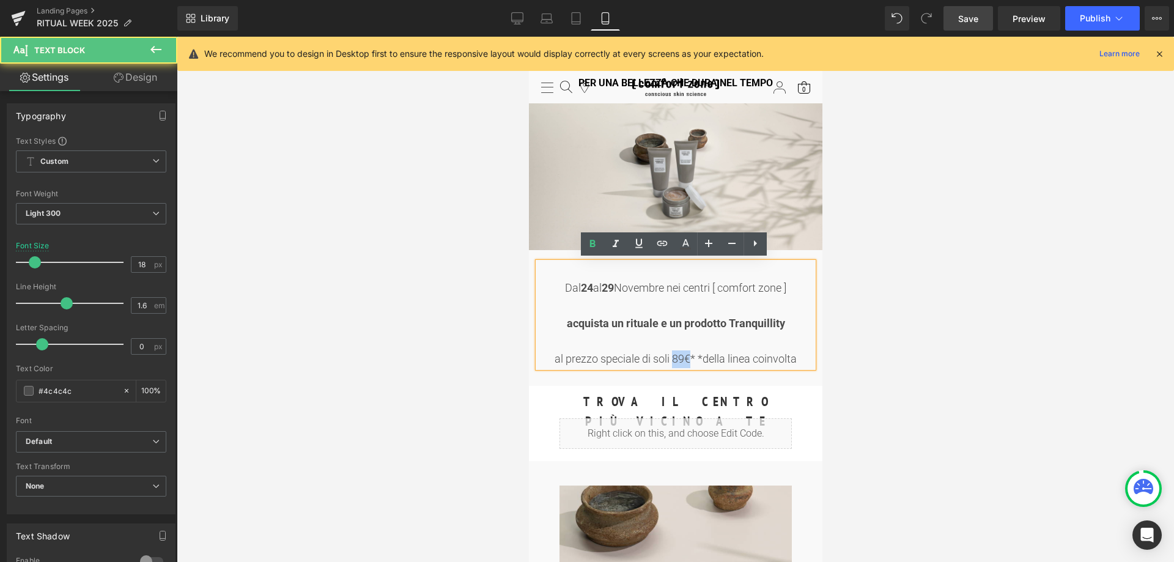
drag, startPoint x: 673, startPoint y: 356, endPoint x: 688, endPoint y: 356, distance: 15.3
click at [688, 356] on div "al prezzo speciale di soli 89€* *della linea coinvolta" at bounding box center [675, 359] width 275 height 18
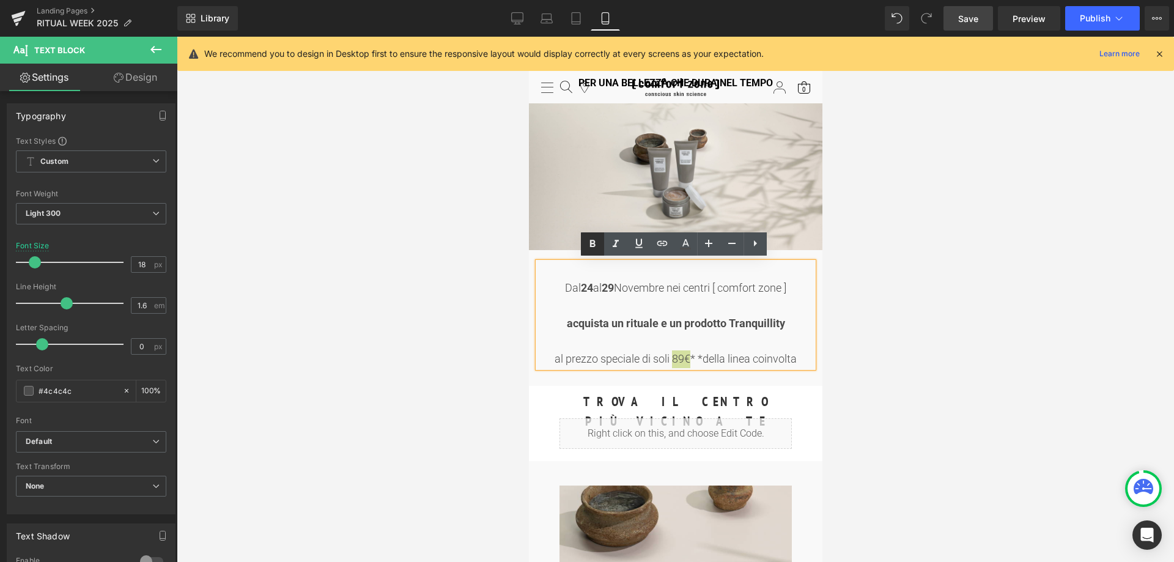
drag, startPoint x: 588, startPoint y: 245, endPoint x: 92, endPoint y: 227, distance: 497.0
click at [588, 245] on icon at bounding box center [592, 244] width 15 height 15
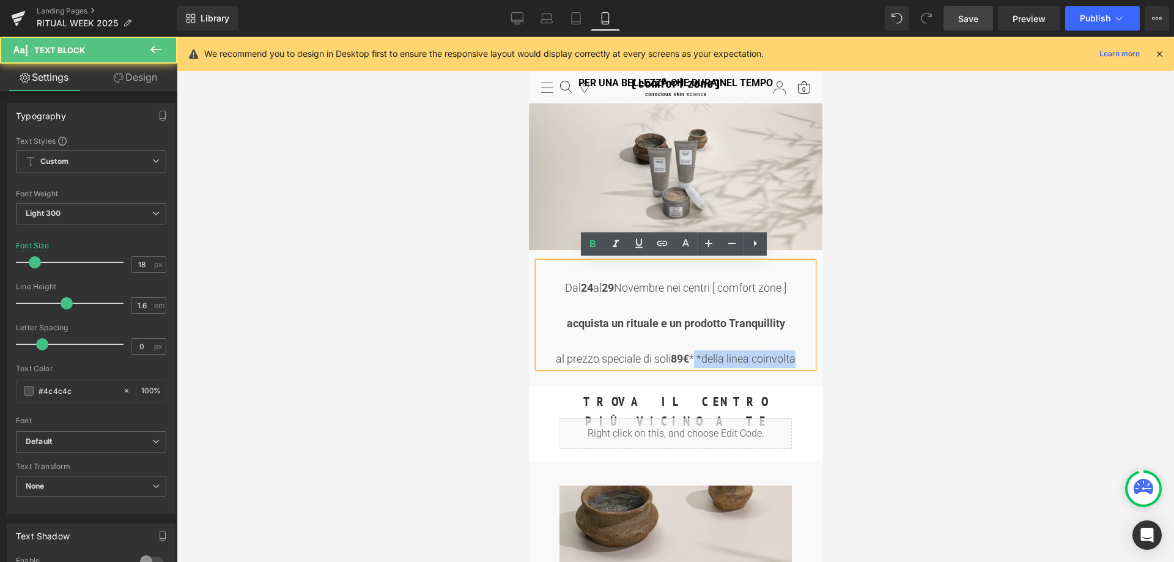
drag, startPoint x: 692, startPoint y: 360, endPoint x: 798, endPoint y: 352, distance: 105.5
click at [798, 352] on div "al prezzo speciale di soli 89€ * *della linea coinvolta" at bounding box center [675, 359] width 275 height 18
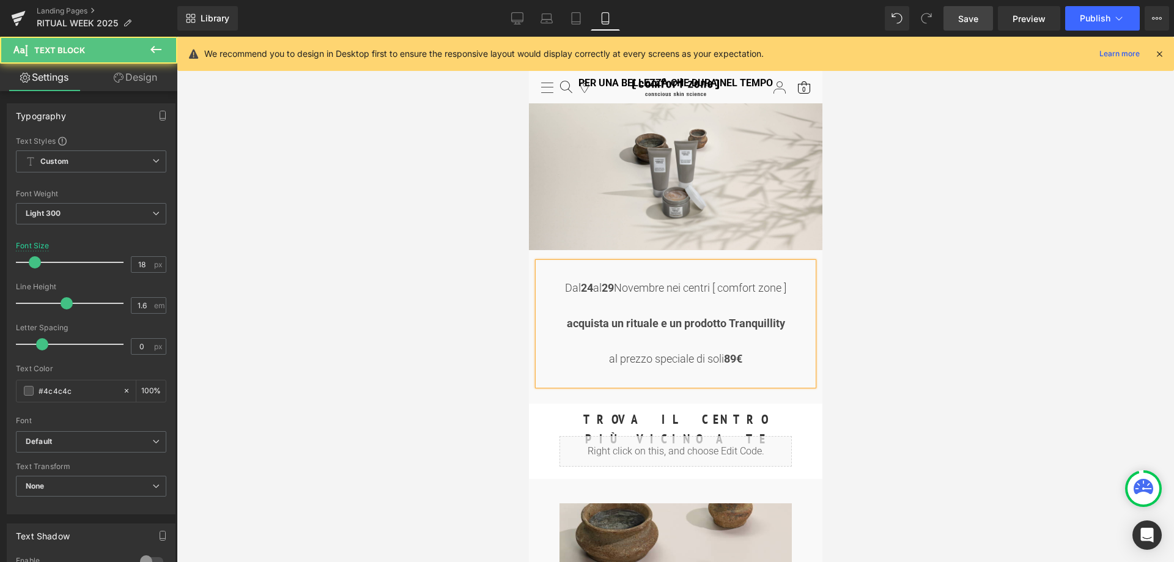
click at [664, 341] on div at bounding box center [675, 342] width 275 height 18
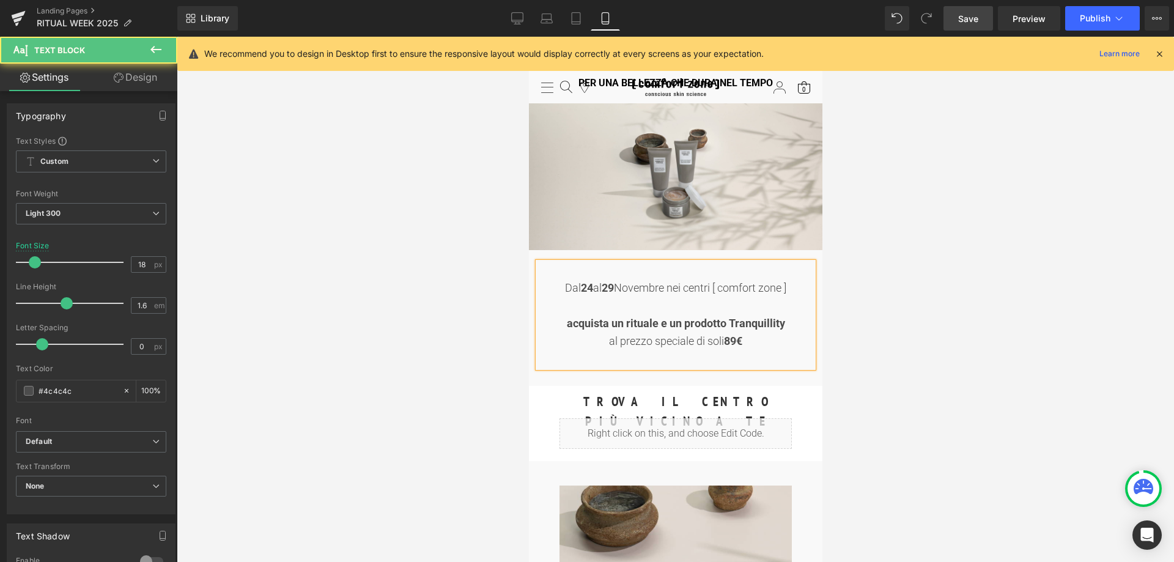
click at [688, 305] on div at bounding box center [675, 306] width 275 height 18
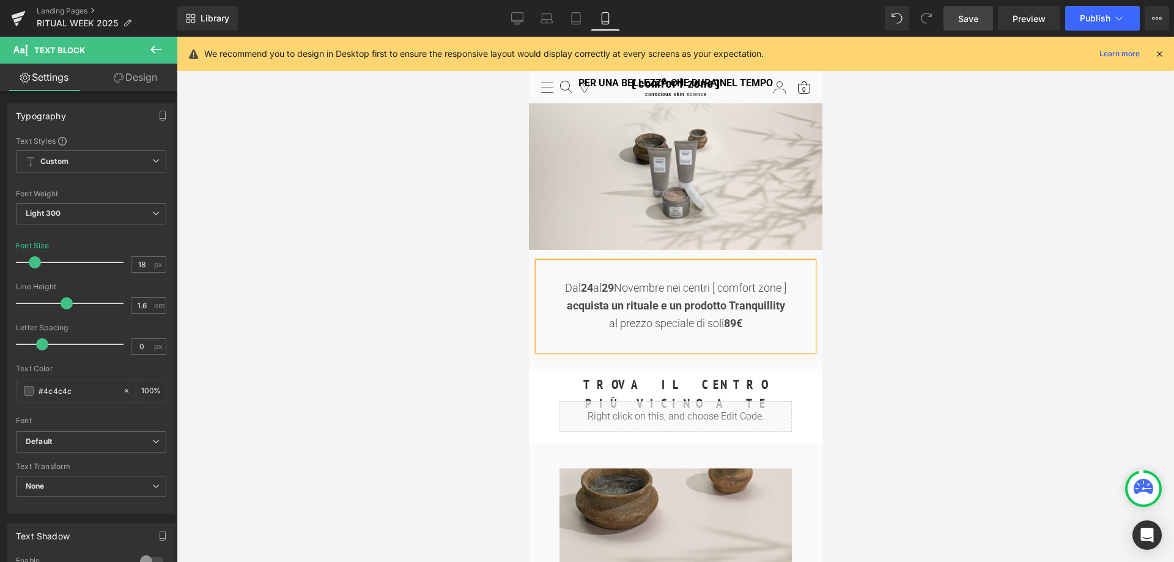
click at [677, 338] on div at bounding box center [675, 342] width 275 height 18
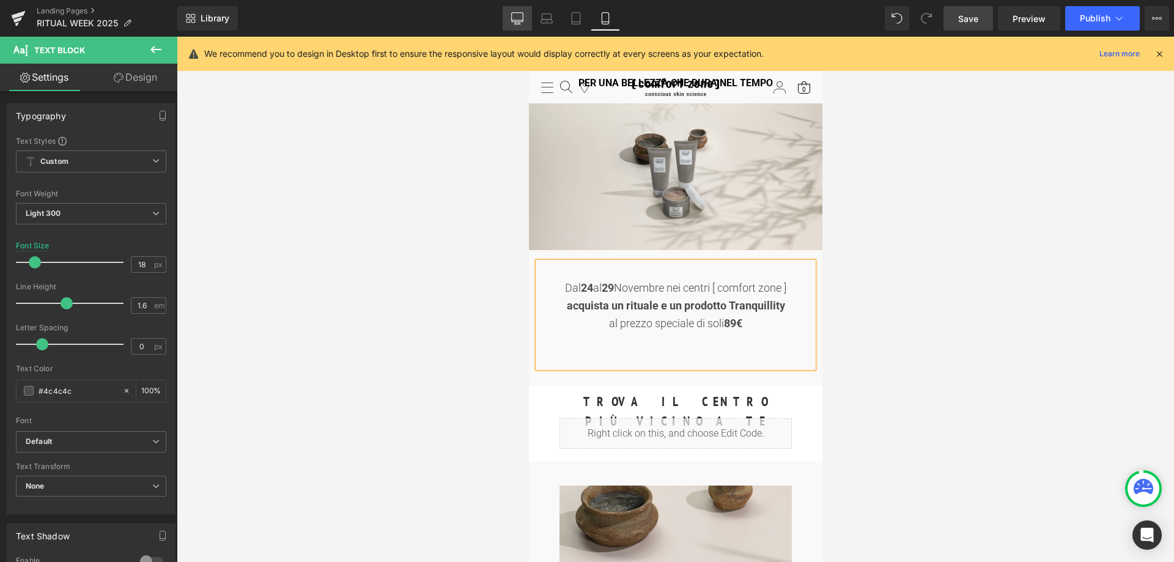
drag, startPoint x: 522, startPoint y: 20, endPoint x: 492, endPoint y: 100, distance: 85.2
click at [522, 20] on icon at bounding box center [518, 20] width 12 height 0
type input "100"
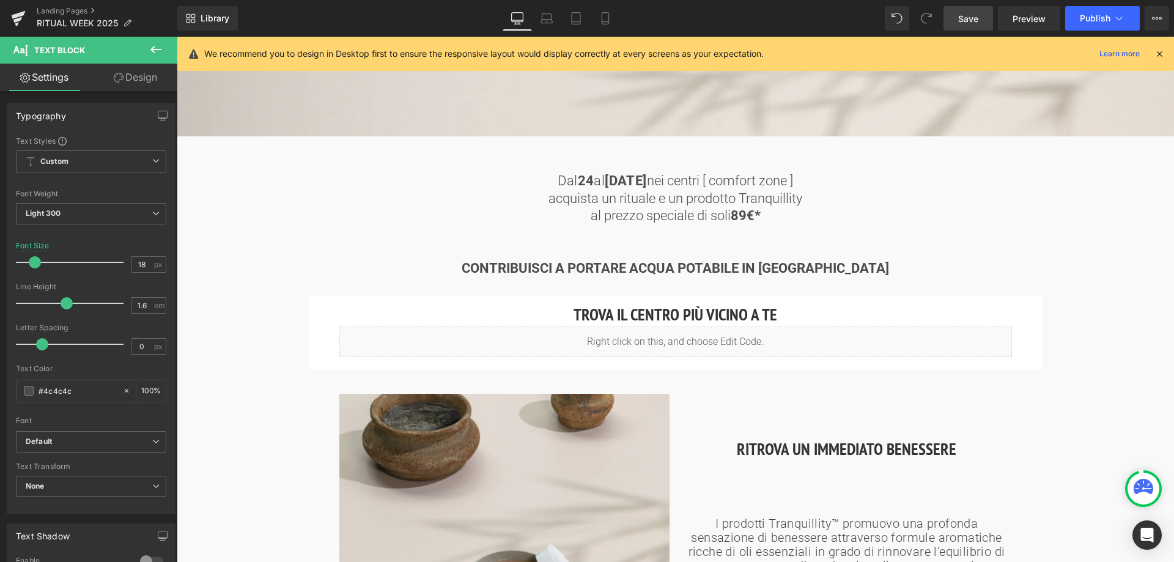
scroll to position [551, 0]
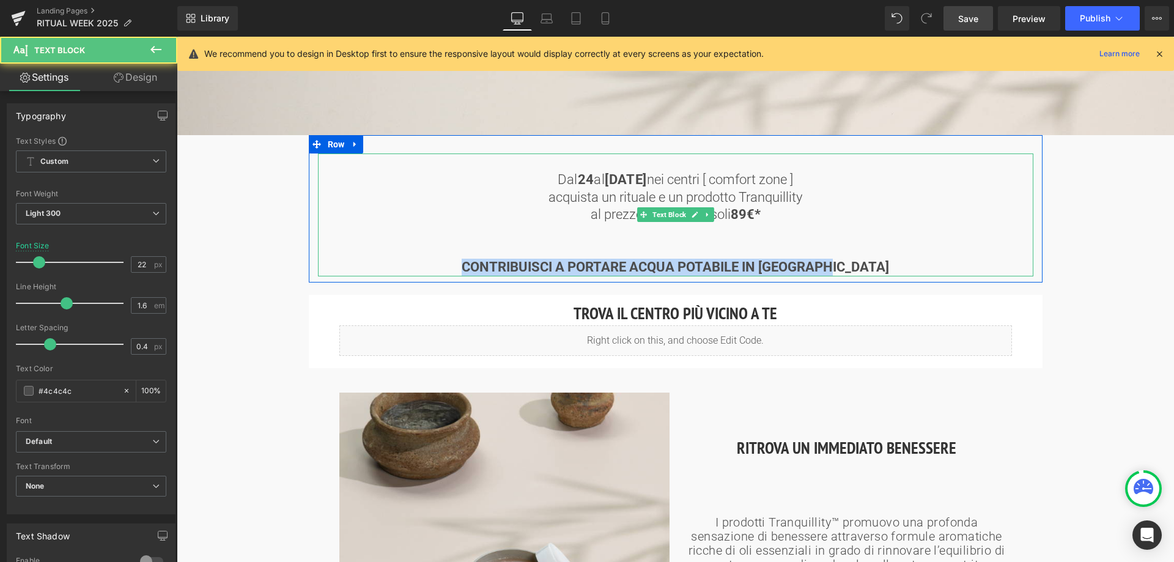
drag, startPoint x: 489, startPoint y: 266, endPoint x: 864, endPoint y: 260, distance: 375.0
click at [864, 260] on p "CONTRIBUISCI A PORTARE ACQUA POTABILE IN [GEOGRAPHIC_DATA]" at bounding box center [676, 268] width 716 height 18
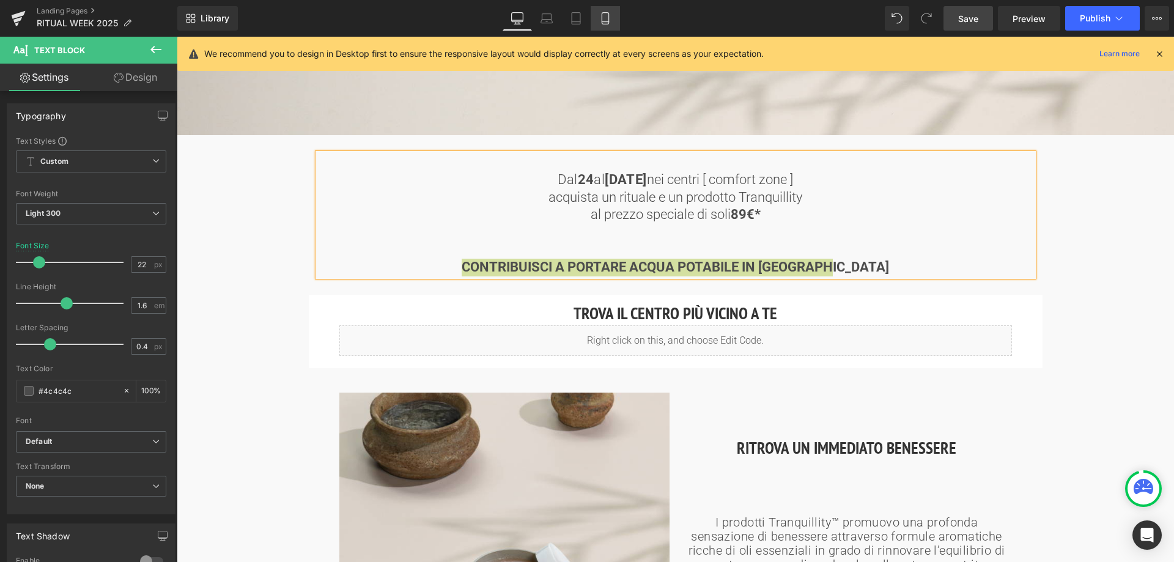
click at [599, 19] on link "Mobile" at bounding box center [605, 18] width 29 height 24
type input "18"
type input "100"
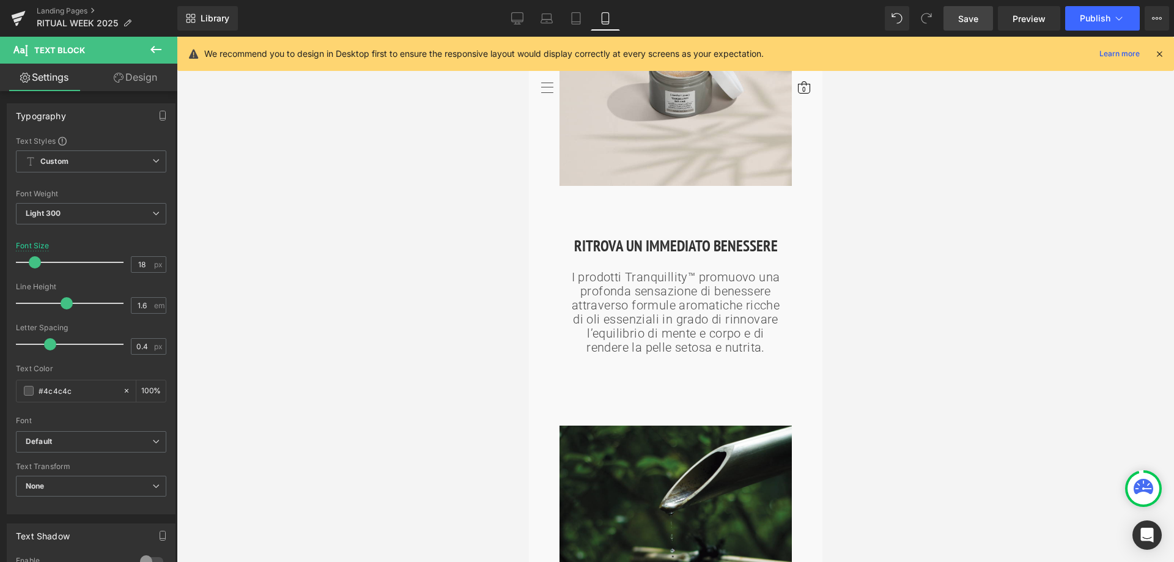
scroll to position [0, 0]
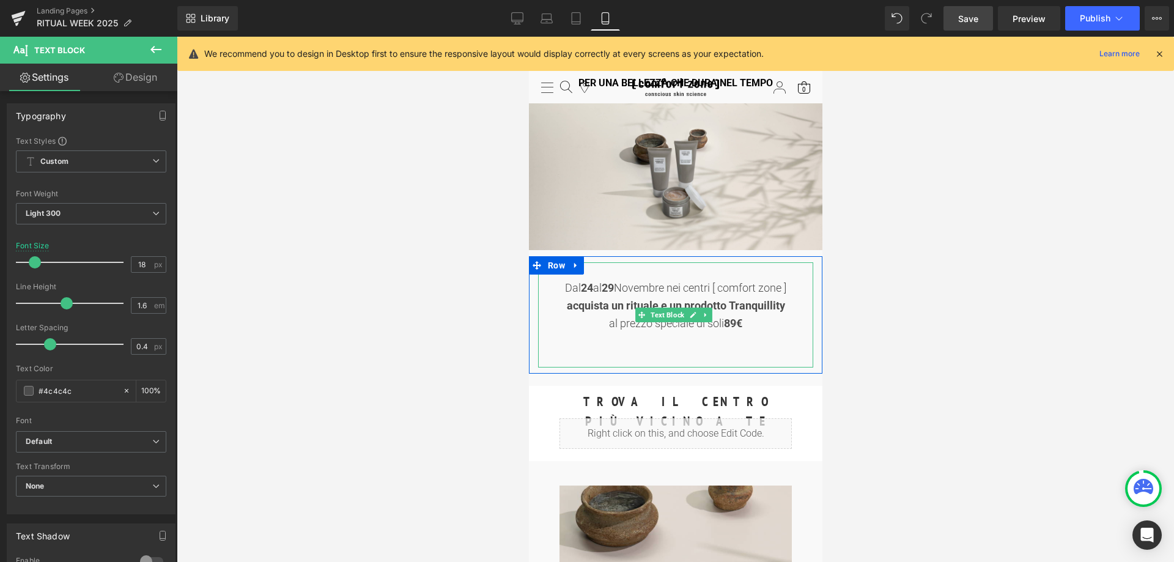
click at [681, 335] on div at bounding box center [675, 342] width 275 height 18
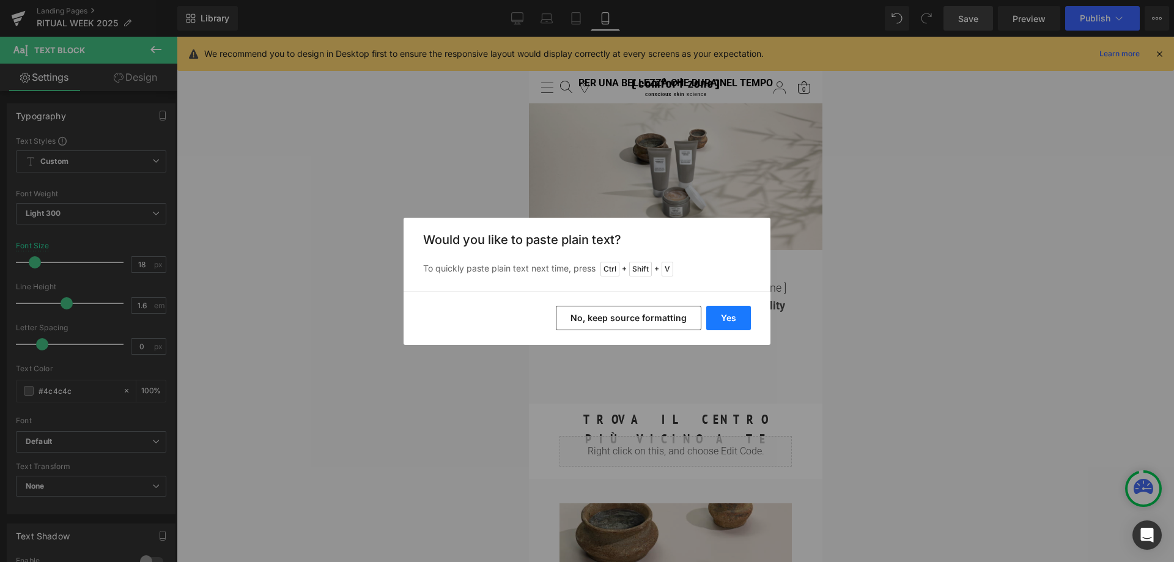
click at [722, 316] on button "Yes" at bounding box center [728, 318] width 45 height 24
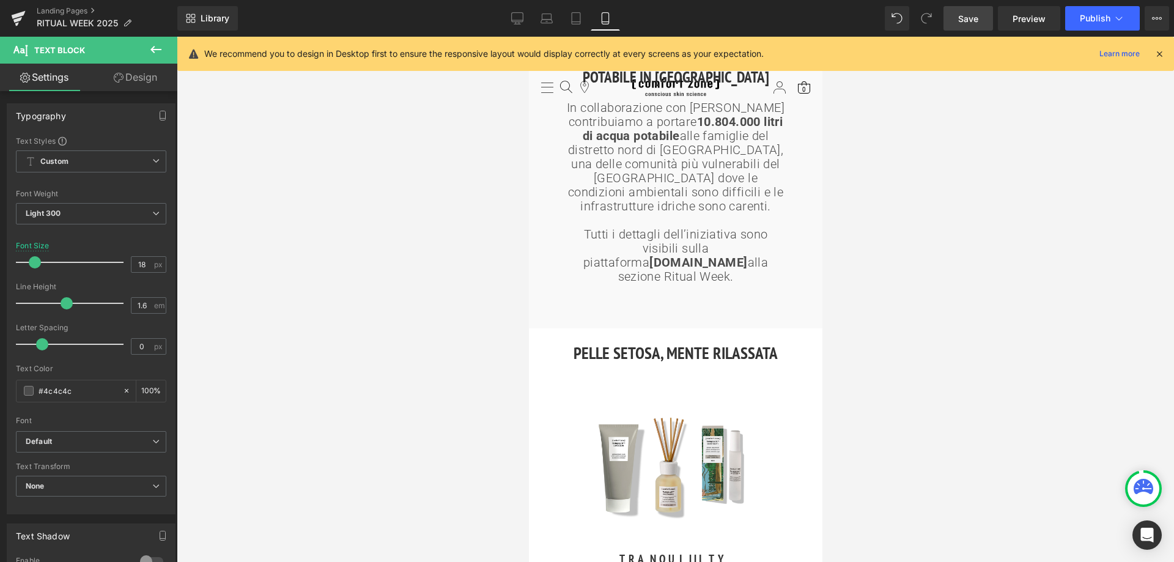
scroll to position [1285, 0]
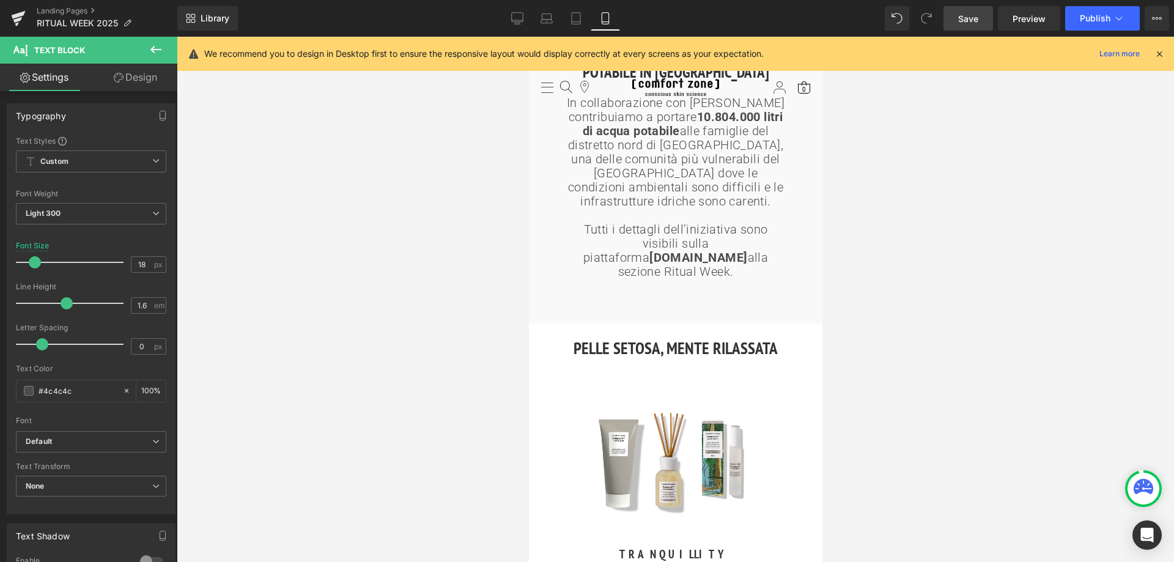
click at [971, 17] on span "Save" at bounding box center [969, 18] width 20 height 13
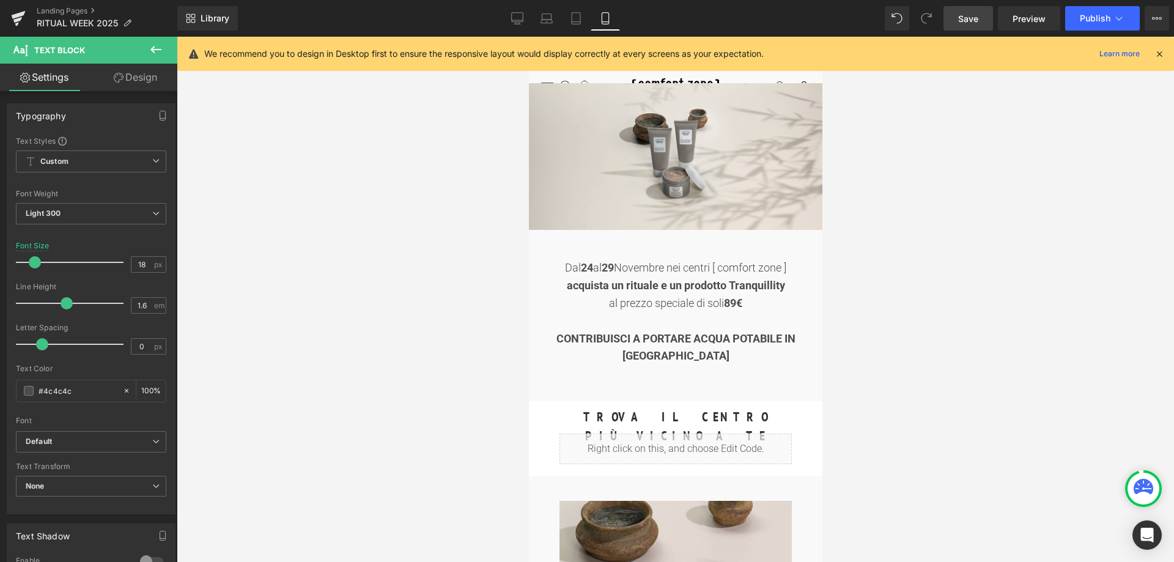
scroll to position [0, 0]
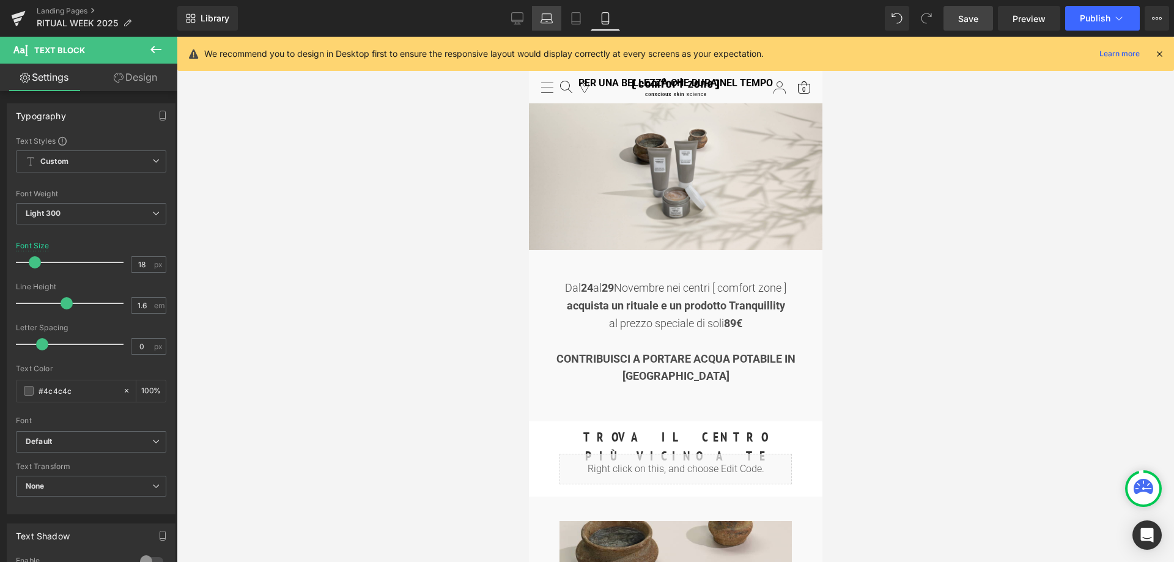
click at [544, 20] on icon at bounding box center [547, 22] width 12 height 4
type input "20"
type input "100"
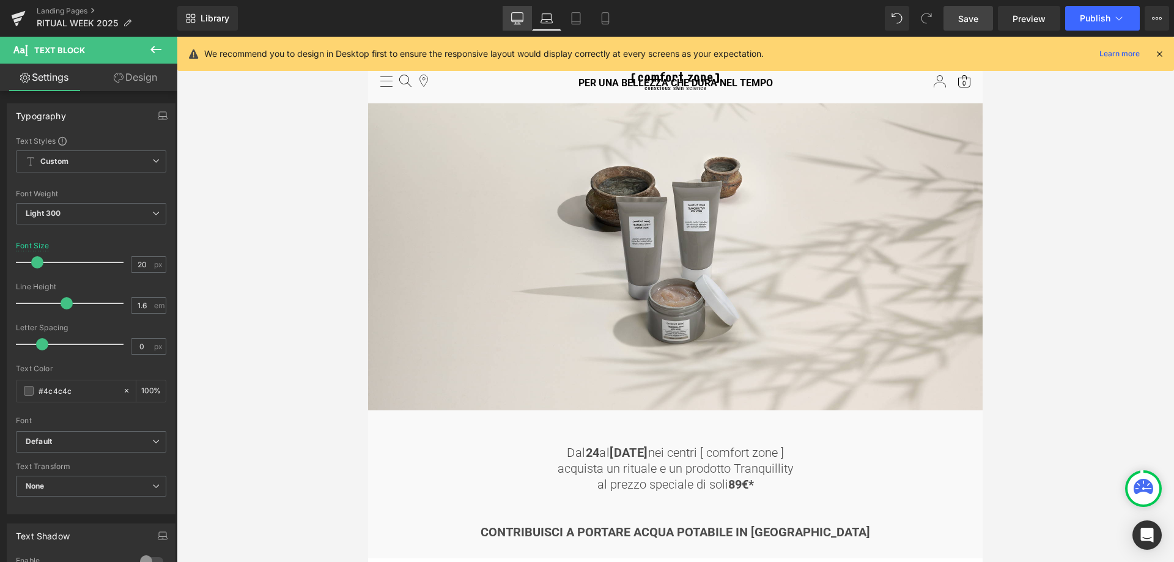
click at [511, 19] on link "Desktop" at bounding box center [517, 18] width 29 height 24
type input "18"
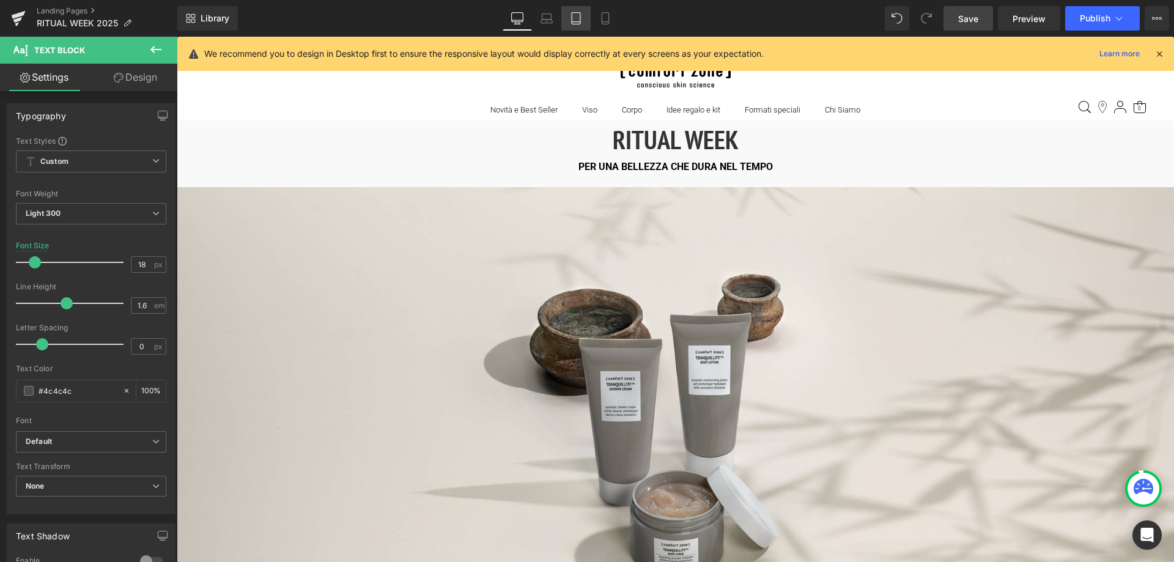
click at [585, 21] on link "Tablet" at bounding box center [576, 18] width 29 height 24
type input "100"
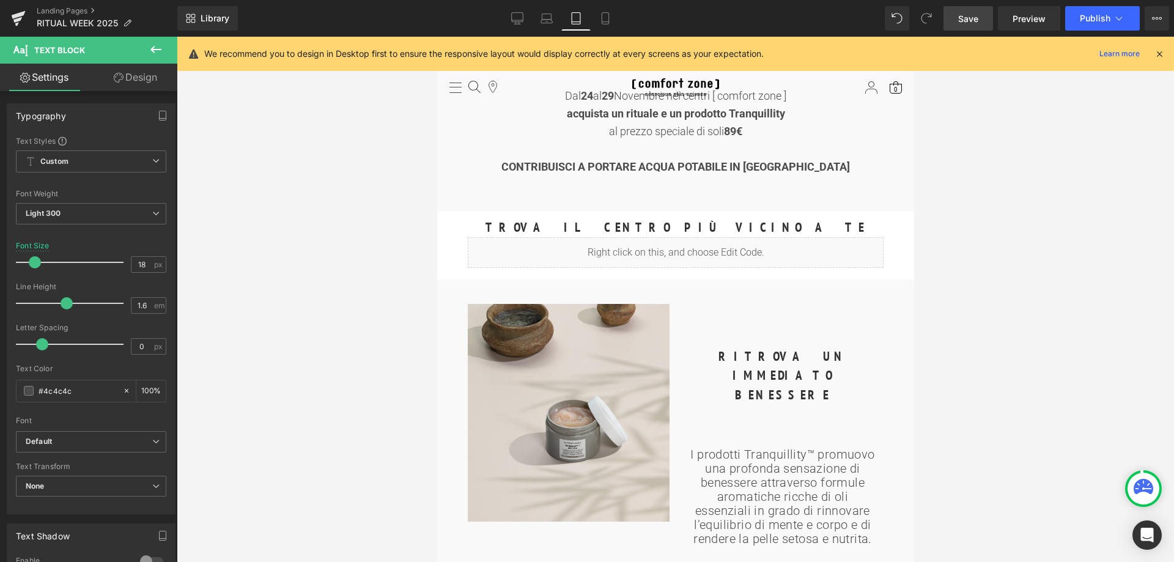
scroll to position [306, 0]
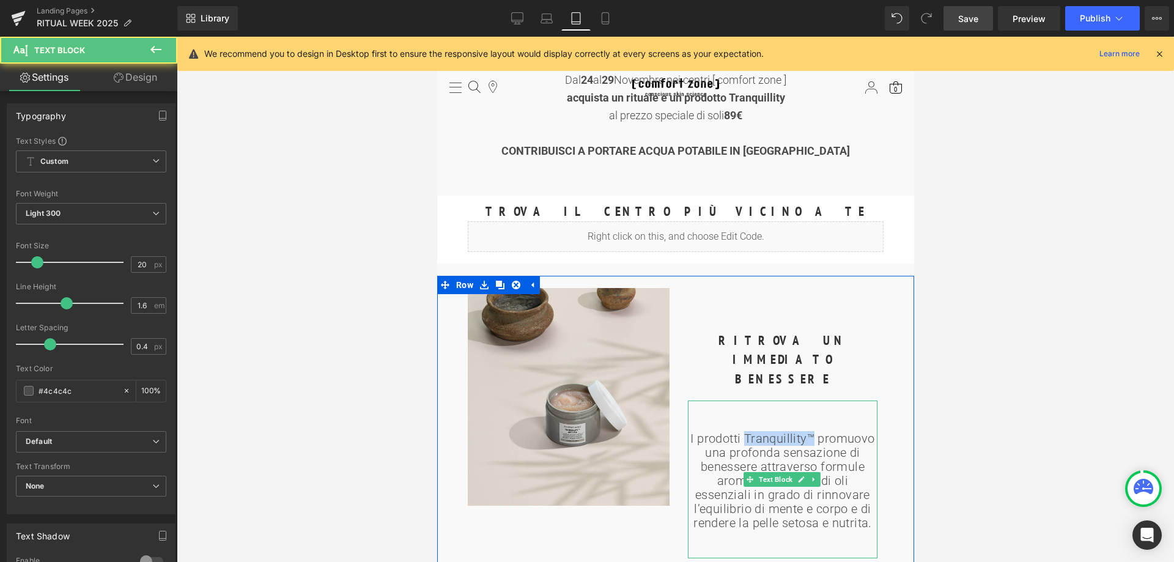
drag, startPoint x: 743, startPoint y: 398, endPoint x: 809, endPoint y: 396, distance: 65.5
click at [809, 432] on p "I prodotti Tranquillity™ promuovo una profonda sensazione di benessere attraver…" at bounding box center [783, 481] width 190 height 98
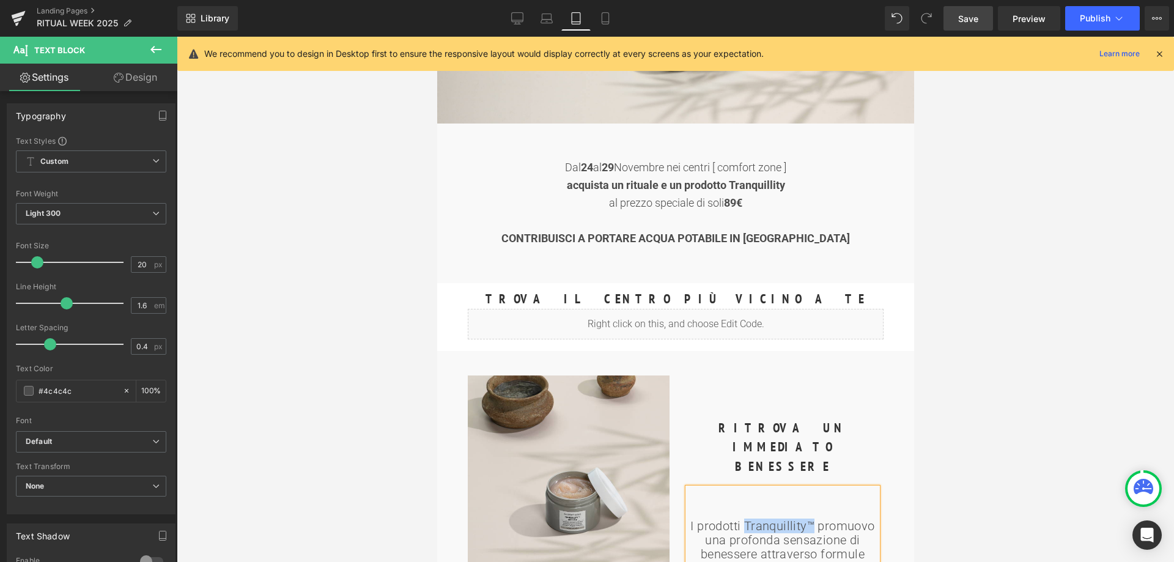
scroll to position [61, 0]
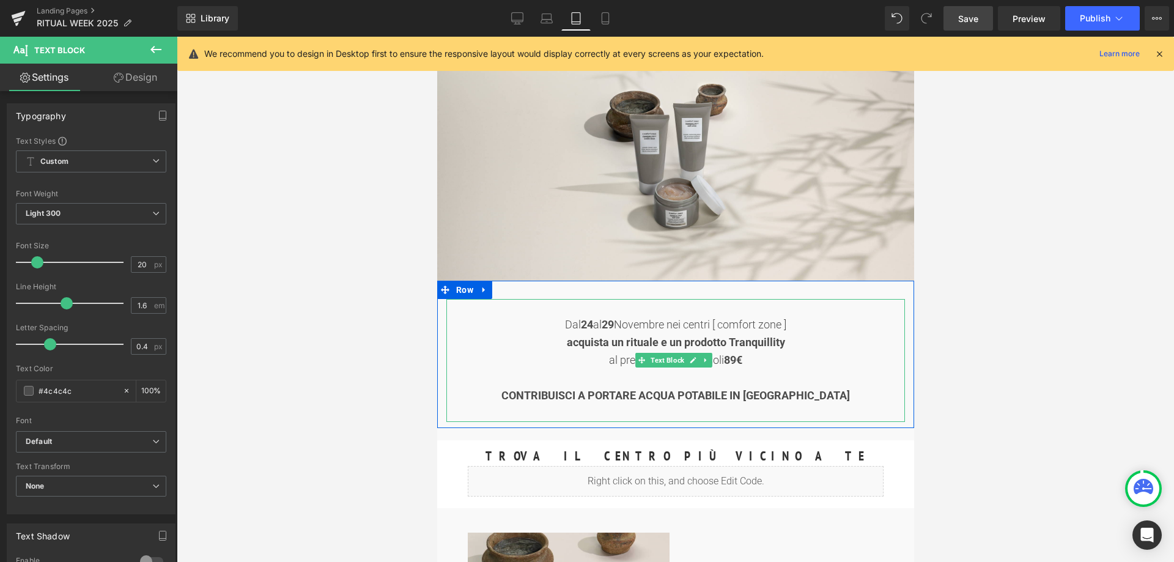
click at [744, 341] on strong "acquista un rituale e un prodotto Tranquillity" at bounding box center [675, 342] width 218 height 13
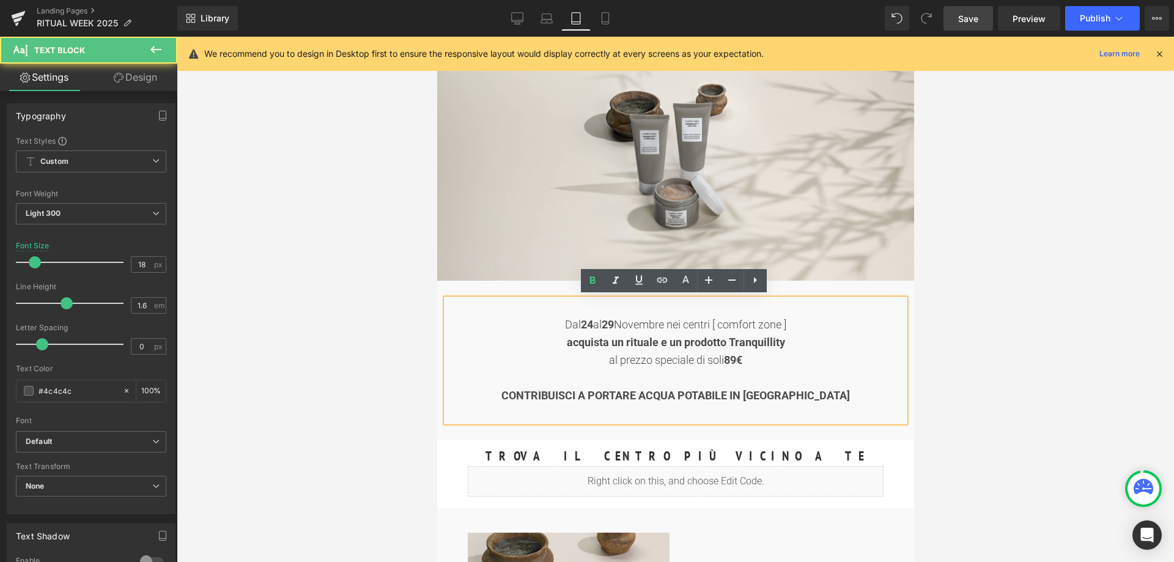
click at [735, 341] on strong "acquista un rituale e un prodotto Tranquillity" at bounding box center [675, 342] width 218 height 13
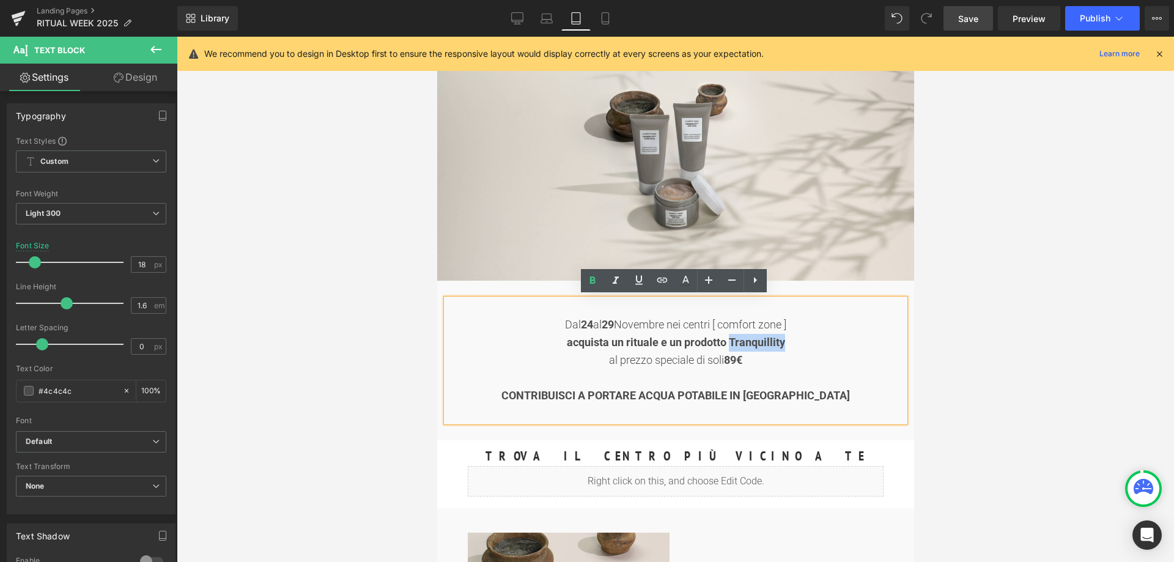
drag, startPoint x: 729, startPoint y: 339, endPoint x: 786, endPoint y: 339, distance: 56.9
click at [786, 339] on div "acquista un rituale e un prodotto Tranquillity" at bounding box center [675, 343] width 459 height 18
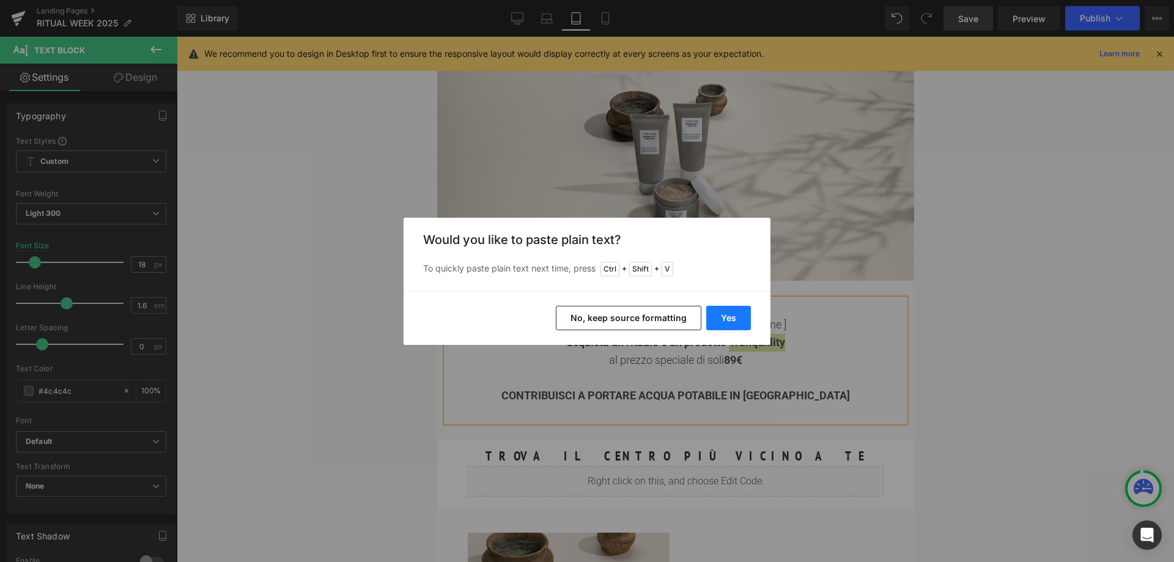
drag, startPoint x: 719, startPoint y: 318, endPoint x: 354, endPoint y: 297, distance: 366.4
click at [719, 318] on button "Yes" at bounding box center [728, 318] width 45 height 24
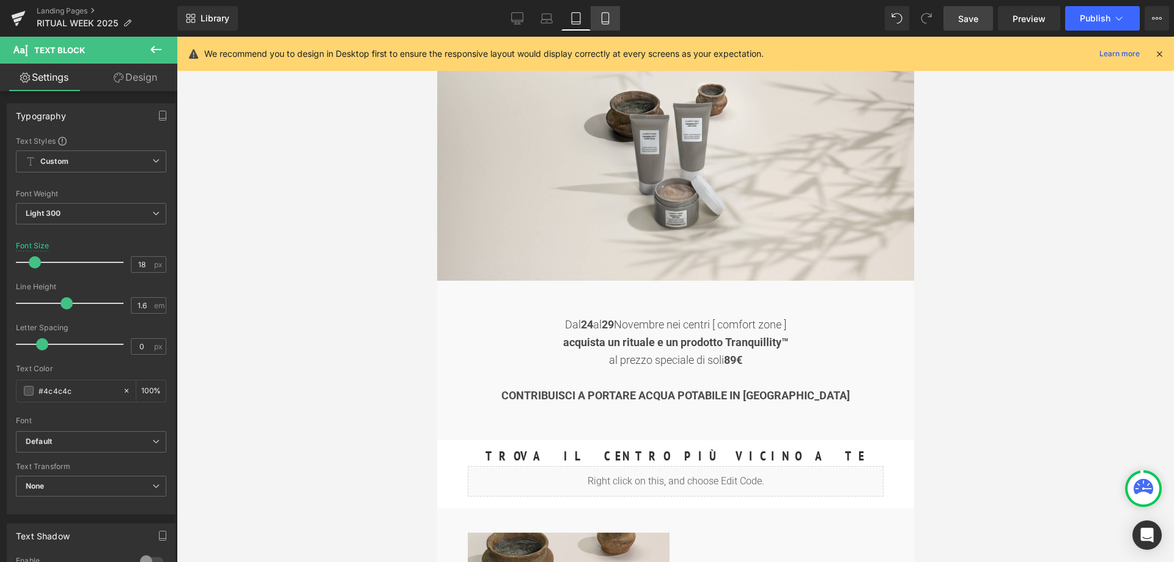
click at [609, 23] on icon at bounding box center [605, 18] width 12 height 12
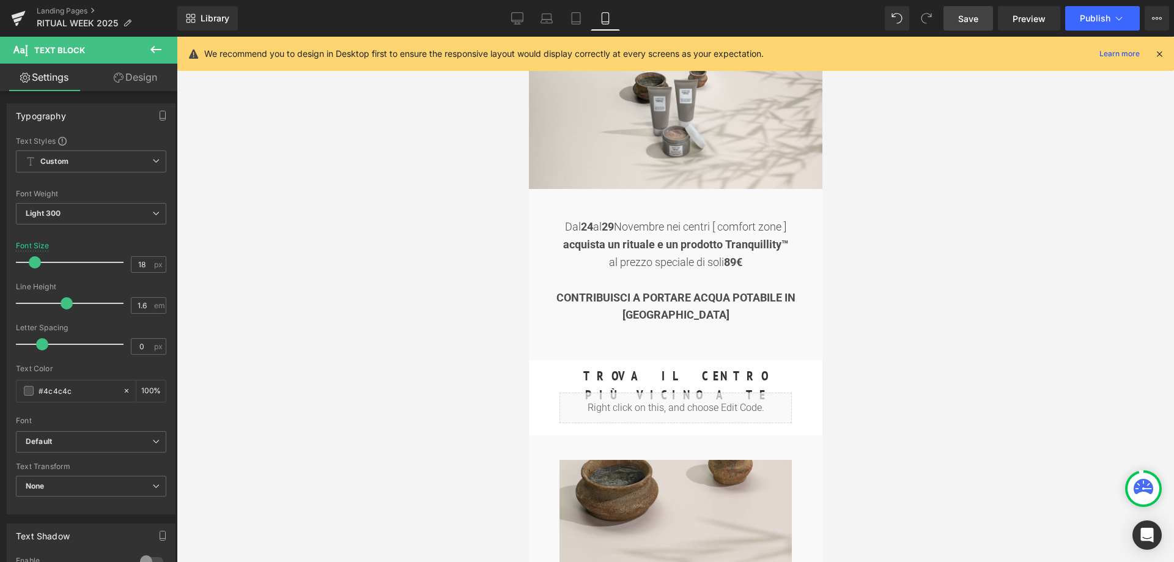
scroll to position [0, 0]
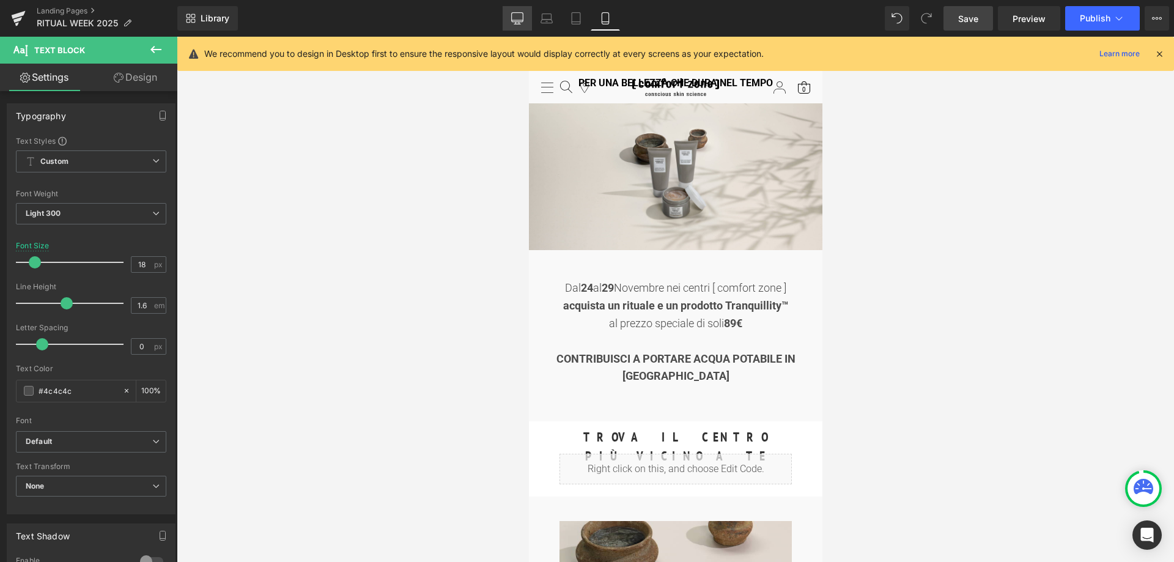
click at [522, 19] on icon at bounding box center [517, 18] width 12 height 12
type input "100"
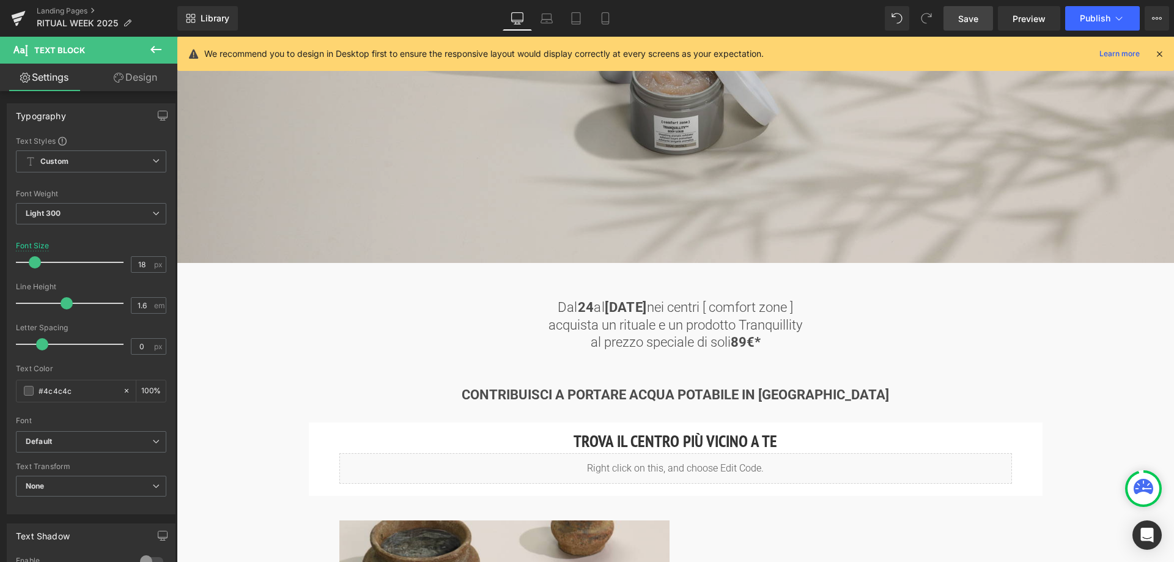
scroll to position [428, 0]
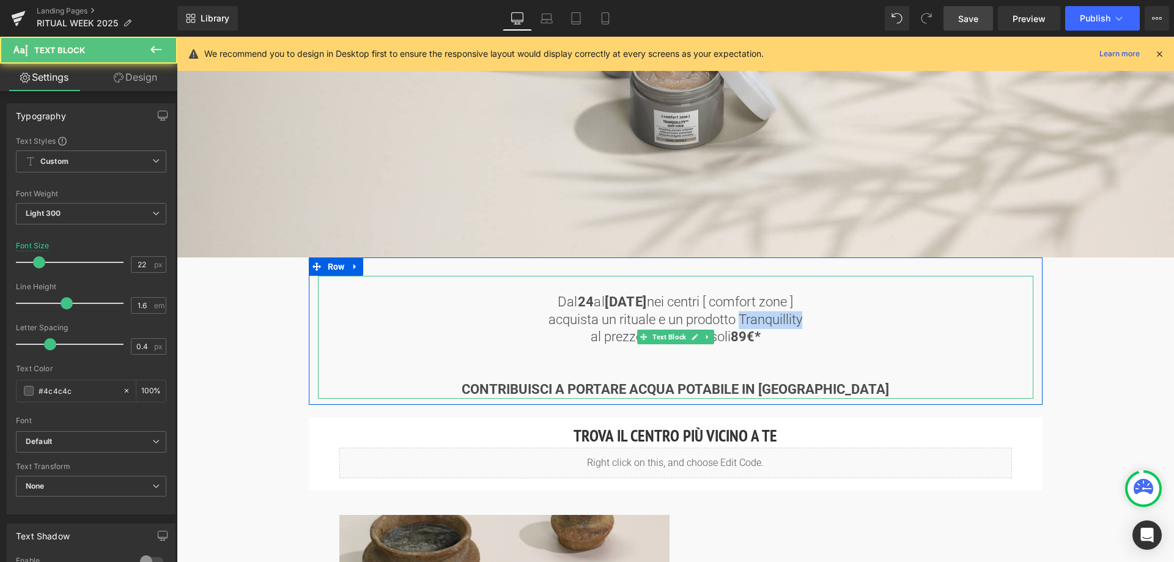
drag, startPoint x: 740, startPoint y: 317, endPoint x: 806, endPoint y: 317, distance: 65.4
click at [806, 317] on p "acquista un rituale e un prodotto Tranquillity" at bounding box center [676, 320] width 716 height 18
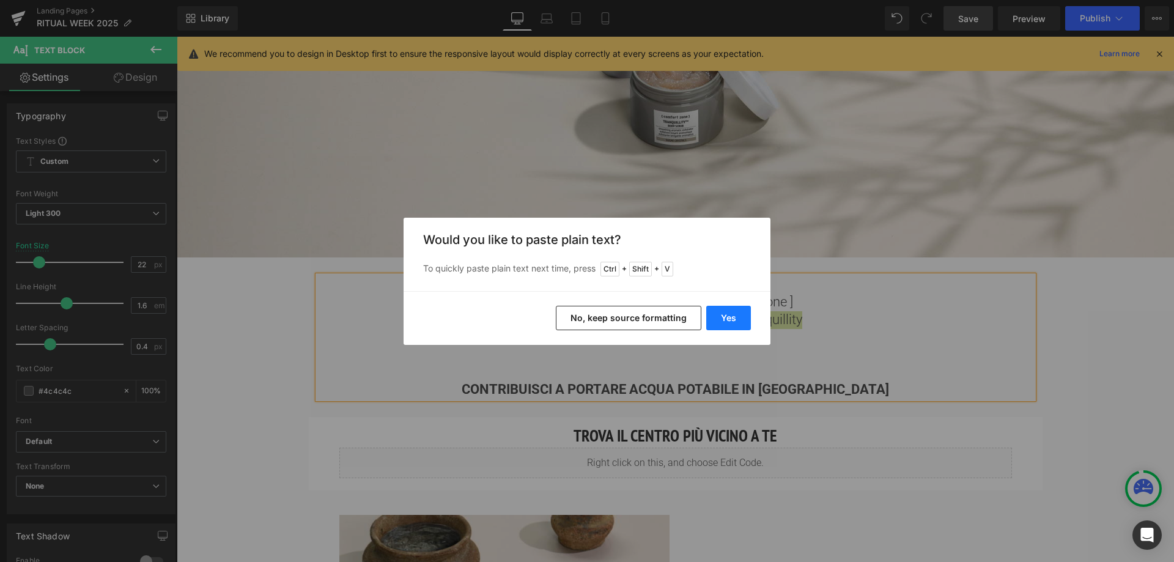
click at [724, 321] on button "Yes" at bounding box center [728, 318] width 45 height 24
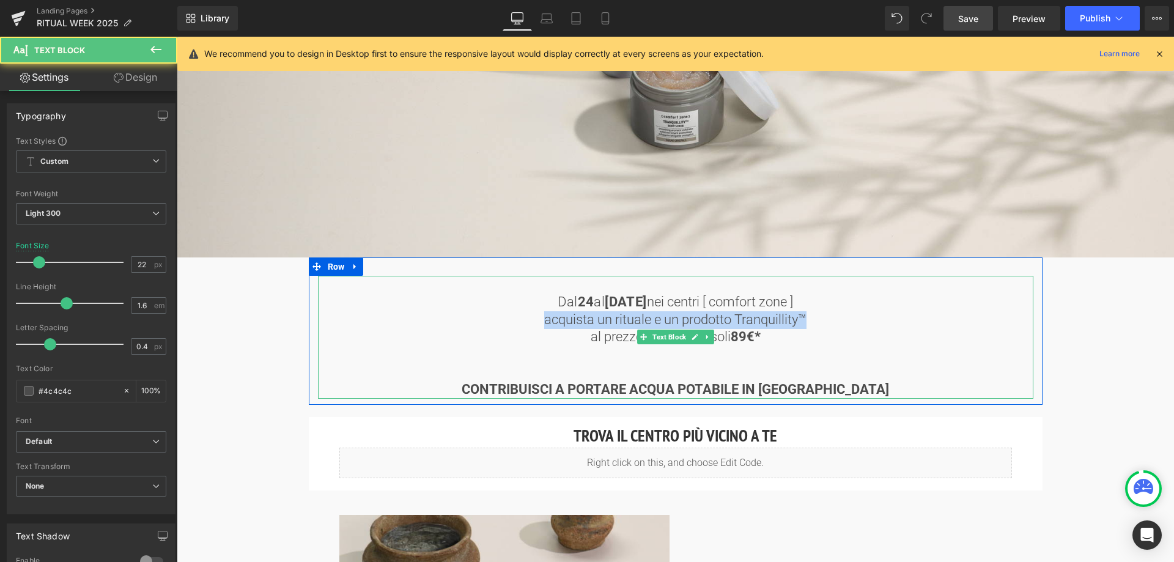
drag, startPoint x: 543, startPoint y: 318, endPoint x: 811, endPoint y: 318, distance: 268.5
click at [811, 318] on p "acquista un rituale e un prodotto Tranquillity™" at bounding box center [676, 320] width 716 height 18
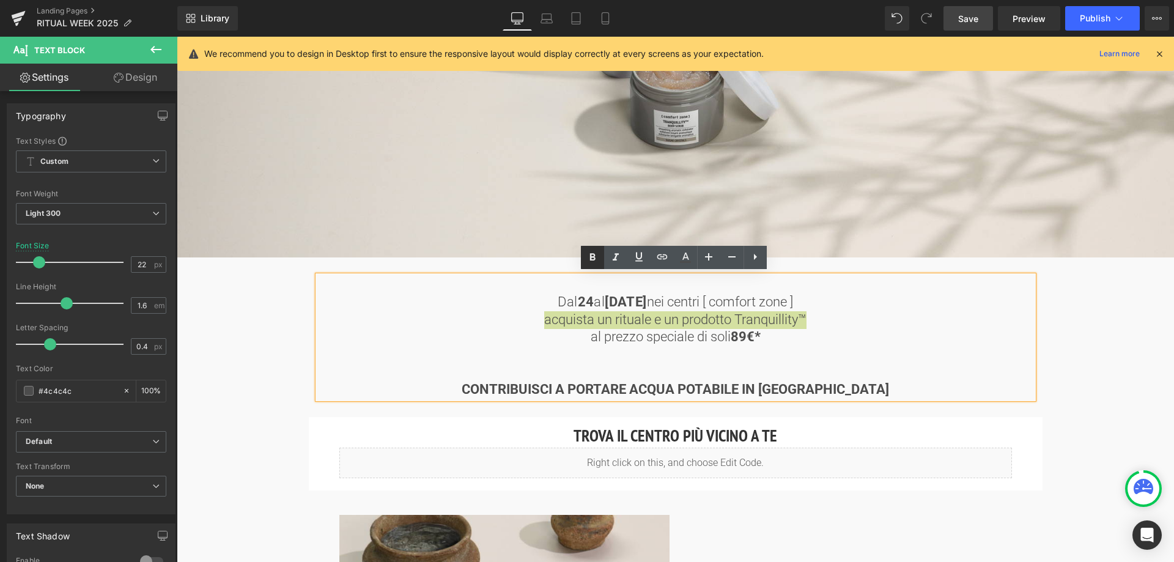
click at [593, 256] on icon at bounding box center [592, 257] width 15 height 15
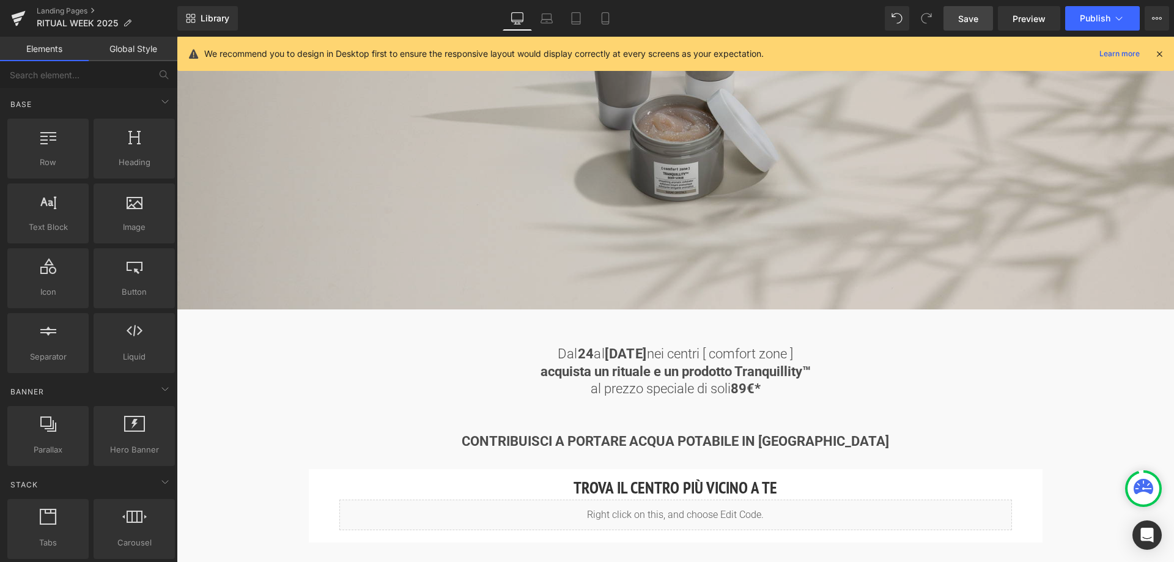
scroll to position [306, 0]
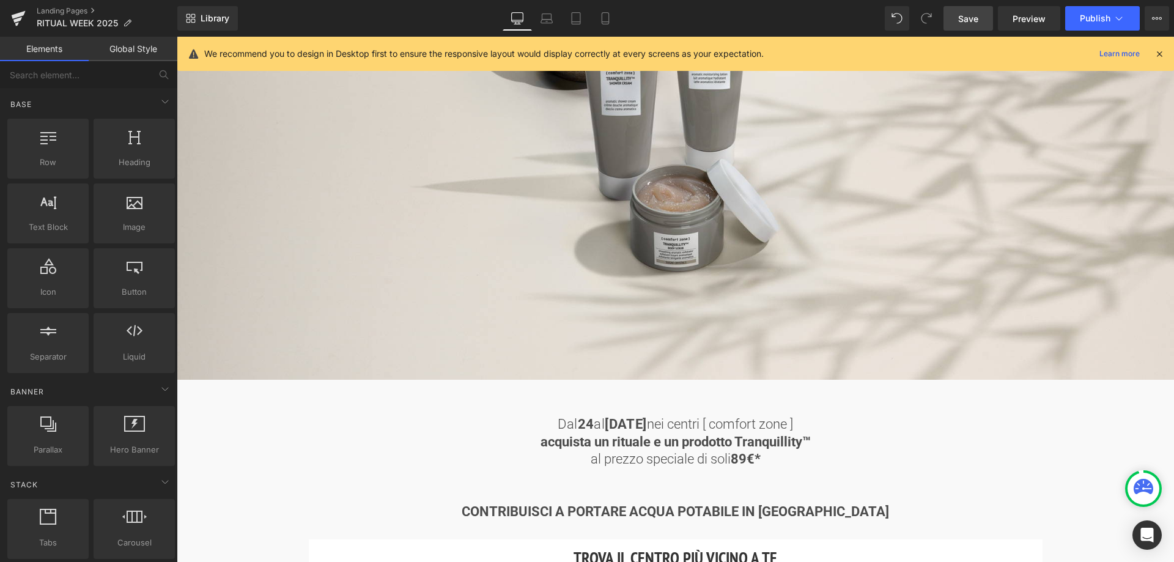
click at [958, 10] on link "Save" at bounding box center [969, 18] width 50 height 24
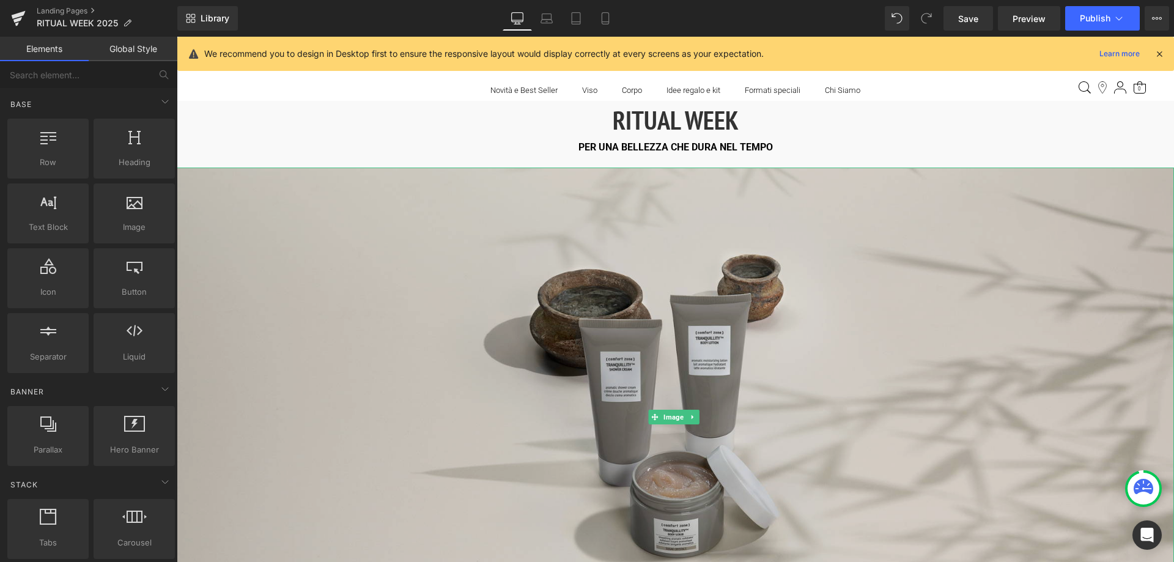
scroll to position [0, 0]
